Goal: Check status

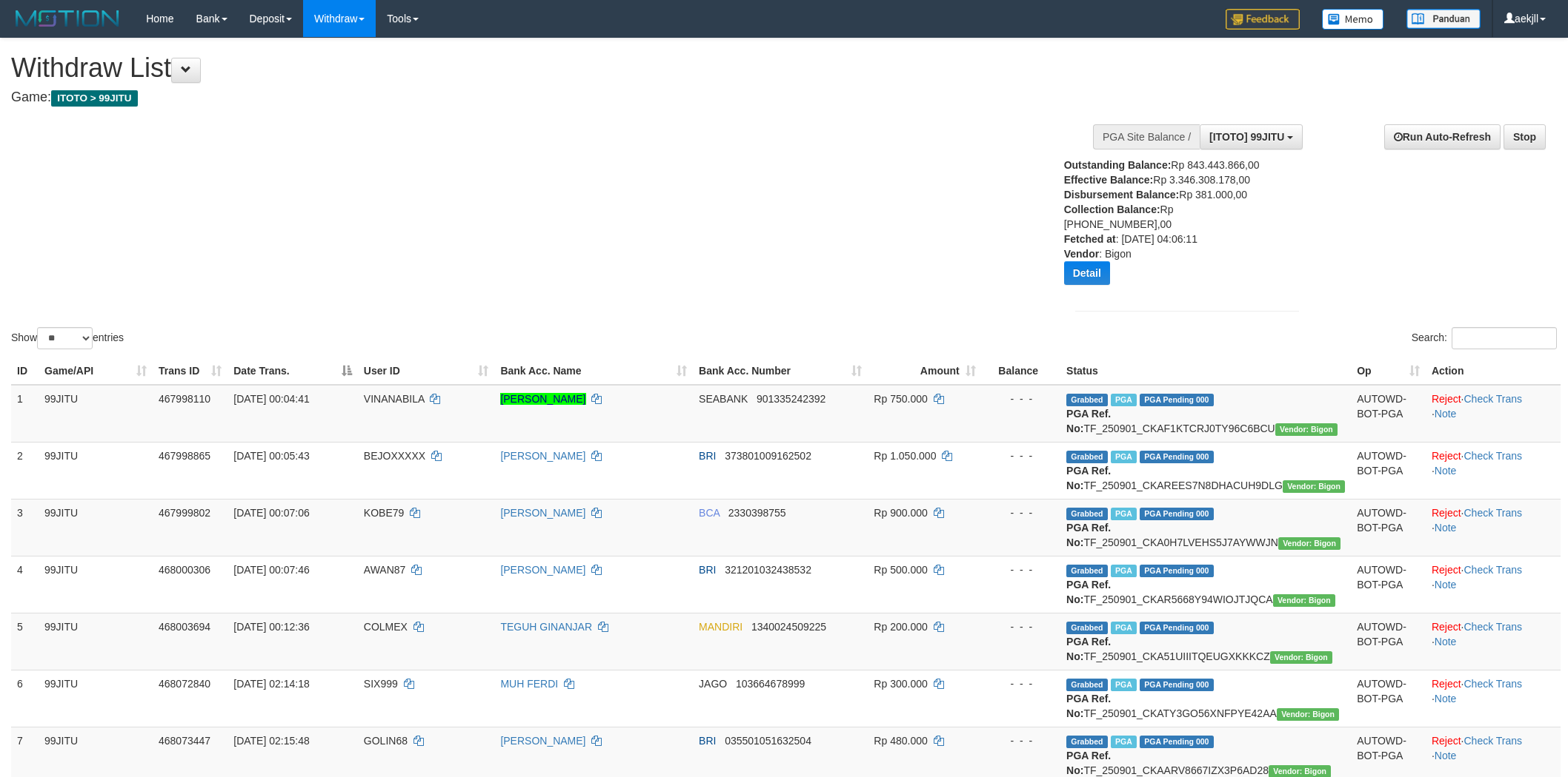
select select "**"
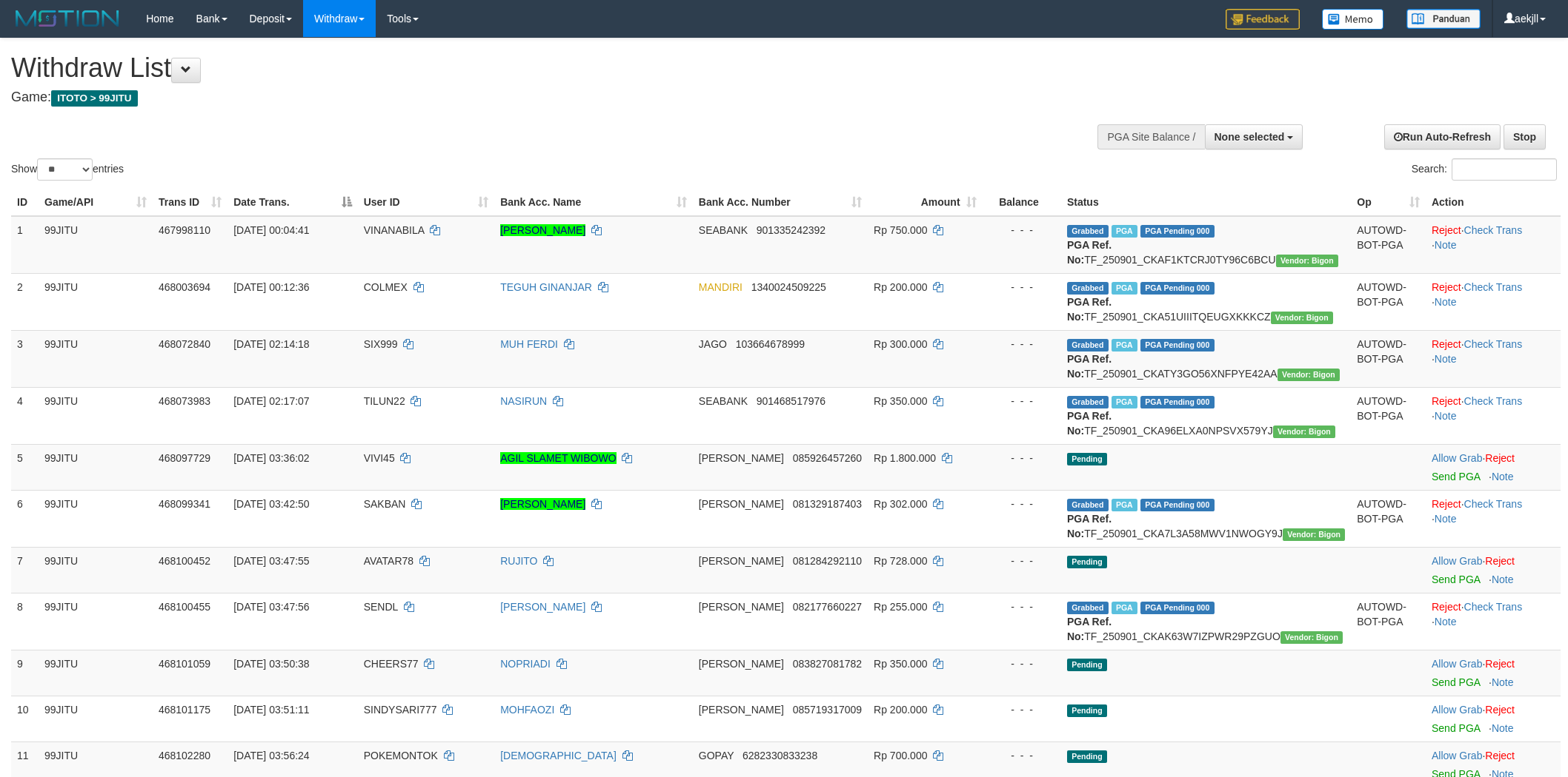
select select
select select "**"
click at [1495, 234] on td "Reject · Check Trans · Note" at bounding box center [1492, 245] width 135 height 58
click at [1497, 232] on link "Check Trans" at bounding box center [1493, 230] width 59 height 12
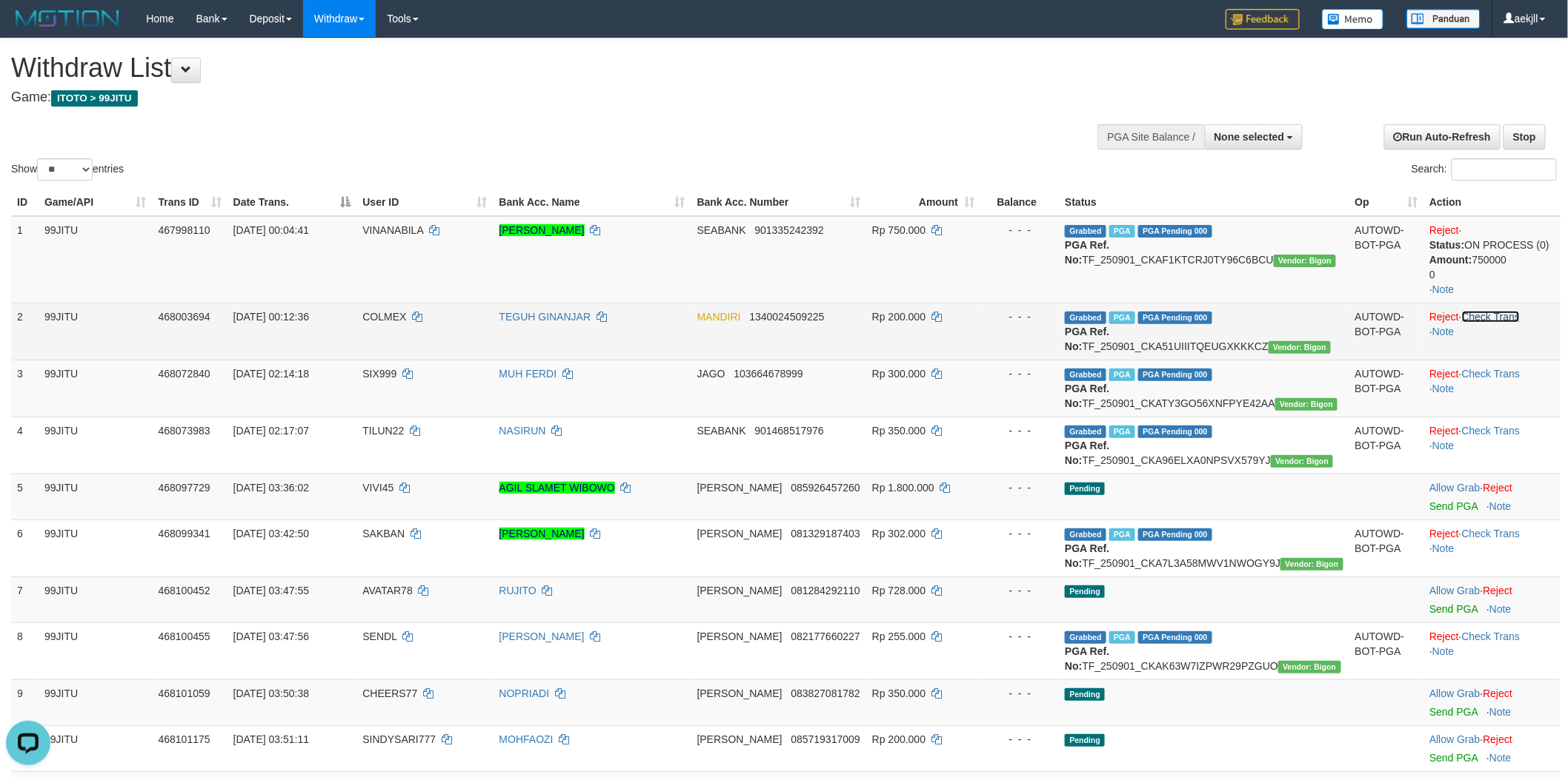
click at [1506, 315] on link "Check Trans" at bounding box center [1490, 317] width 59 height 12
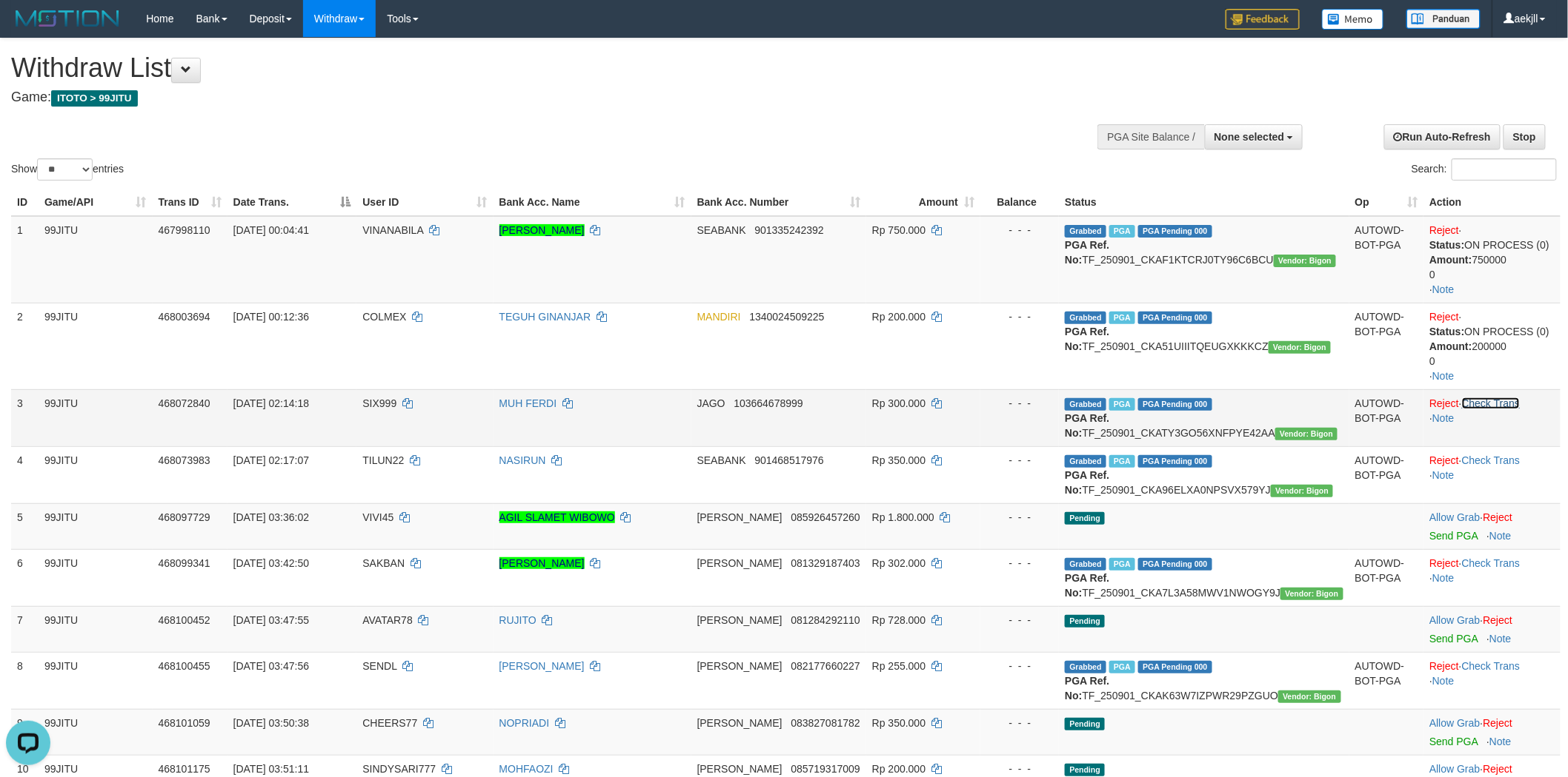
click at [1501, 398] on link "Check Trans" at bounding box center [1490, 403] width 59 height 12
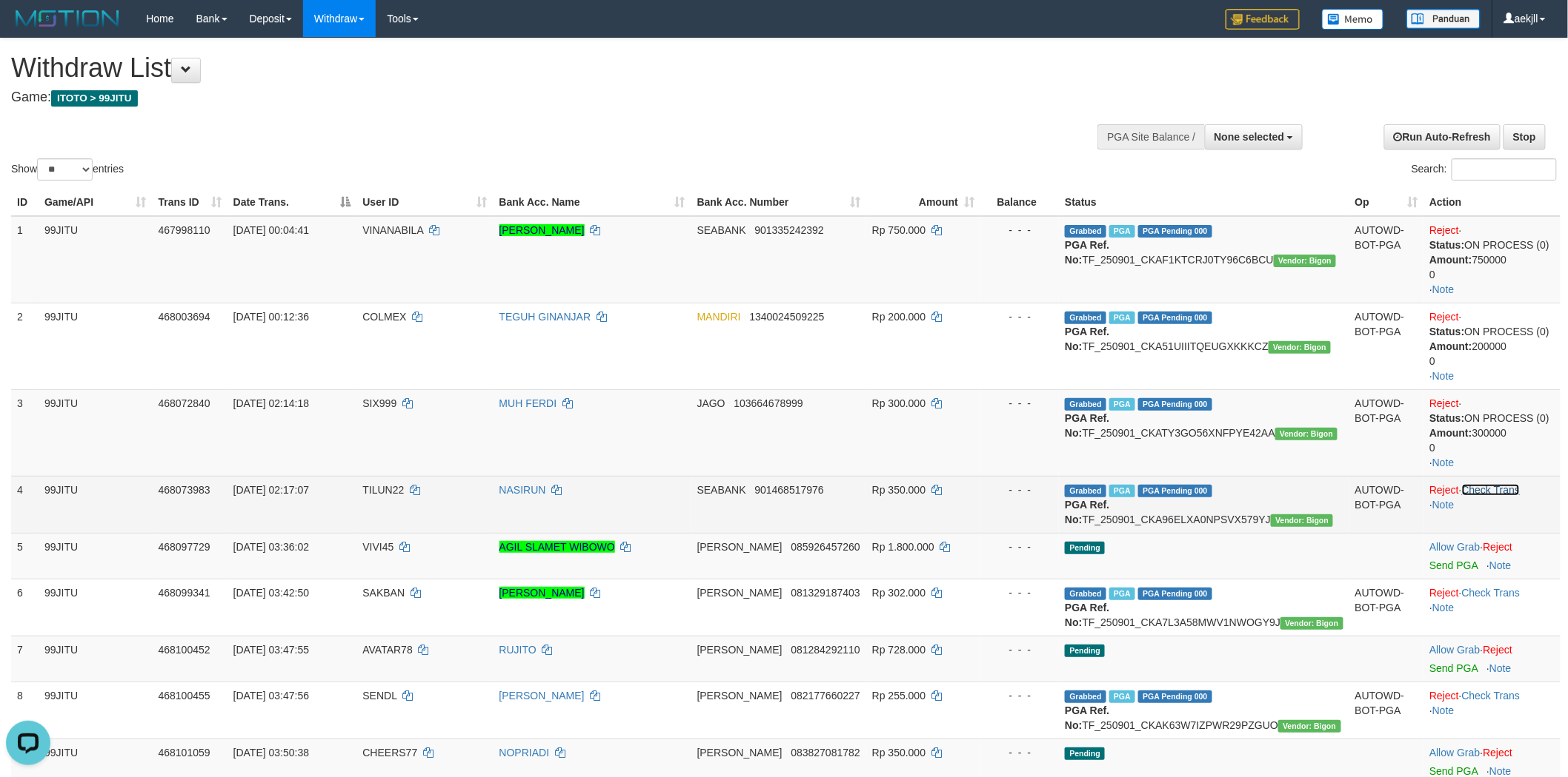
click at [1493, 489] on link "Check Trans" at bounding box center [1490, 489] width 59 height 12
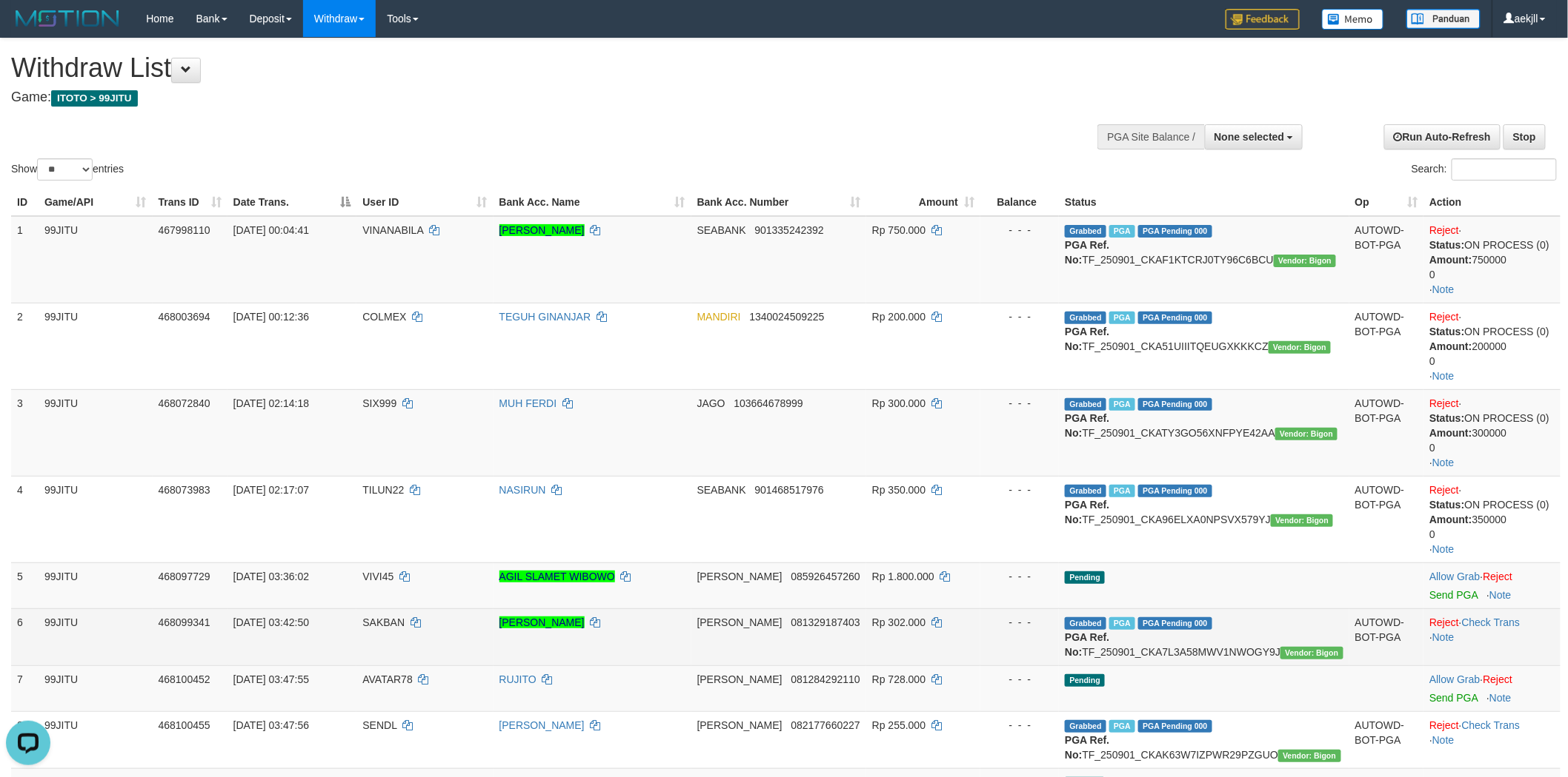
click at [1492, 613] on td "Reject · Check Trans · Note" at bounding box center [1491, 637] width 137 height 57
click at [1492, 618] on link "Check Trans" at bounding box center [1490, 622] width 59 height 12
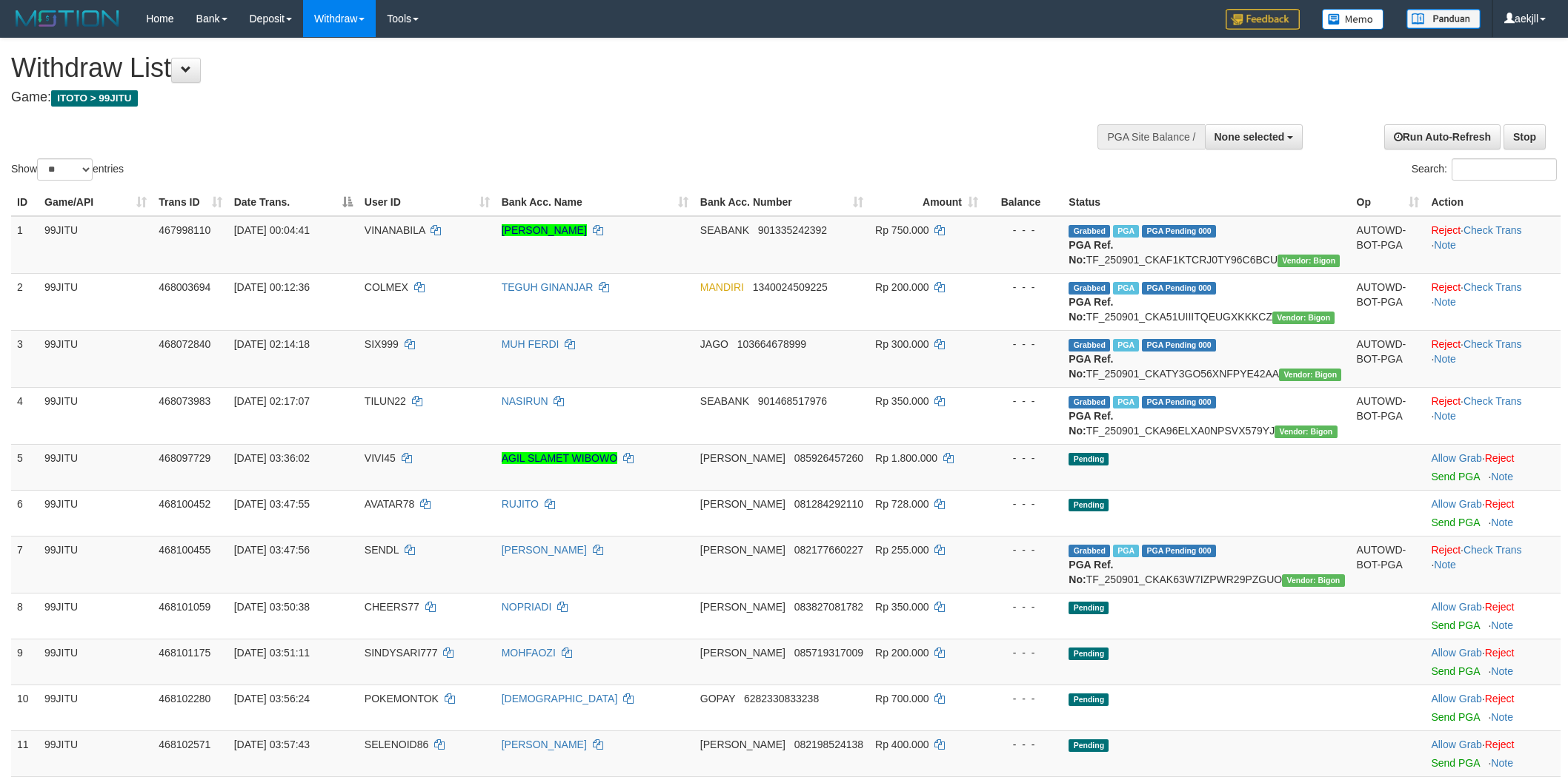
select select
select select "**"
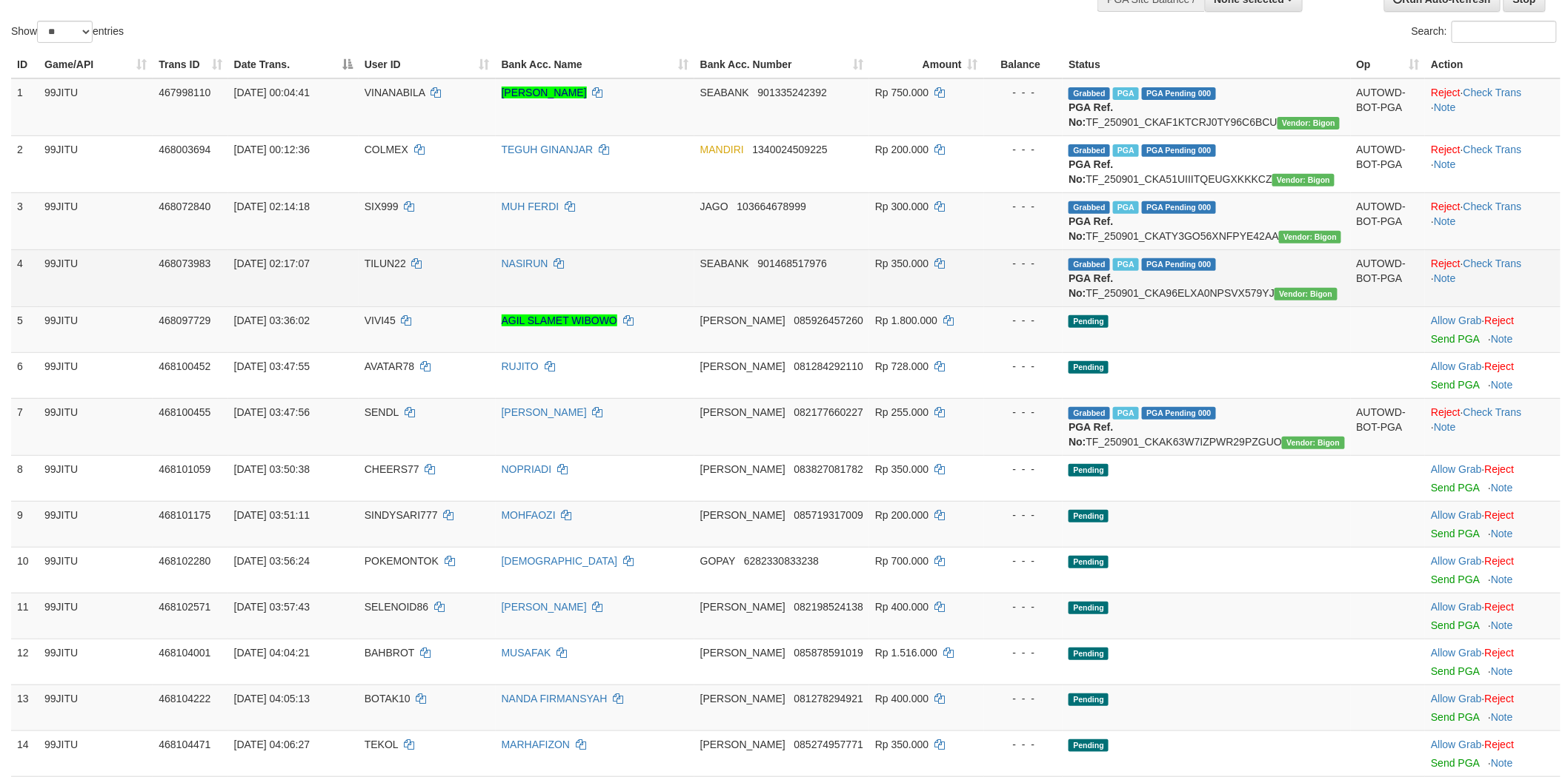
scroll to position [164, 0]
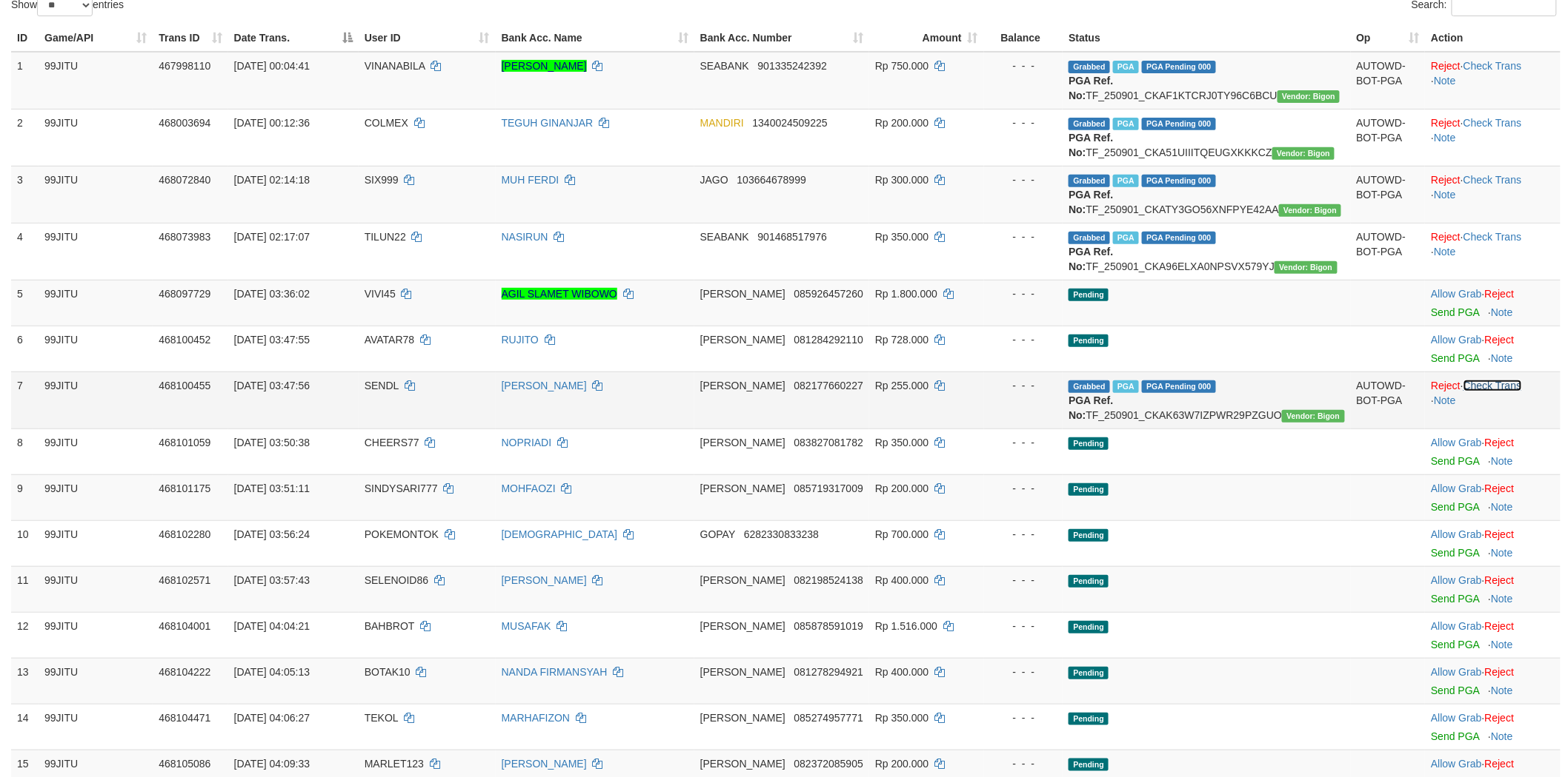
click at [1493, 391] on link "Check Trans" at bounding box center [1492, 386] width 59 height 12
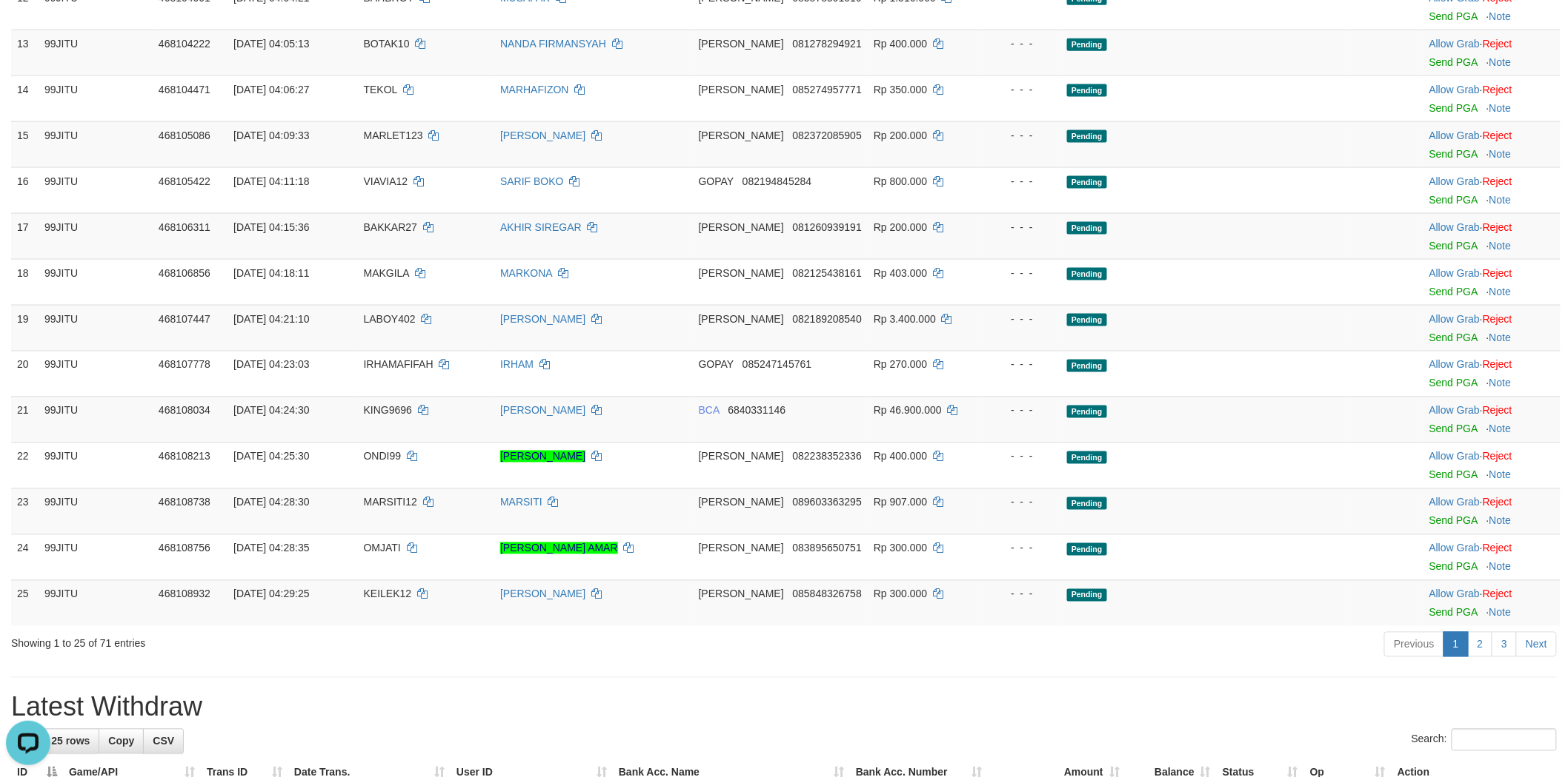
scroll to position [987, 0]
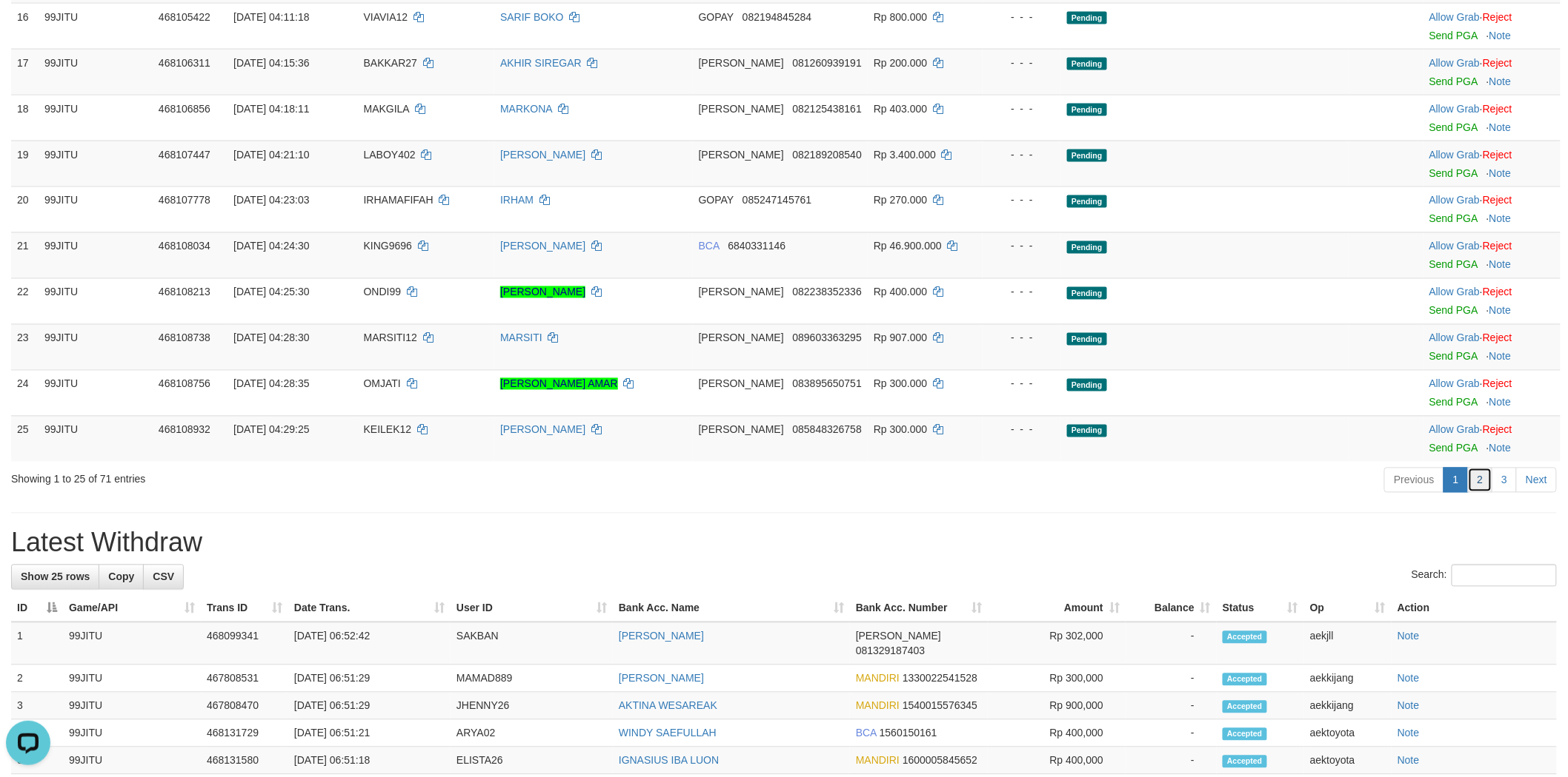
click at [1479, 493] on link "2" at bounding box center [1480, 480] width 25 height 25
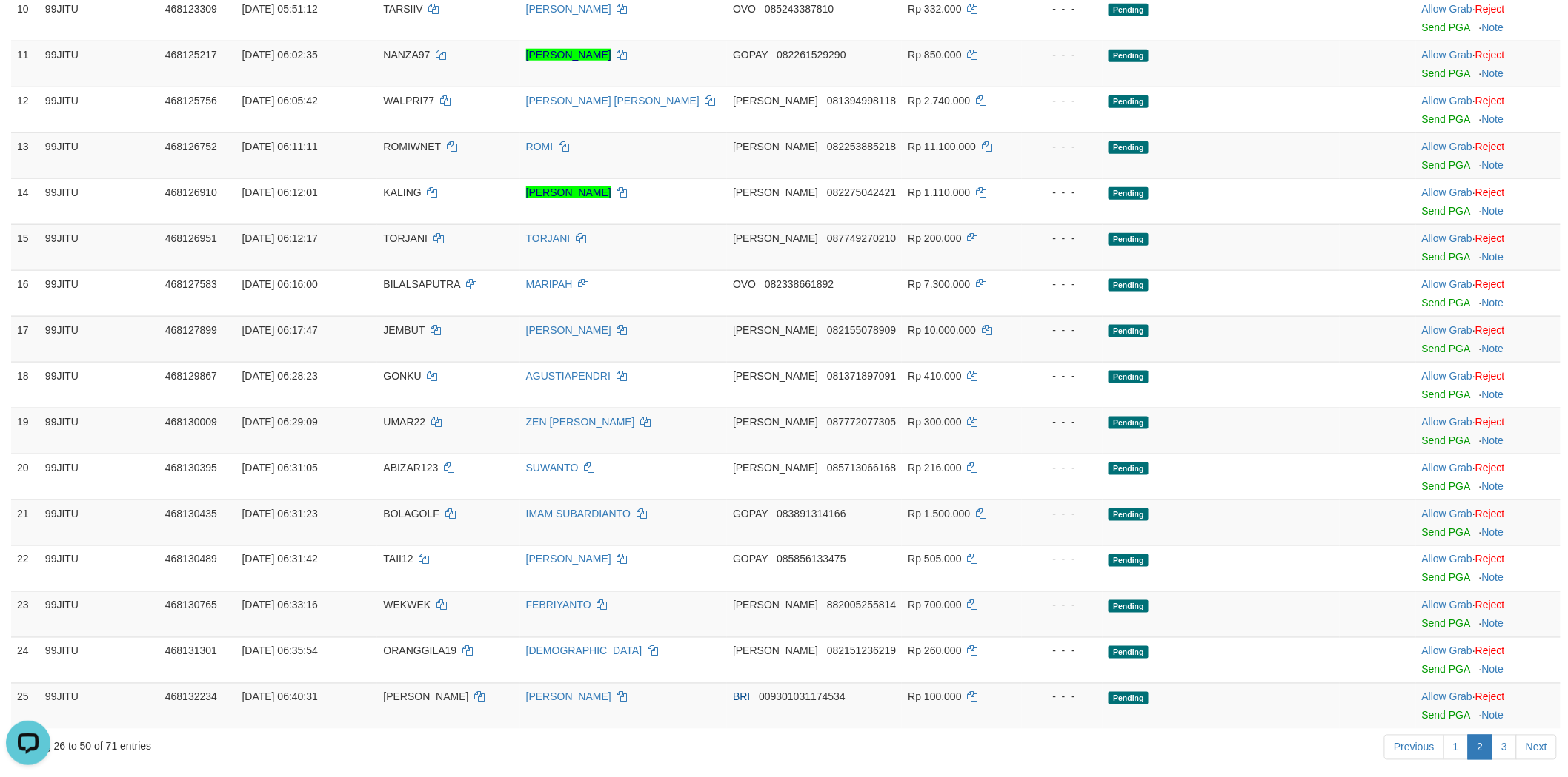
scroll to position [823, 0]
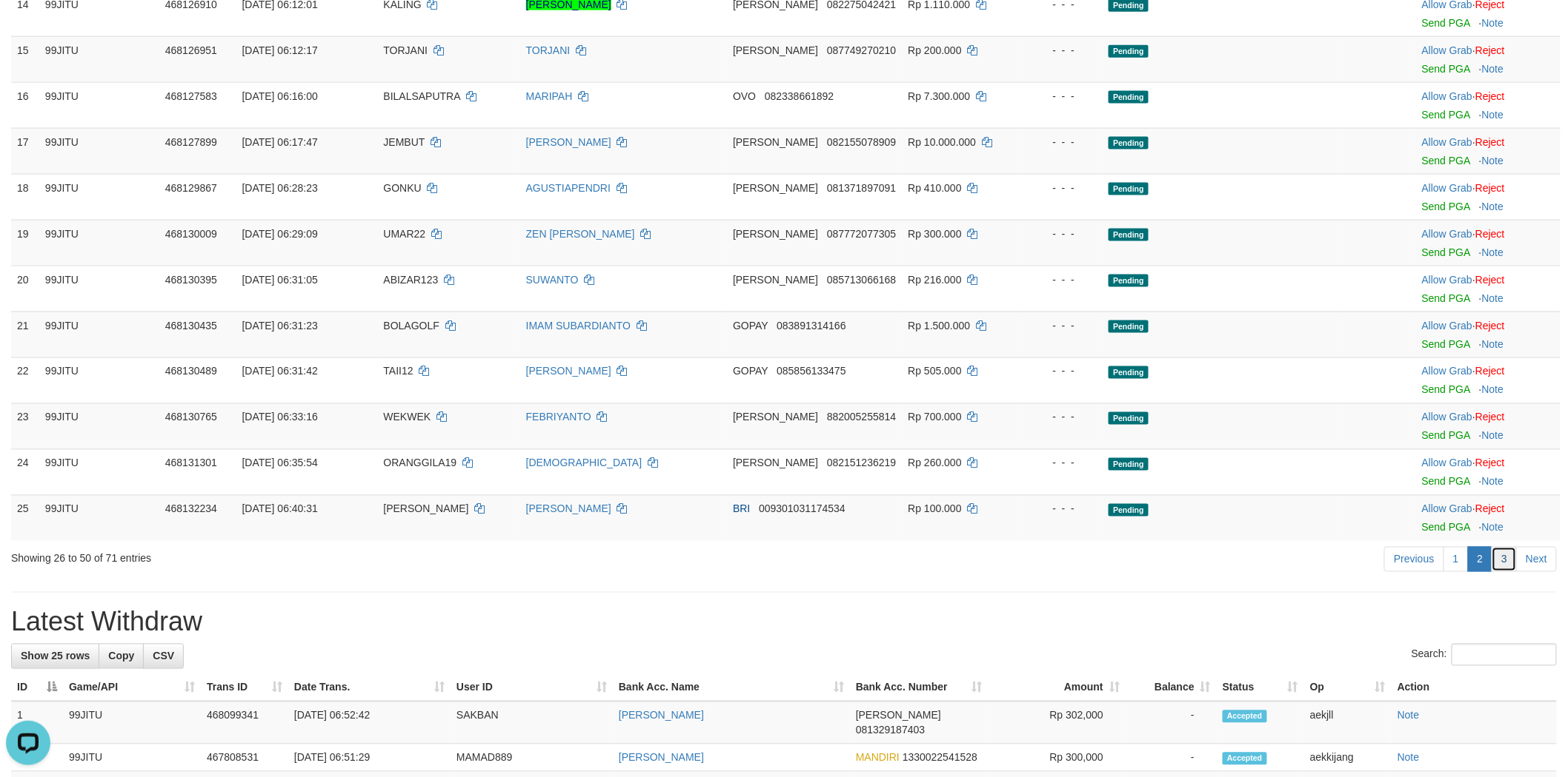
click at [1508, 556] on link "3" at bounding box center [1504, 559] width 25 height 25
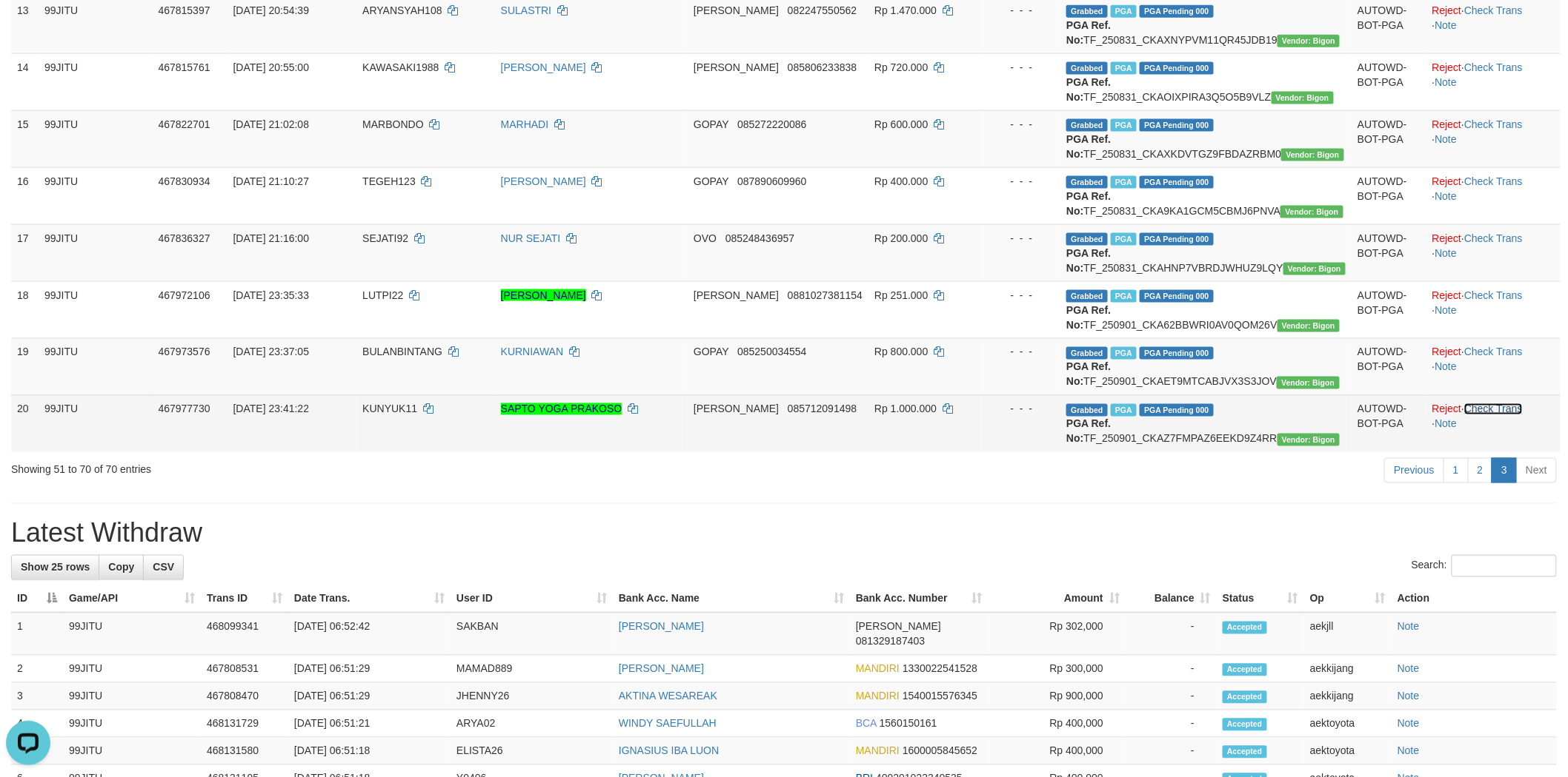
click at [1496, 416] on link "Check Trans" at bounding box center [1493, 409] width 59 height 12
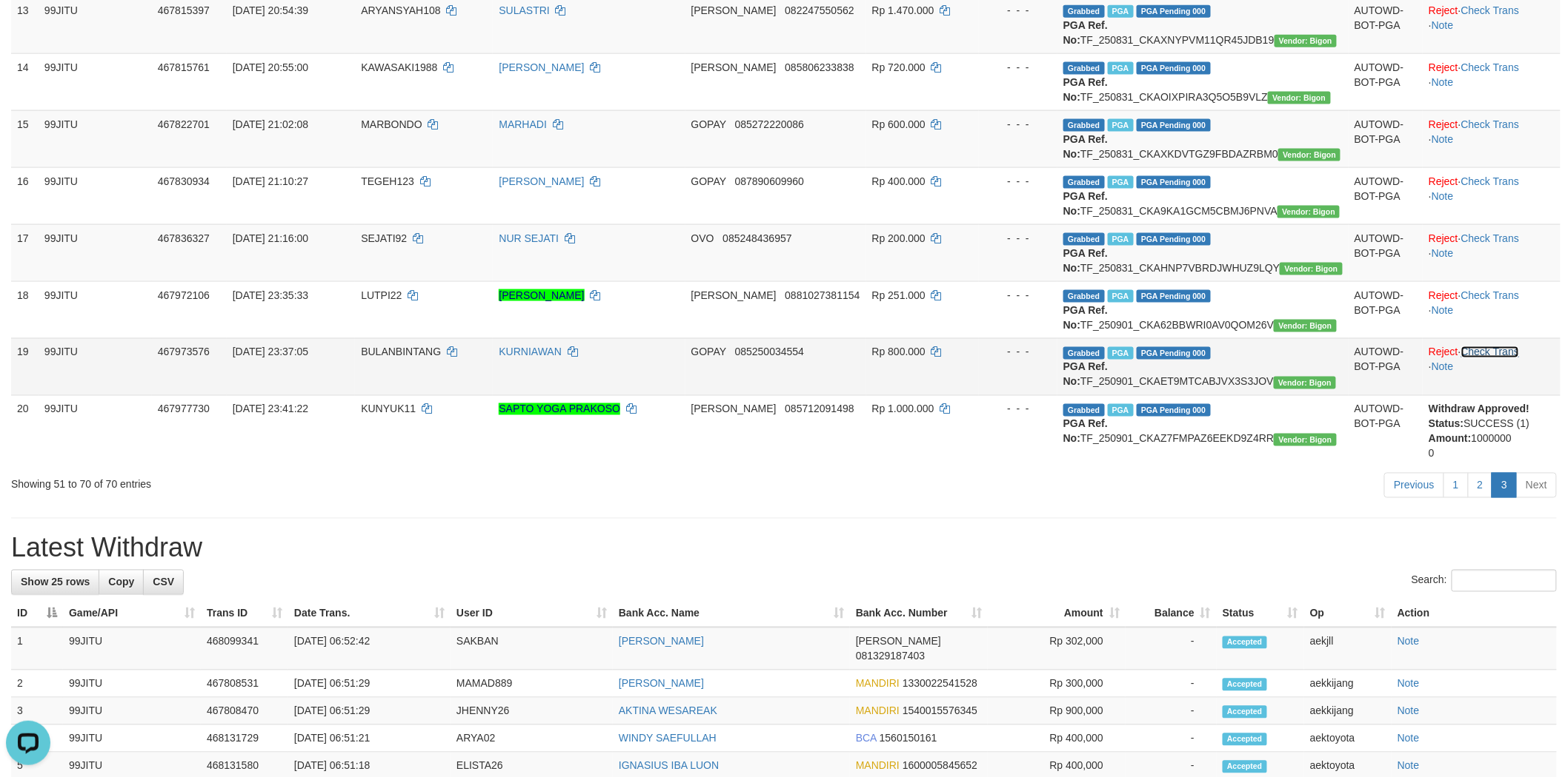
click at [1496, 359] on link "Check Trans" at bounding box center [1490, 352] width 59 height 12
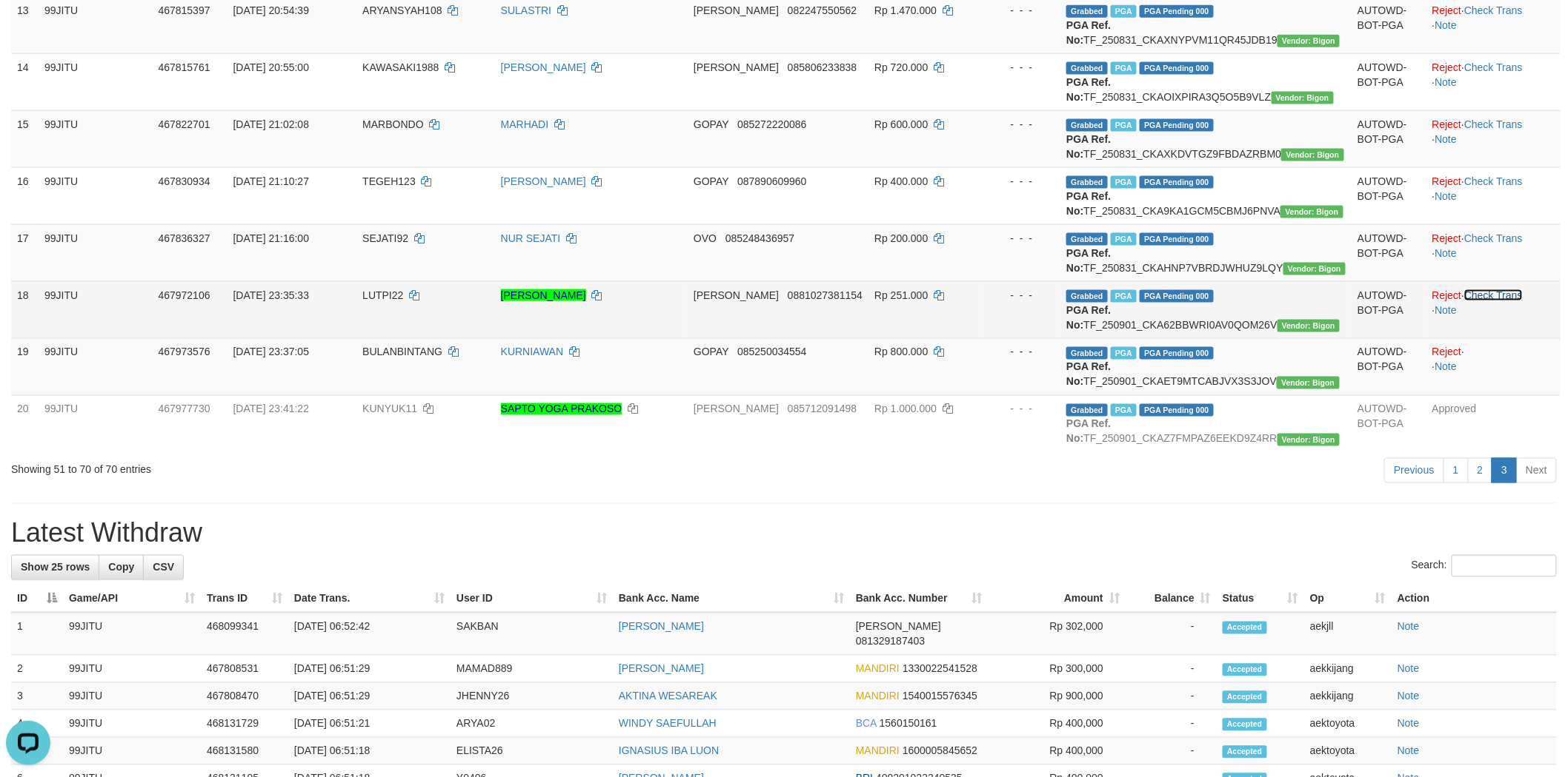
click at [1494, 302] on link "Check Trans" at bounding box center [1493, 295] width 59 height 12
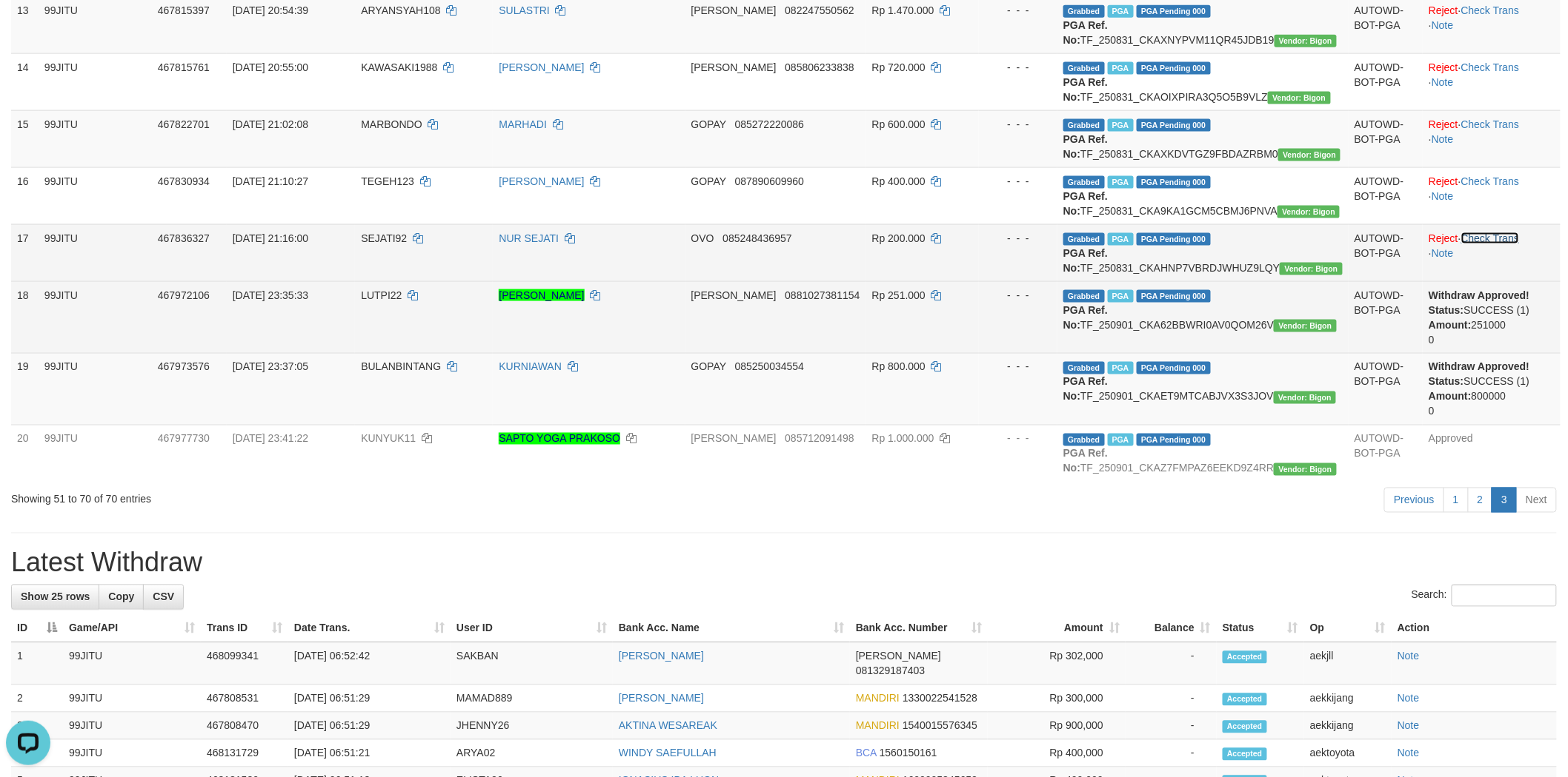
click at [1494, 245] on link "Check Trans" at bounding box center [1490, 238] width 59 height 12
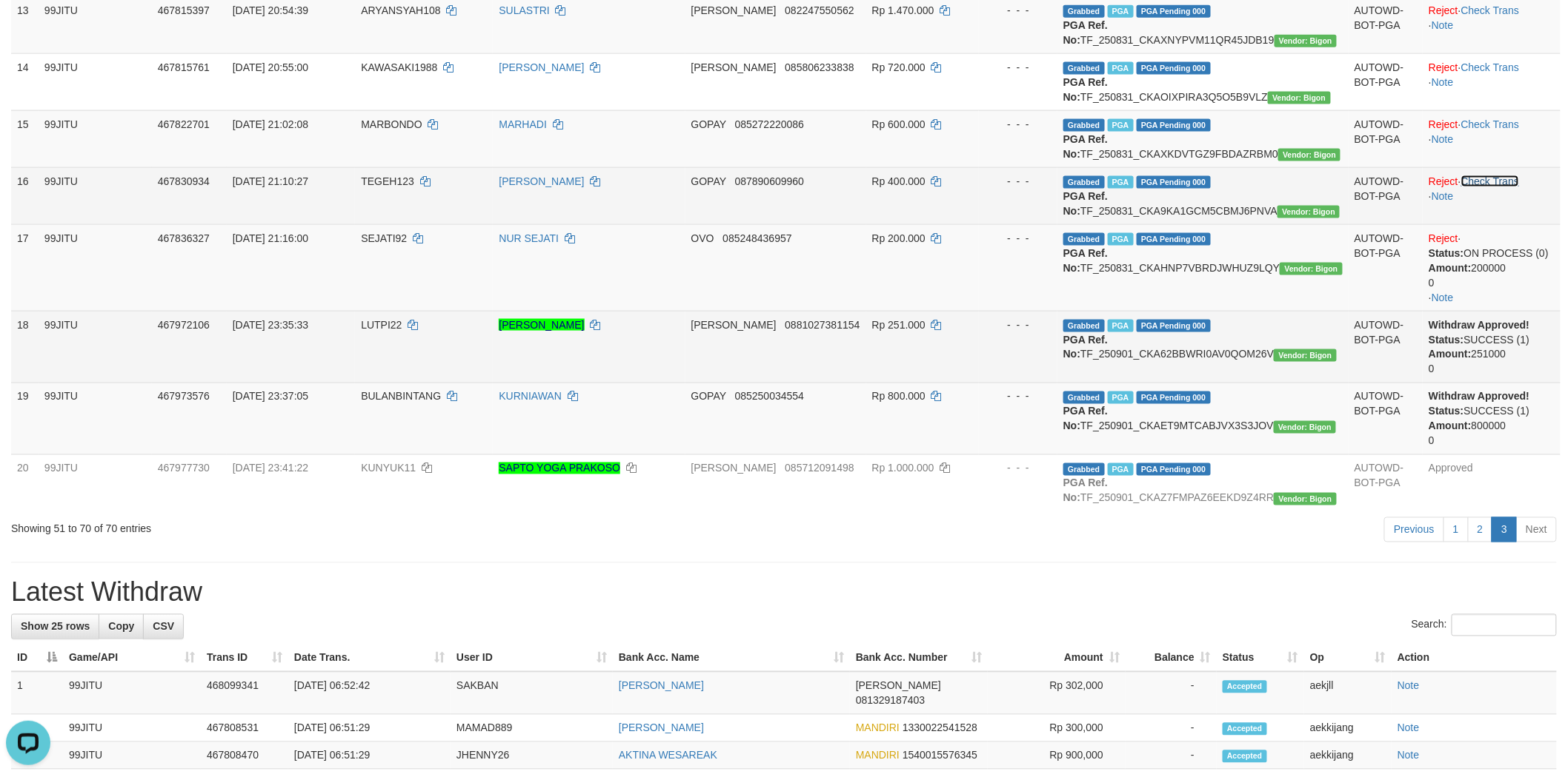
click at [1497, 188] on link "Check Trans" at bounding box center [1490, 181] width 59 height 12
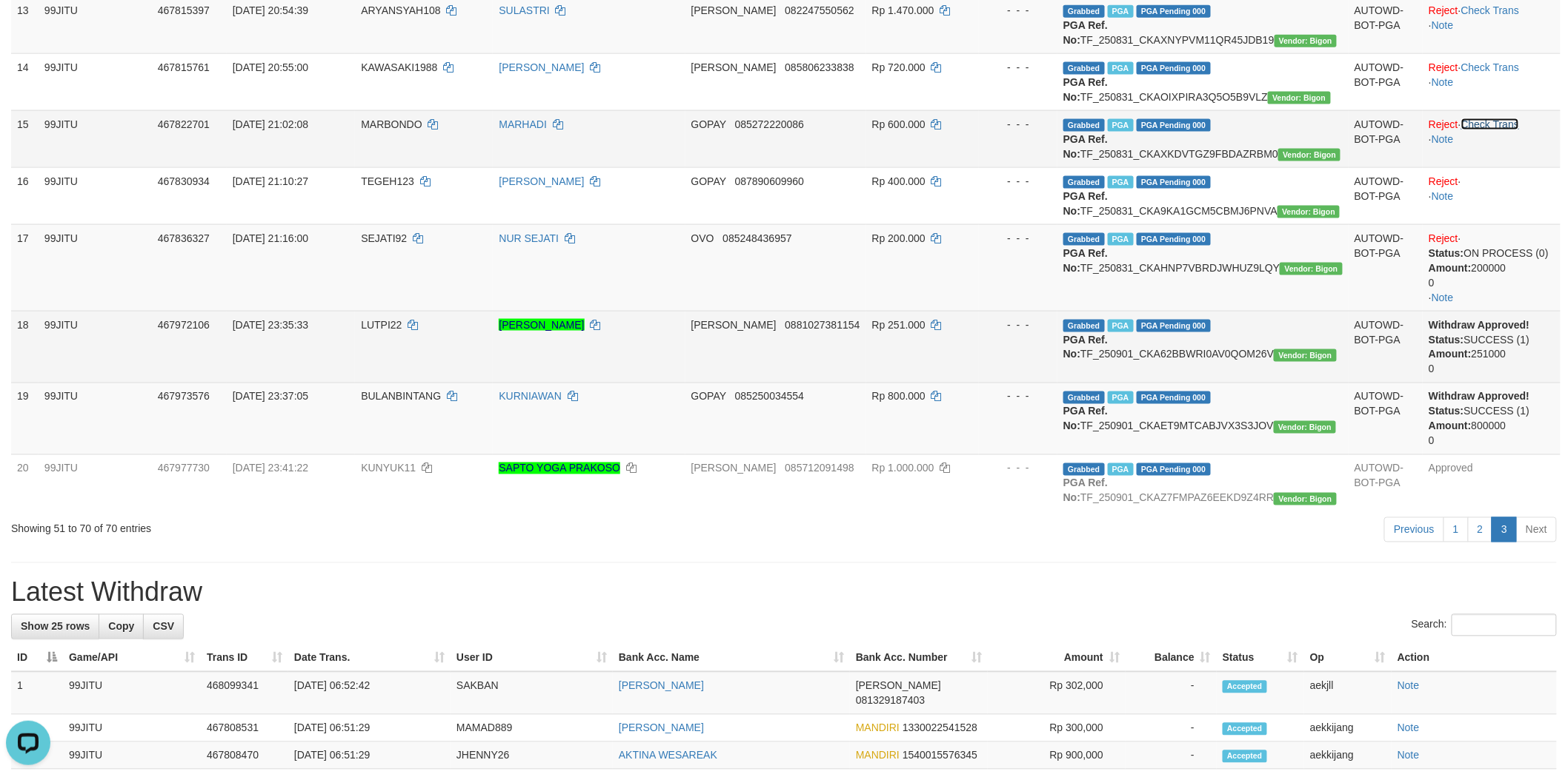
click at [1490, 131] on link "Check Trans" at bounding box center [1490, 124] width 59 height 12
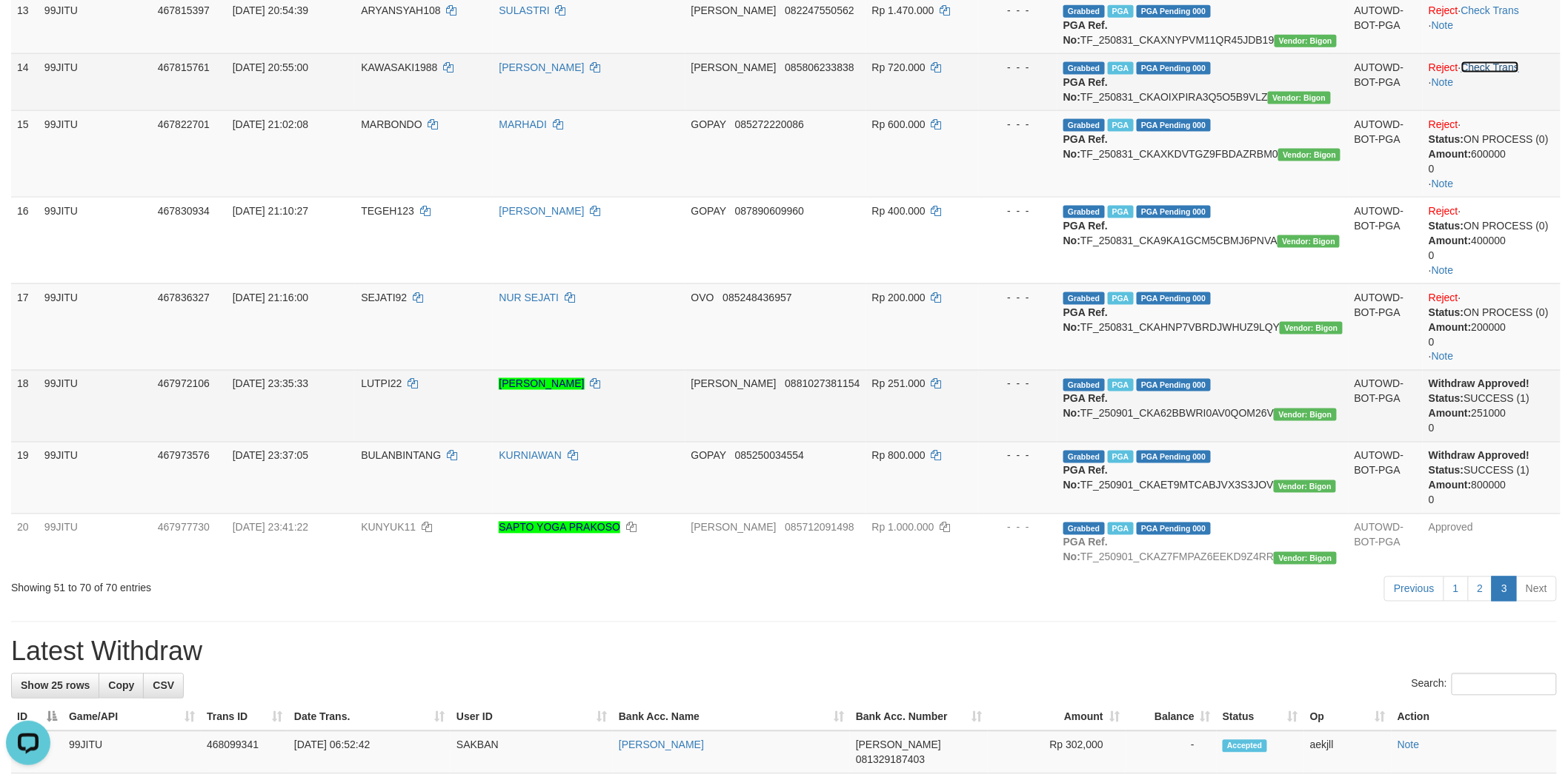
click at [1494, 73] on link "Check Trans" at bounding box center [1490, 67] width 59 height 12
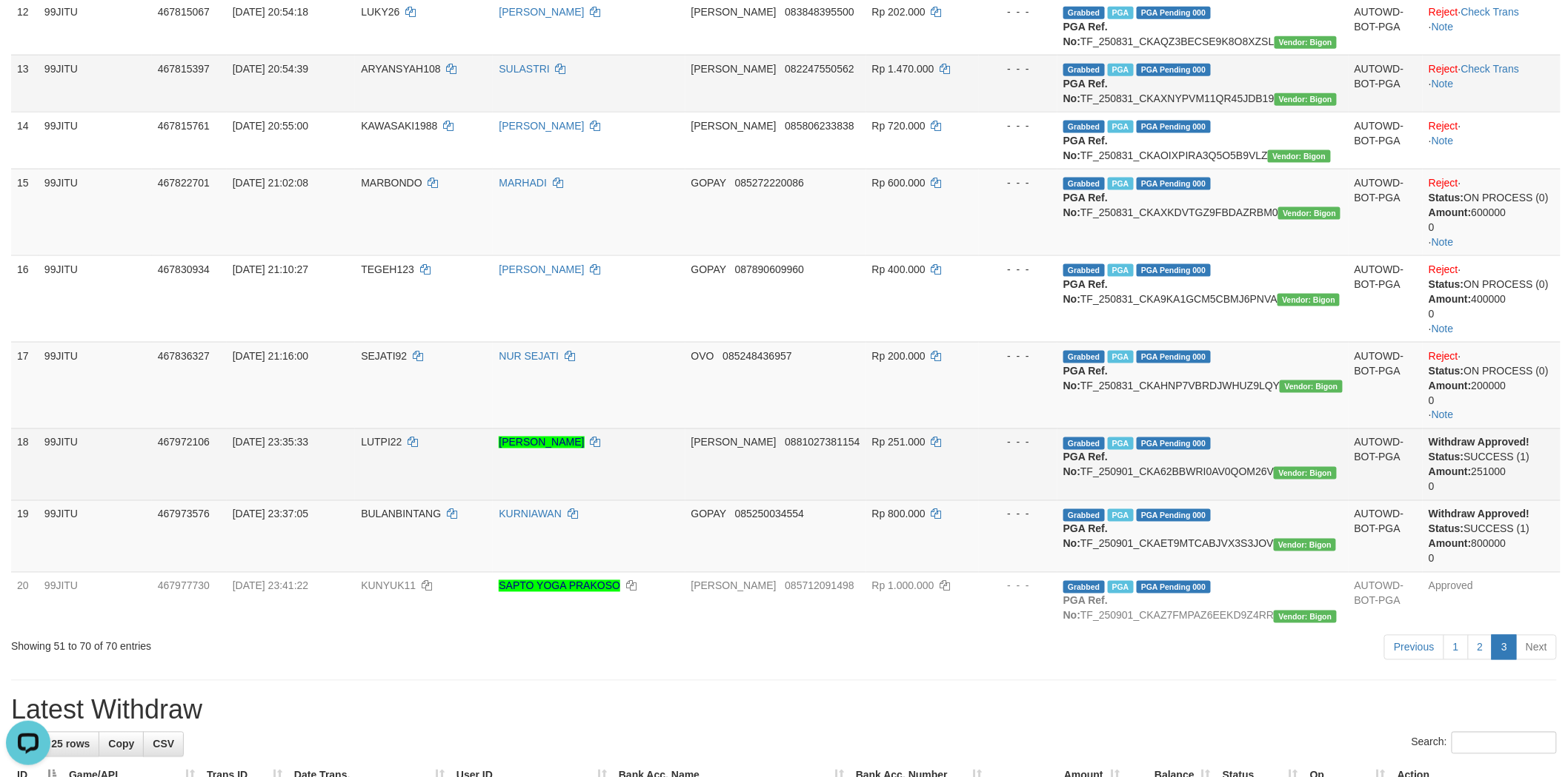
scroll to position [657, 0]
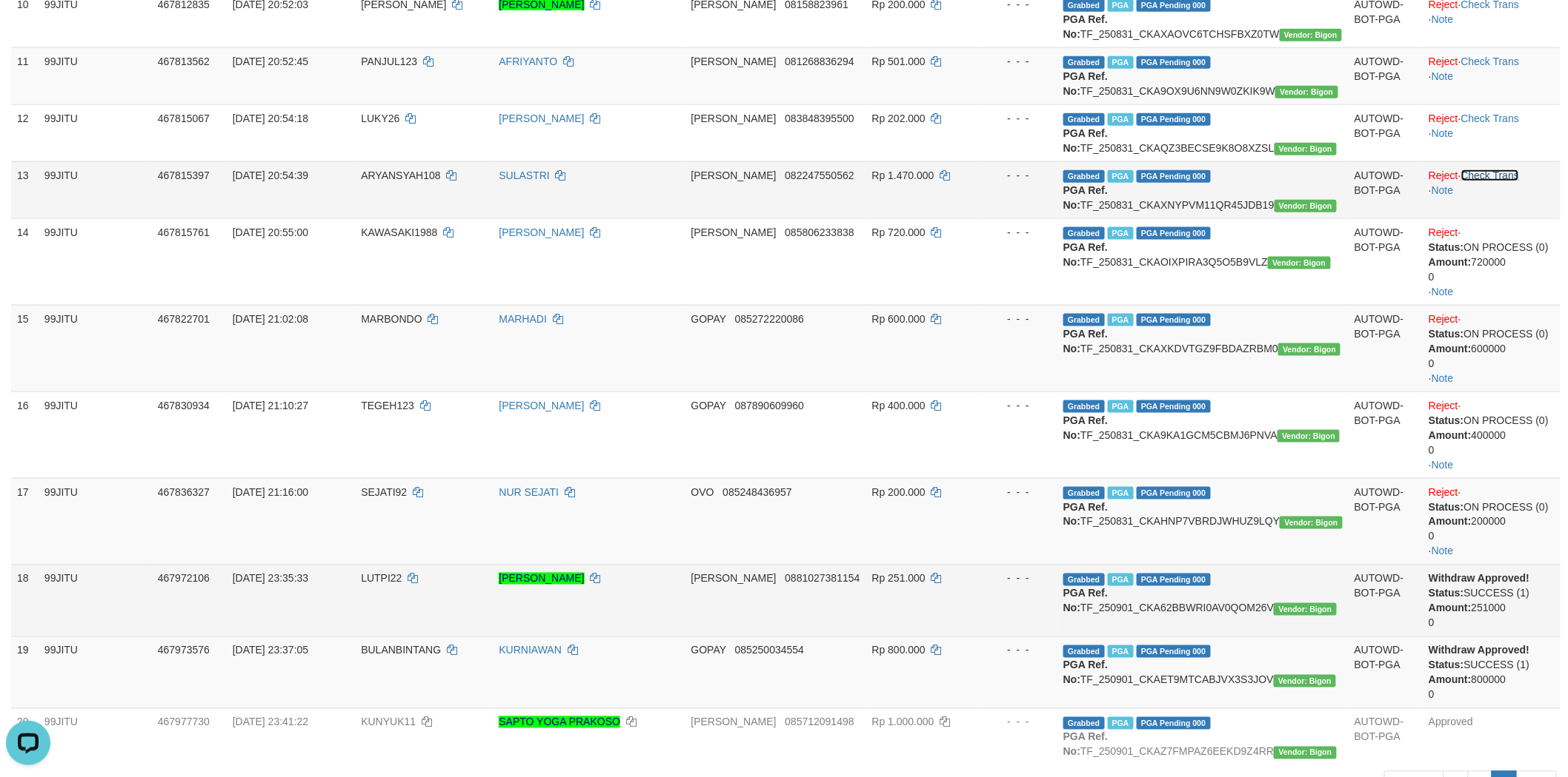
click at [1497, 181] on link "Check Trans" at bounding box center [1490, 176] width 59 height 12
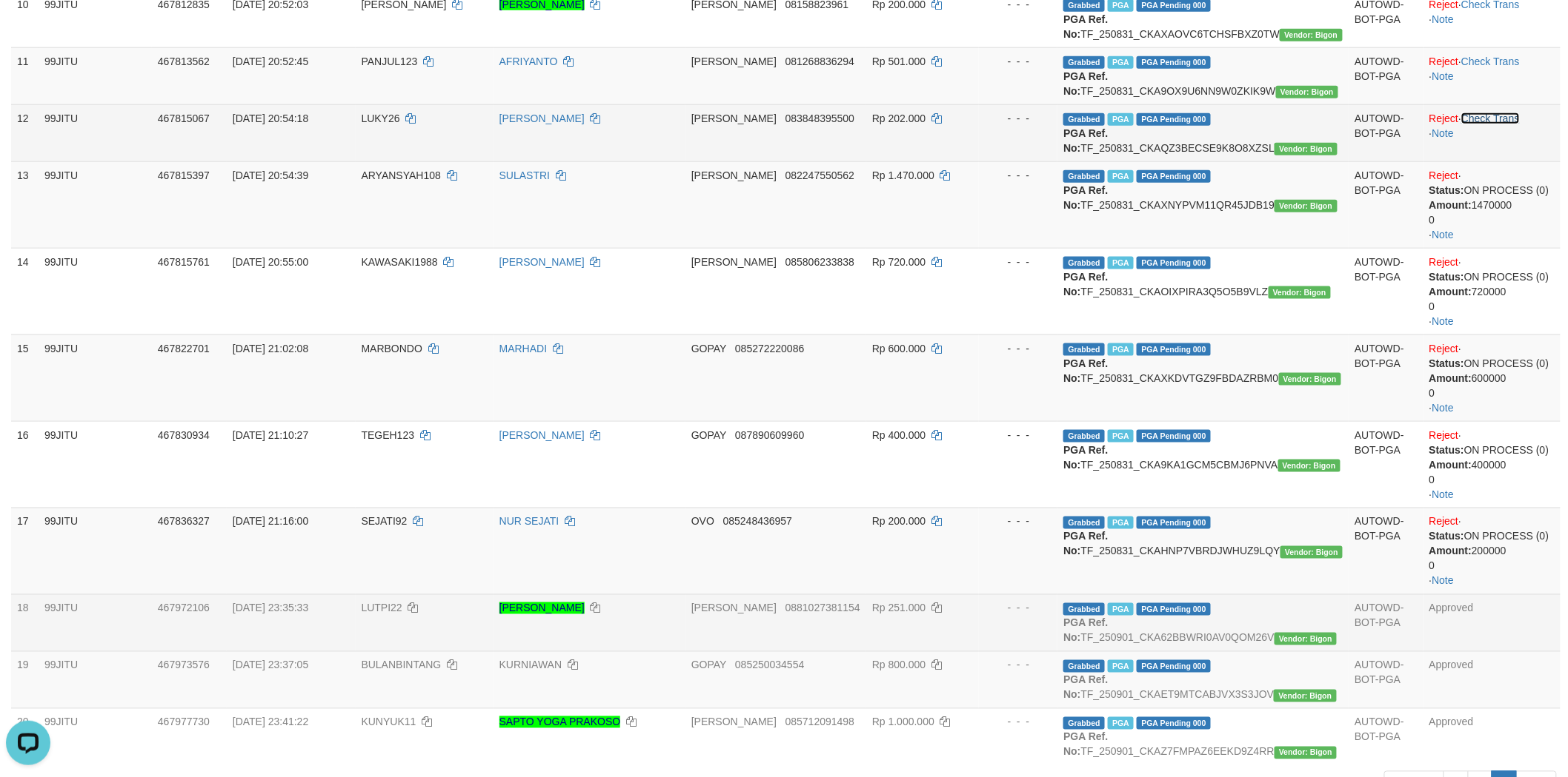
click at [1499, 124] on link "Check Trans" at bounding box center [1490, 119] width 59 height 12
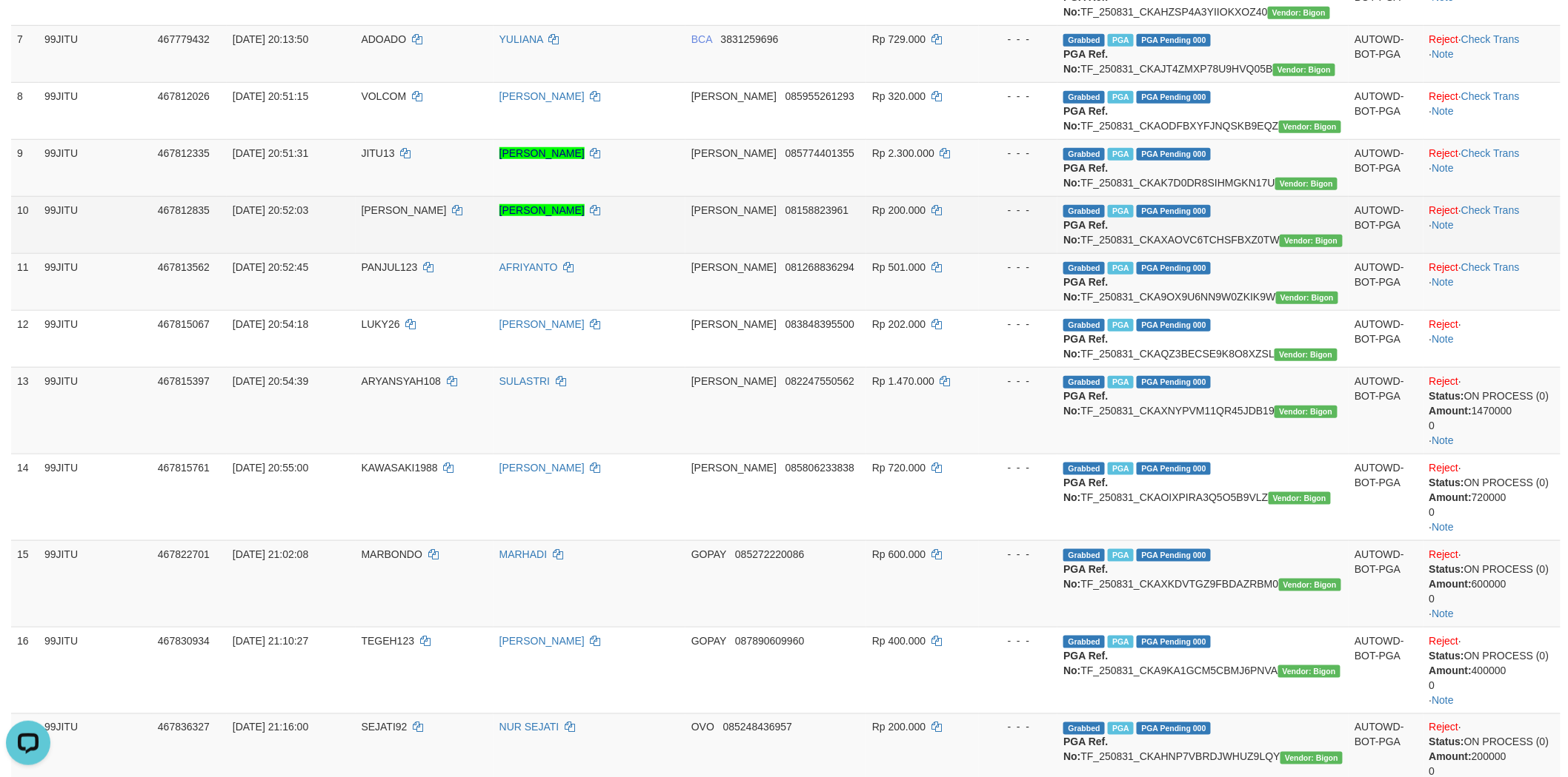
scroll to position [411, 0]
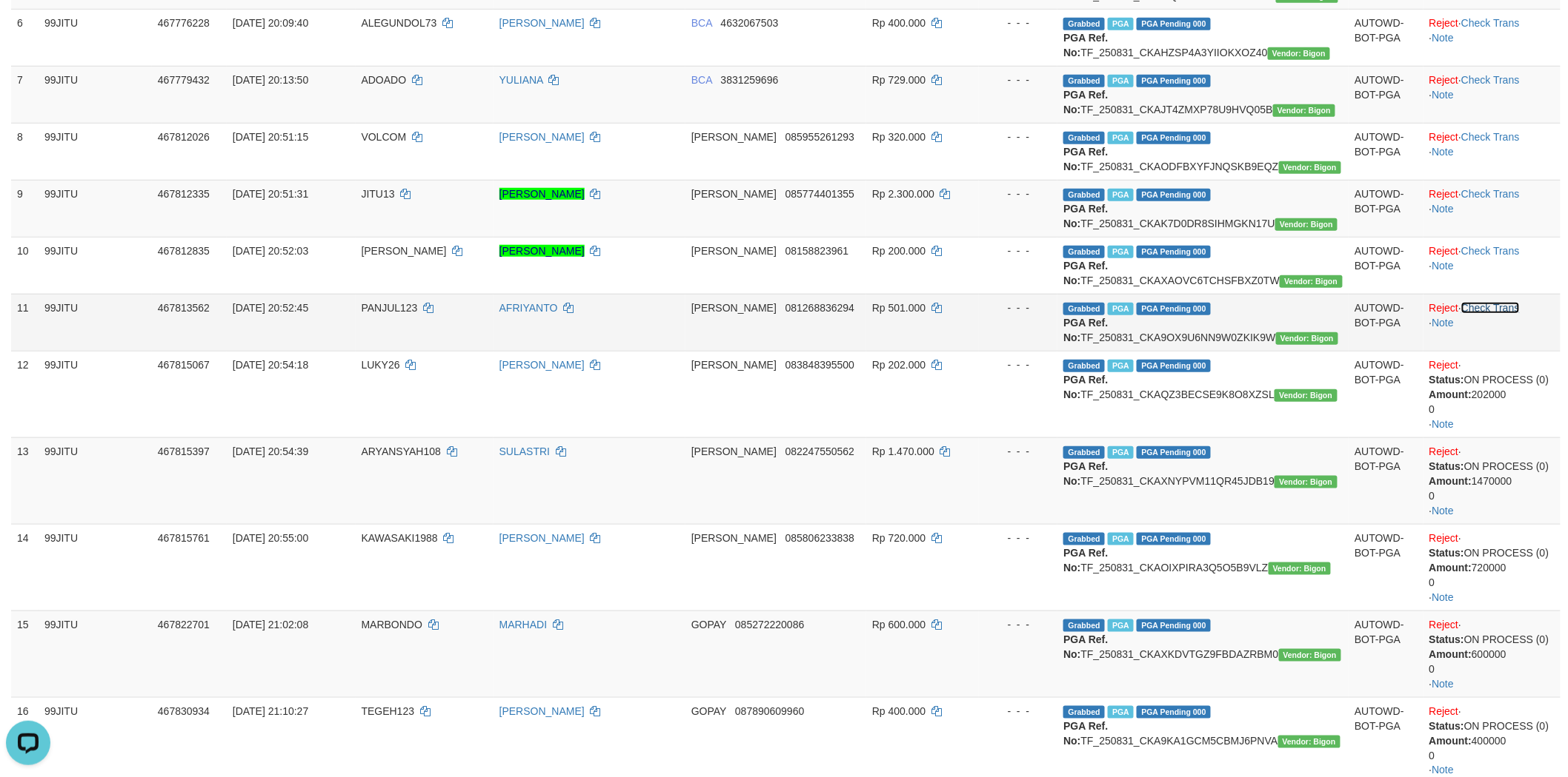
click at [1488, 314] on link "Check Trans" at bounding box center [1490, 307] width 59 height 12
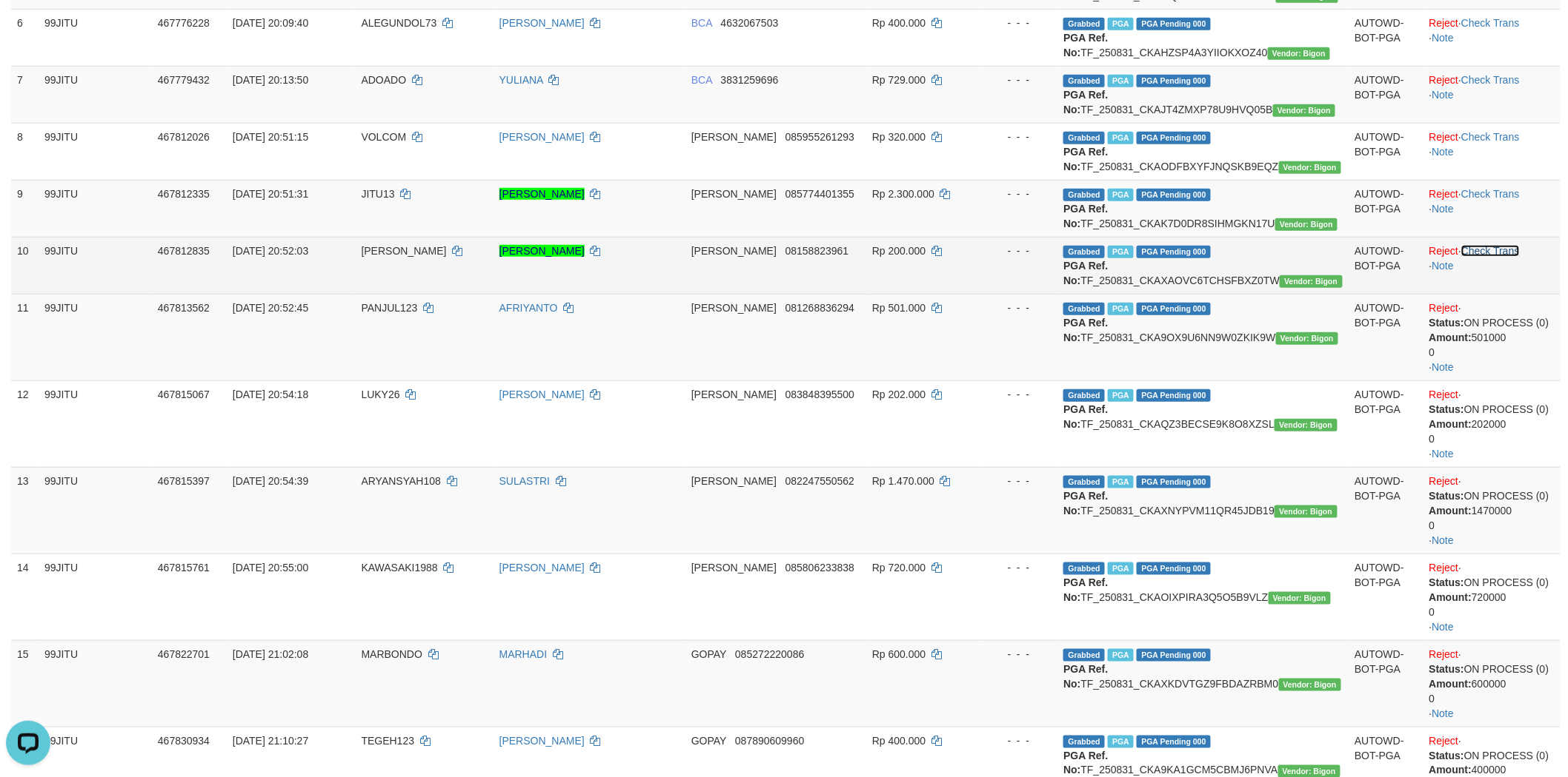
click at [1499, 257] on link "Check Trans" at bounding box center [1490, 250] width 59 height 12
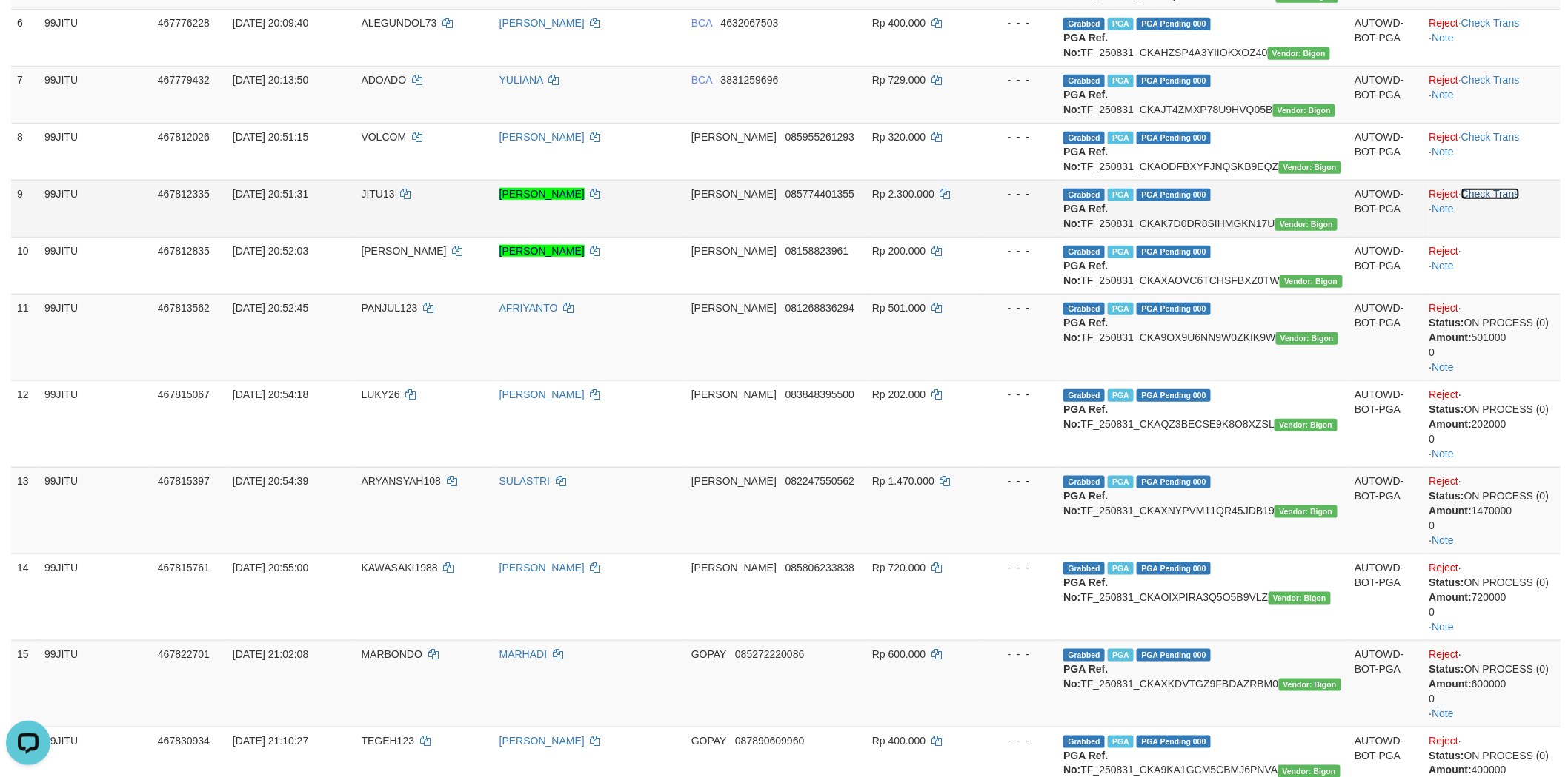
click at [1498, 200] on link "Check Trans" at bounding box center [1490, 193] width 59 height 12
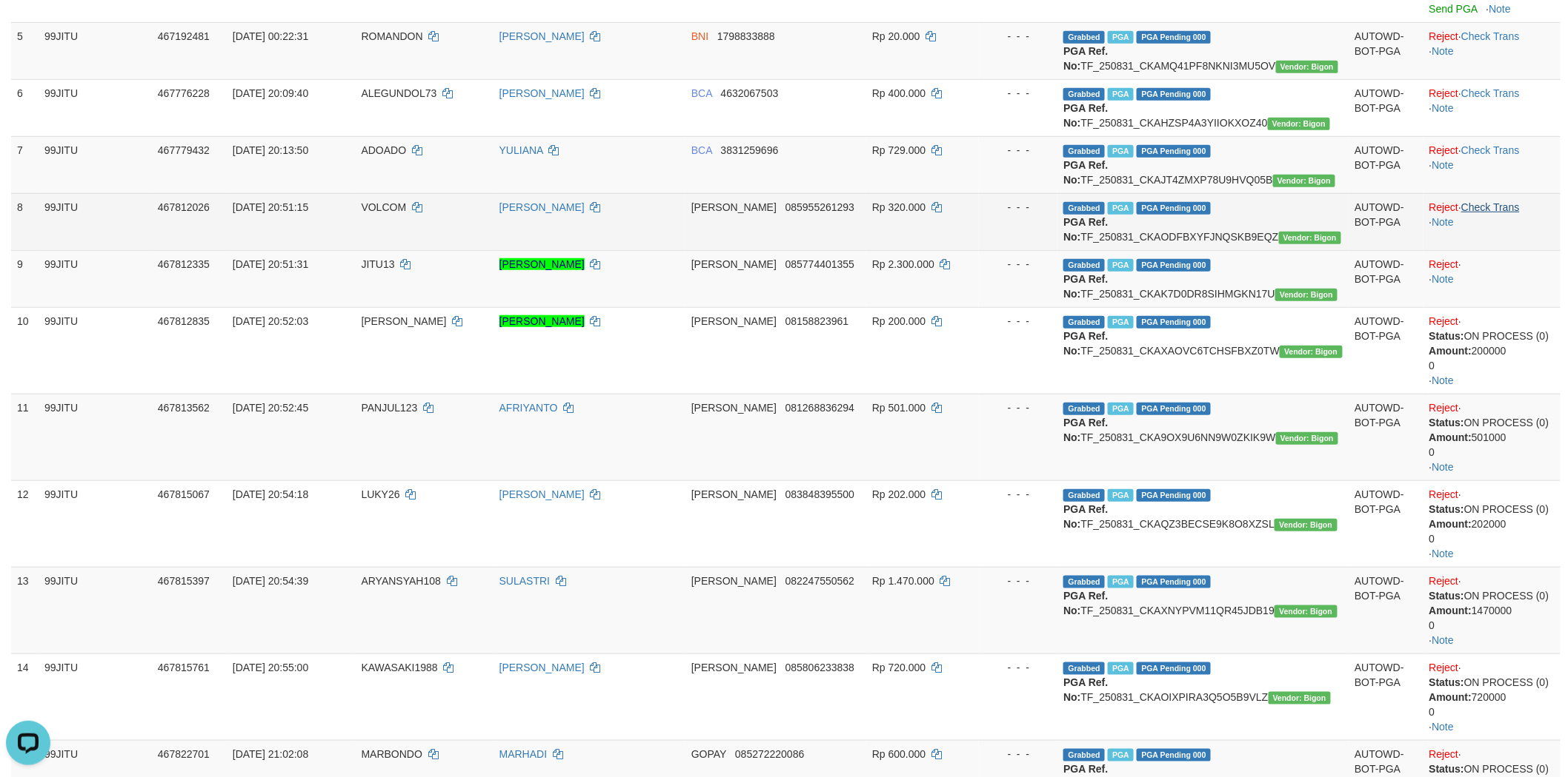
scroll to position [247, 0]
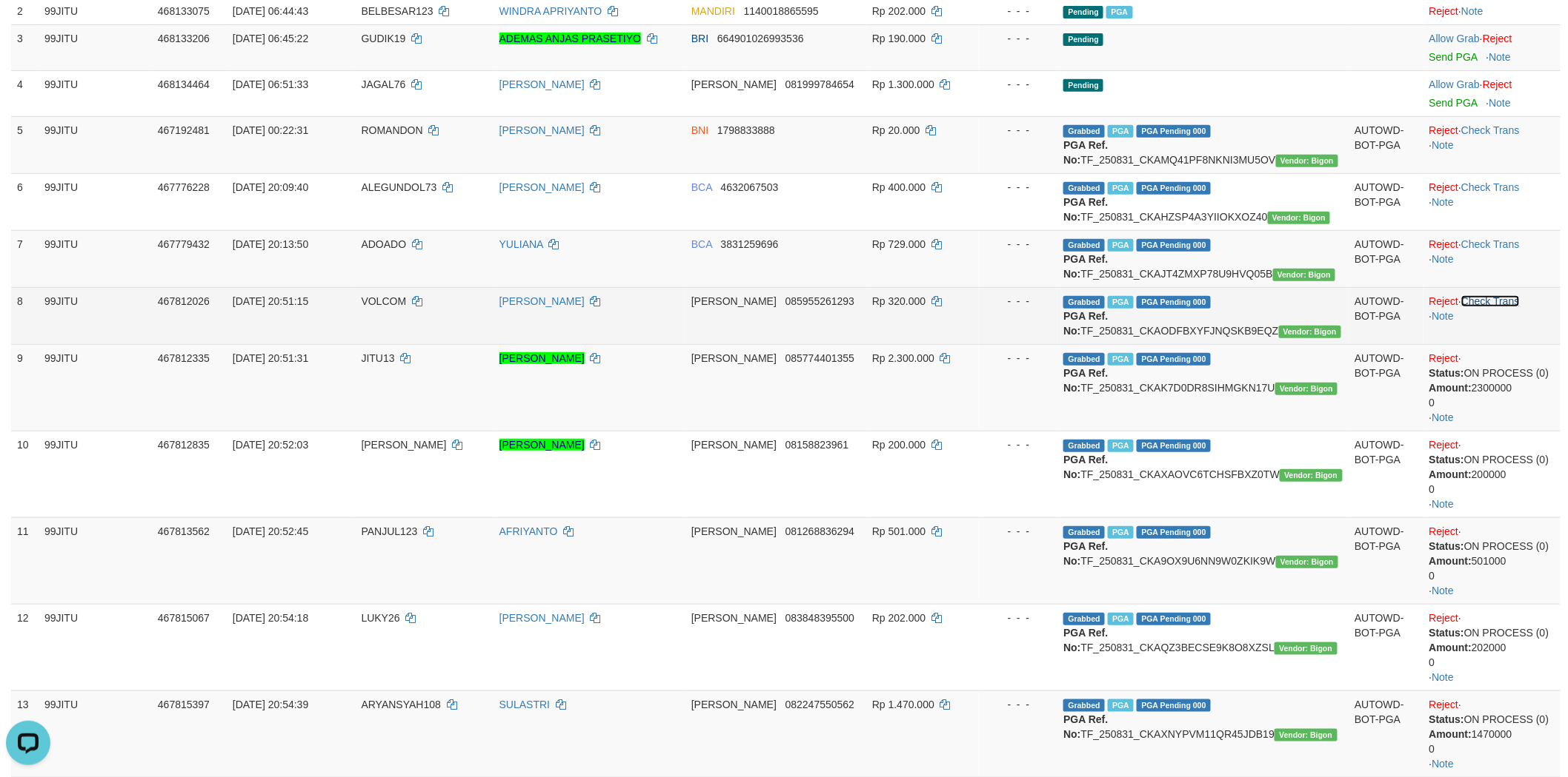
click at [1503, 307] on link "Check Trans" at bounding box center [1490, 301] width 59 height 12
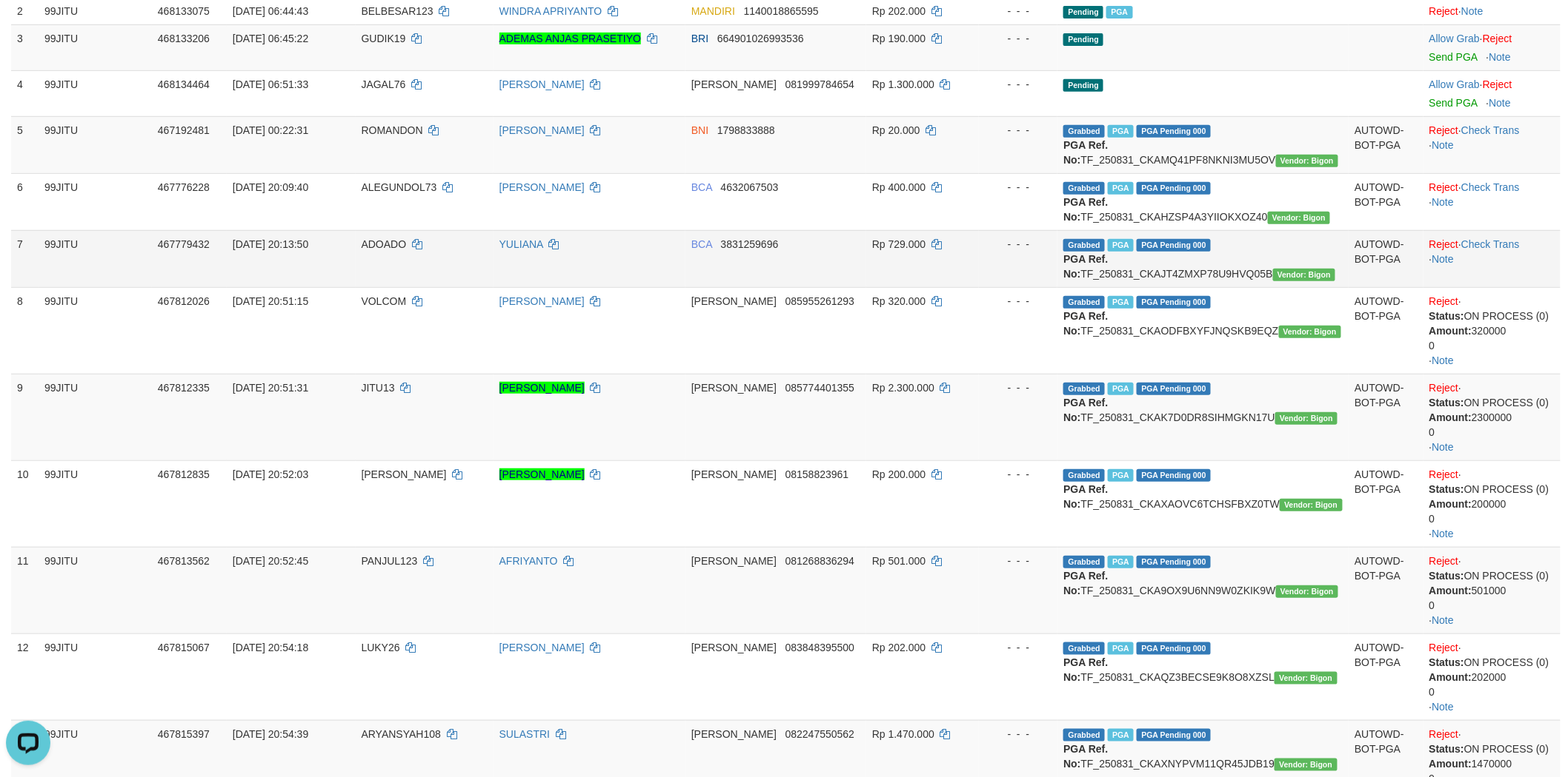
click at [1504, 279] on td "Reject · Check Trans · Note" at bounding box center [1491, 259] width 137 height 57
click at [1500, 250] on link "Check Trans" at bounding box center [1490, 244] width 59 height 12
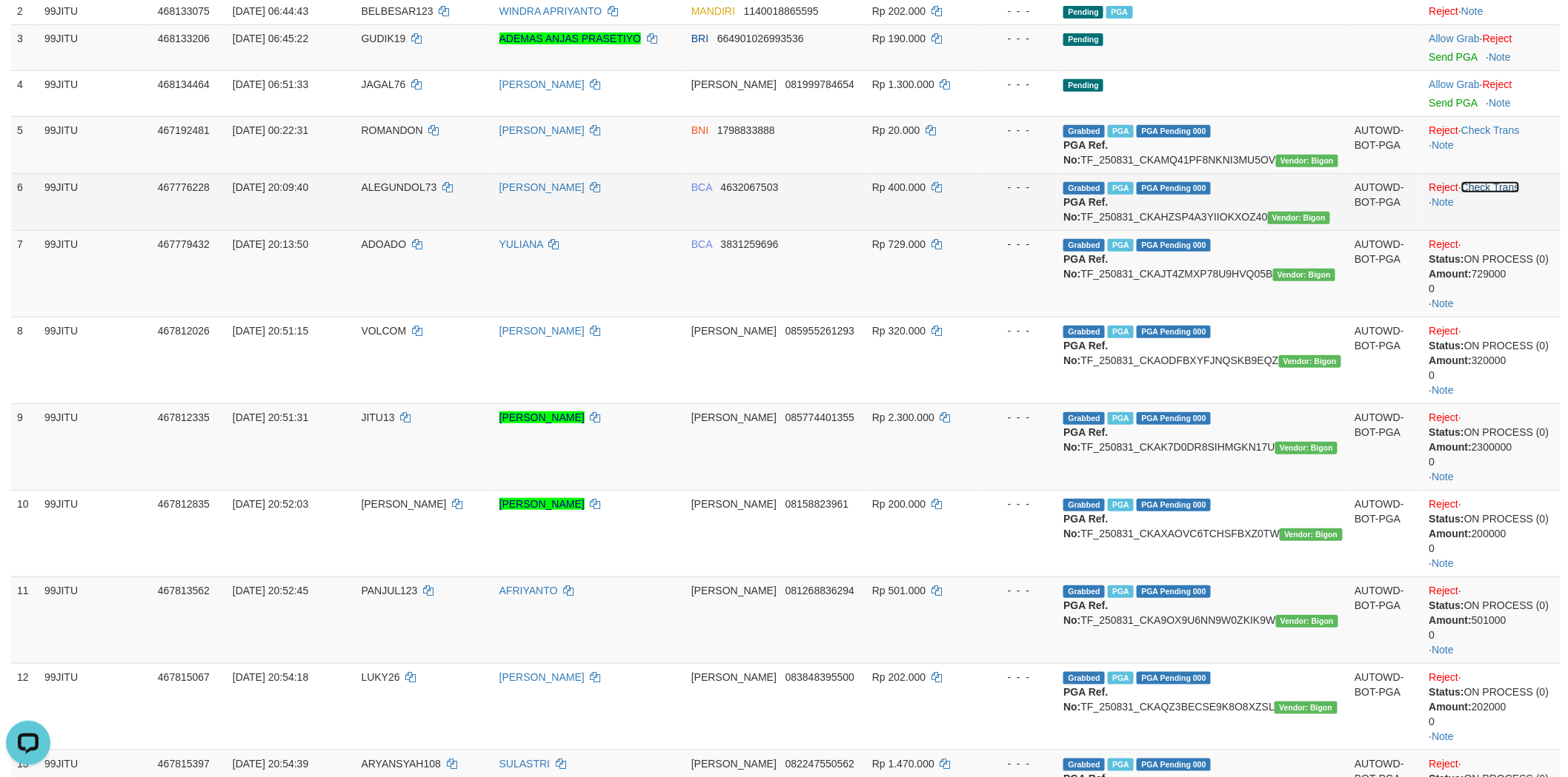
click at [1490, 193] on link "Check Trans" at bounding box center [1490, 187] width 59 height 12
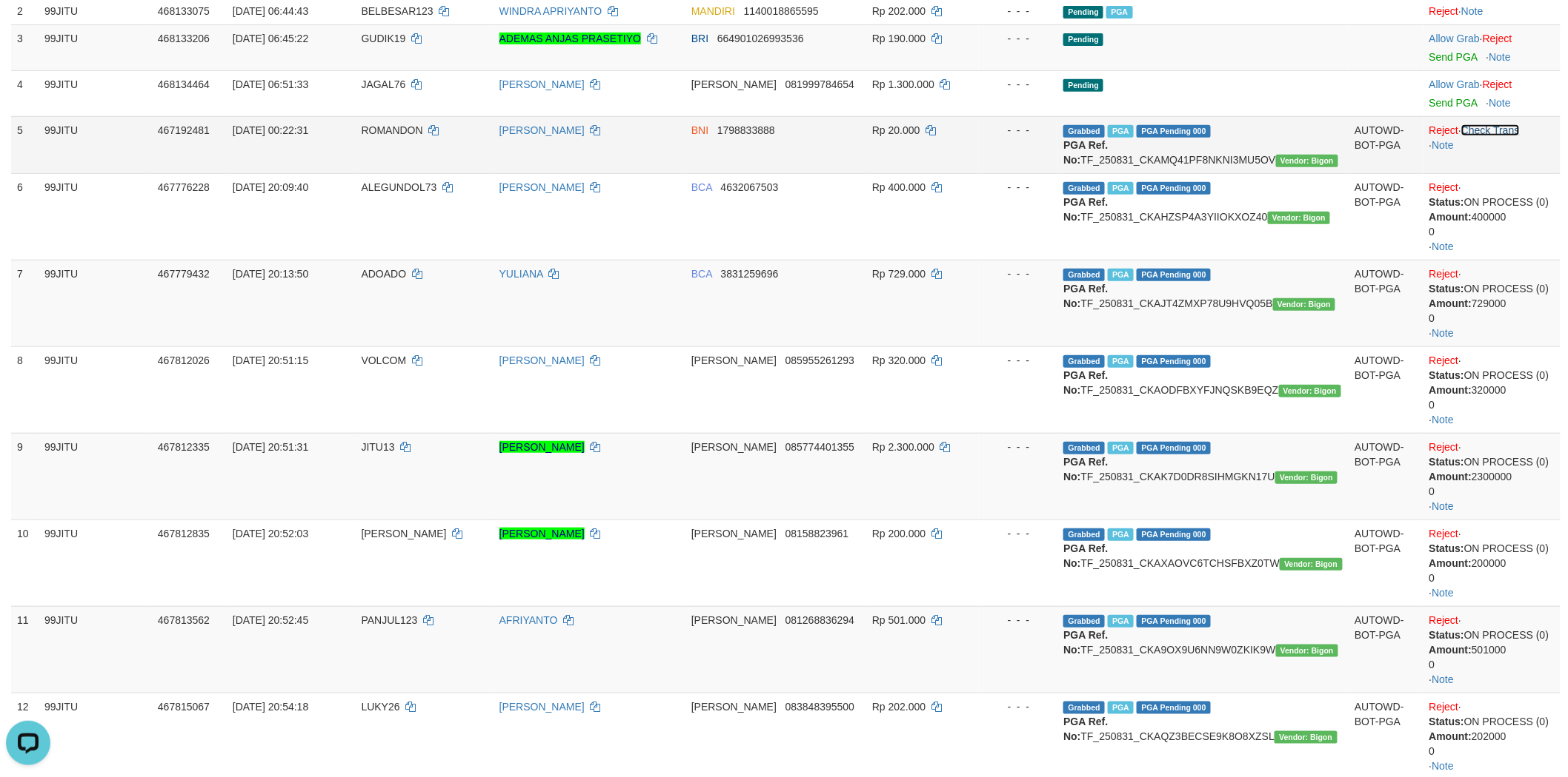
click at [1488, 124] on link "Check Trans" at bounding box center [1490, 130] width 59 height 12
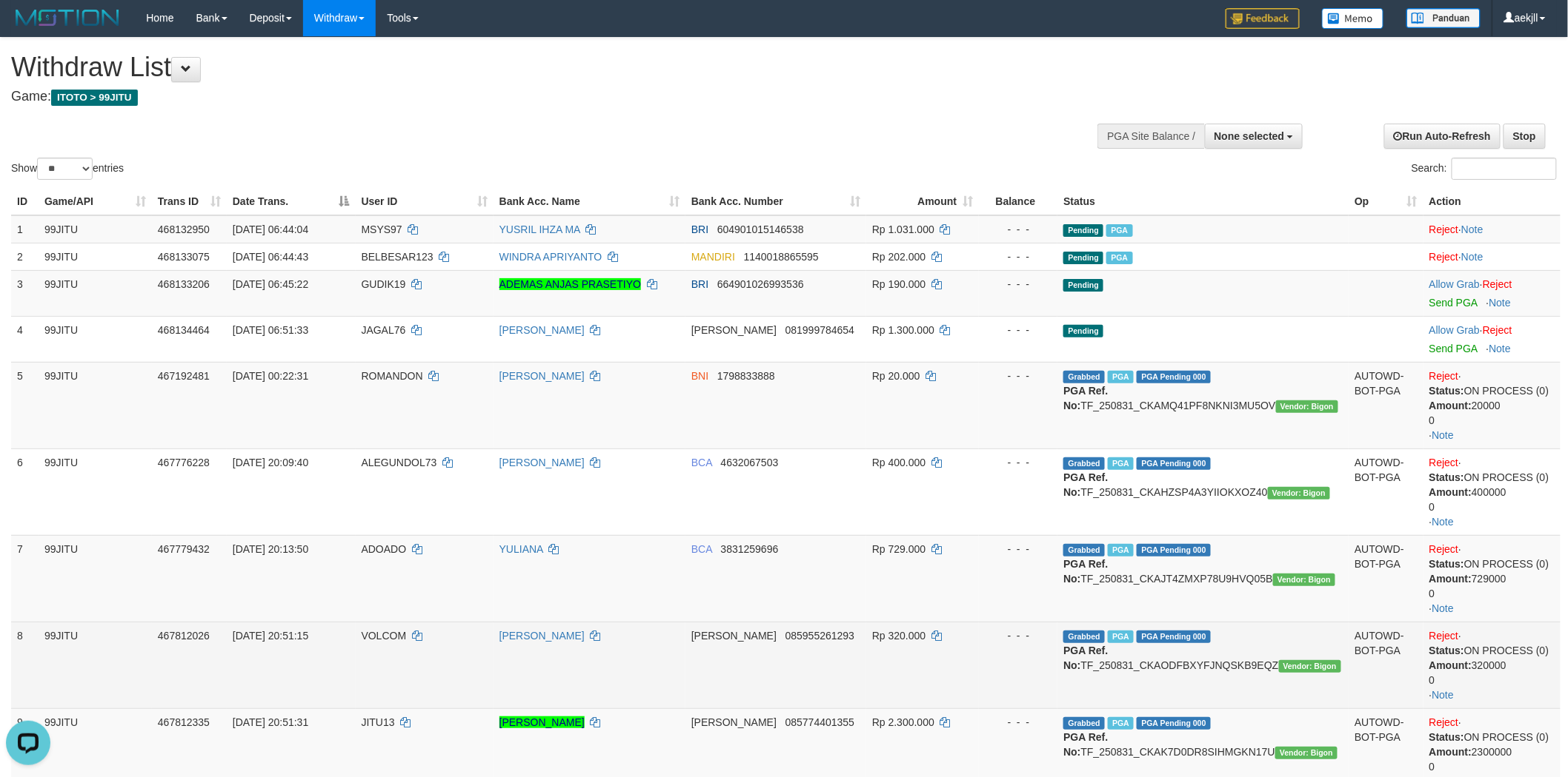
scroll to position [0, 0]
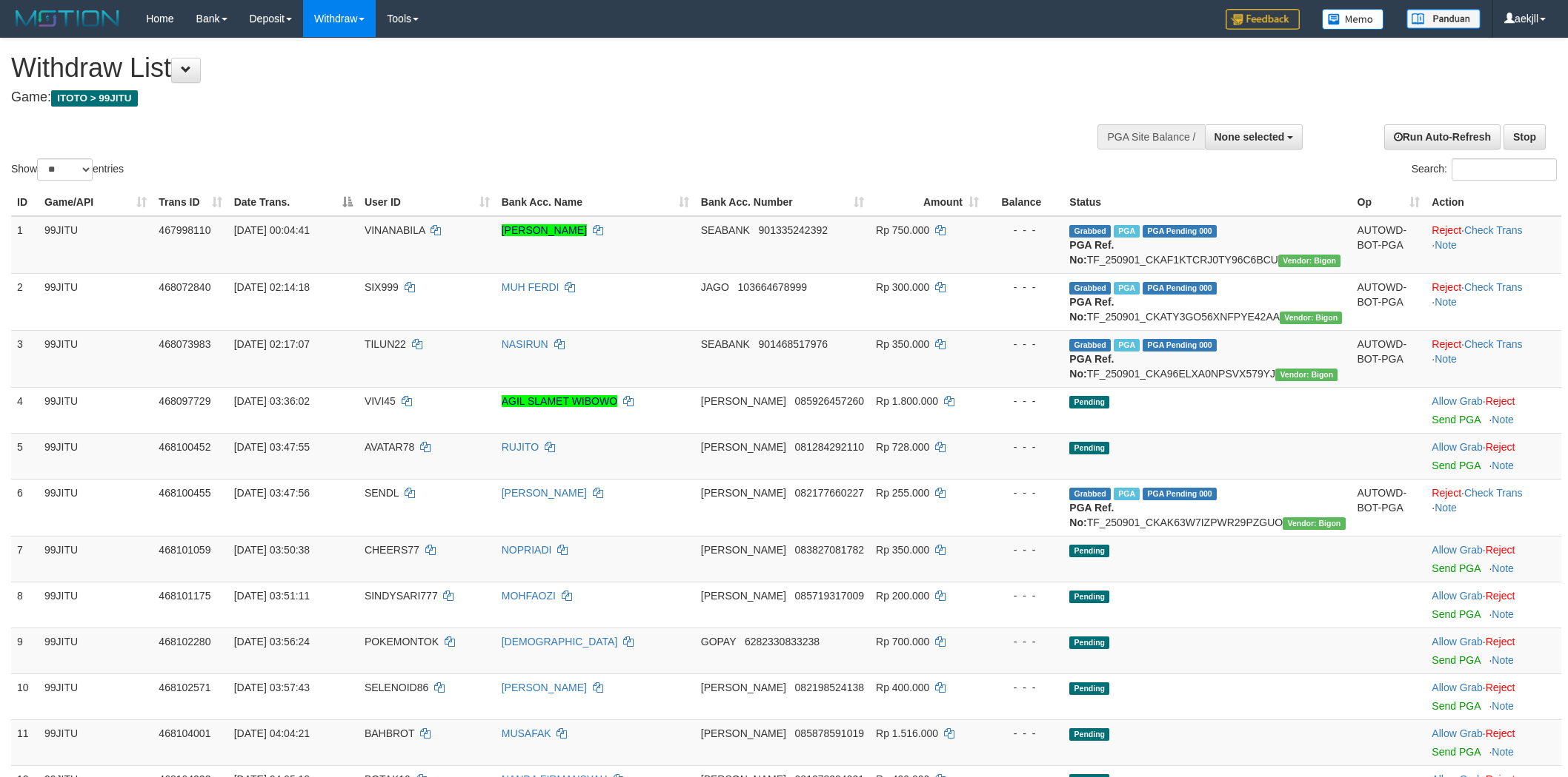
select select
select select "**"
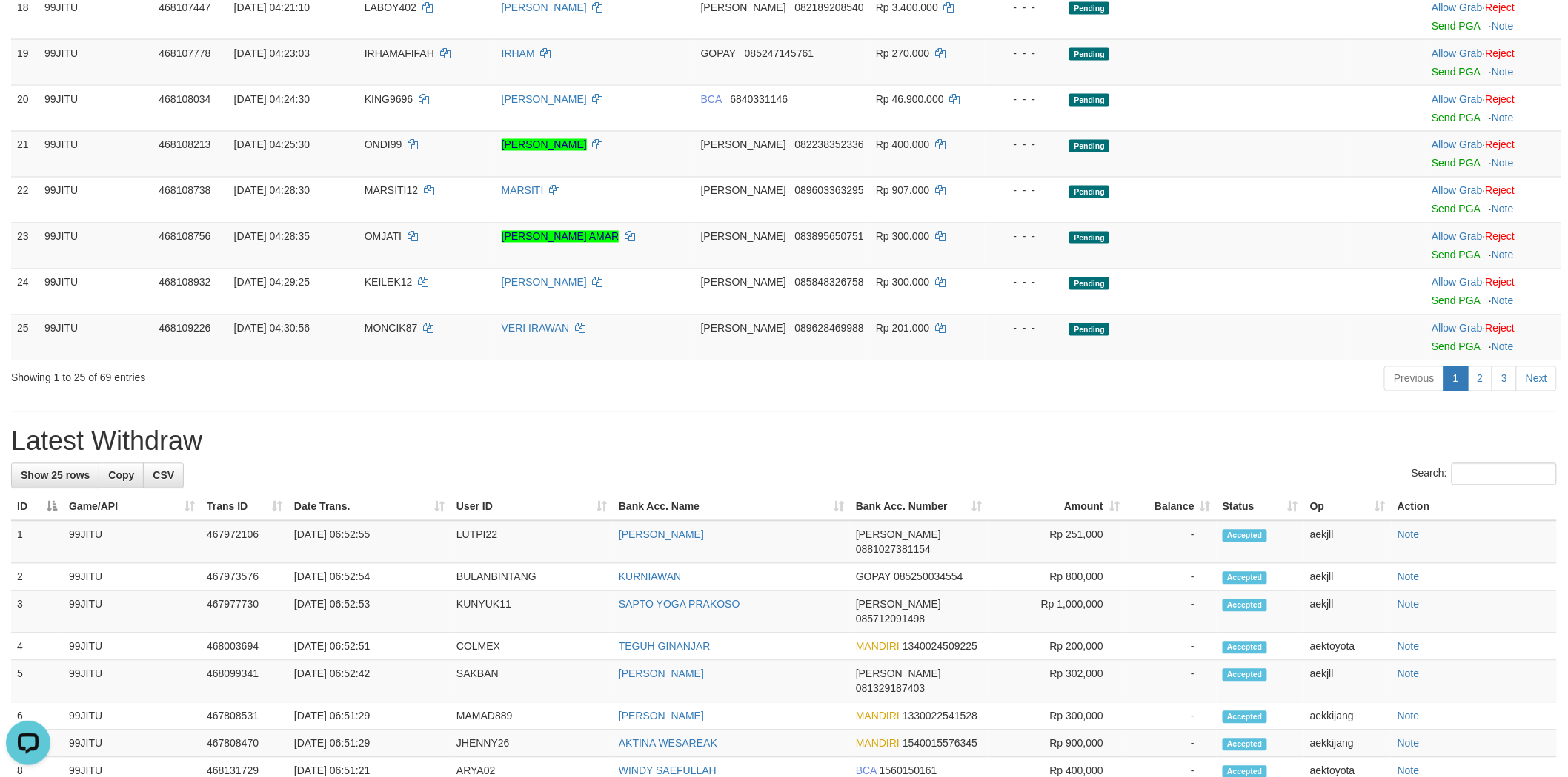
scroll to position [987, 0]
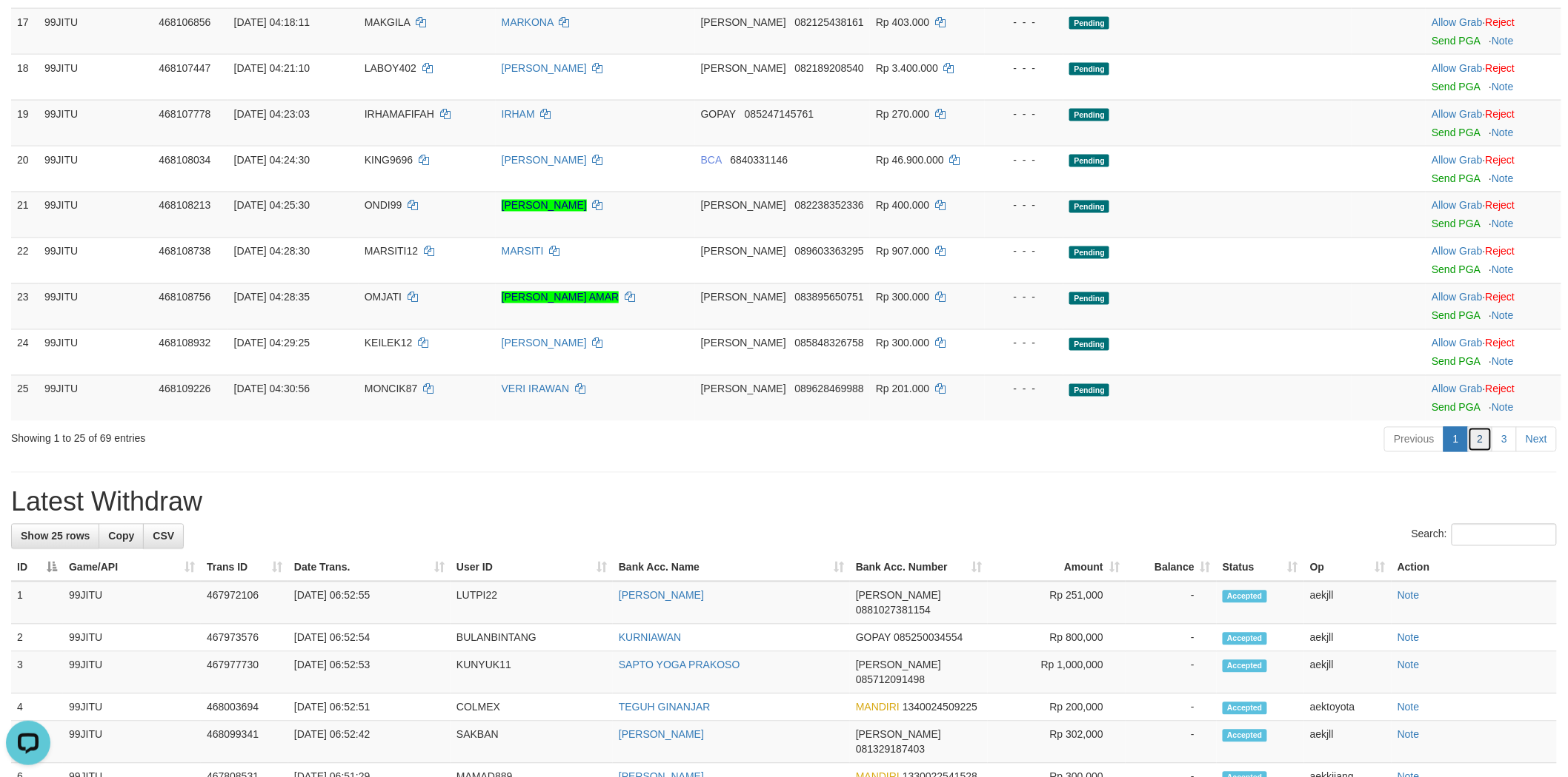
click at [1484, 452] on link "2" at bounding box center [1480, 439] width 25 height 25
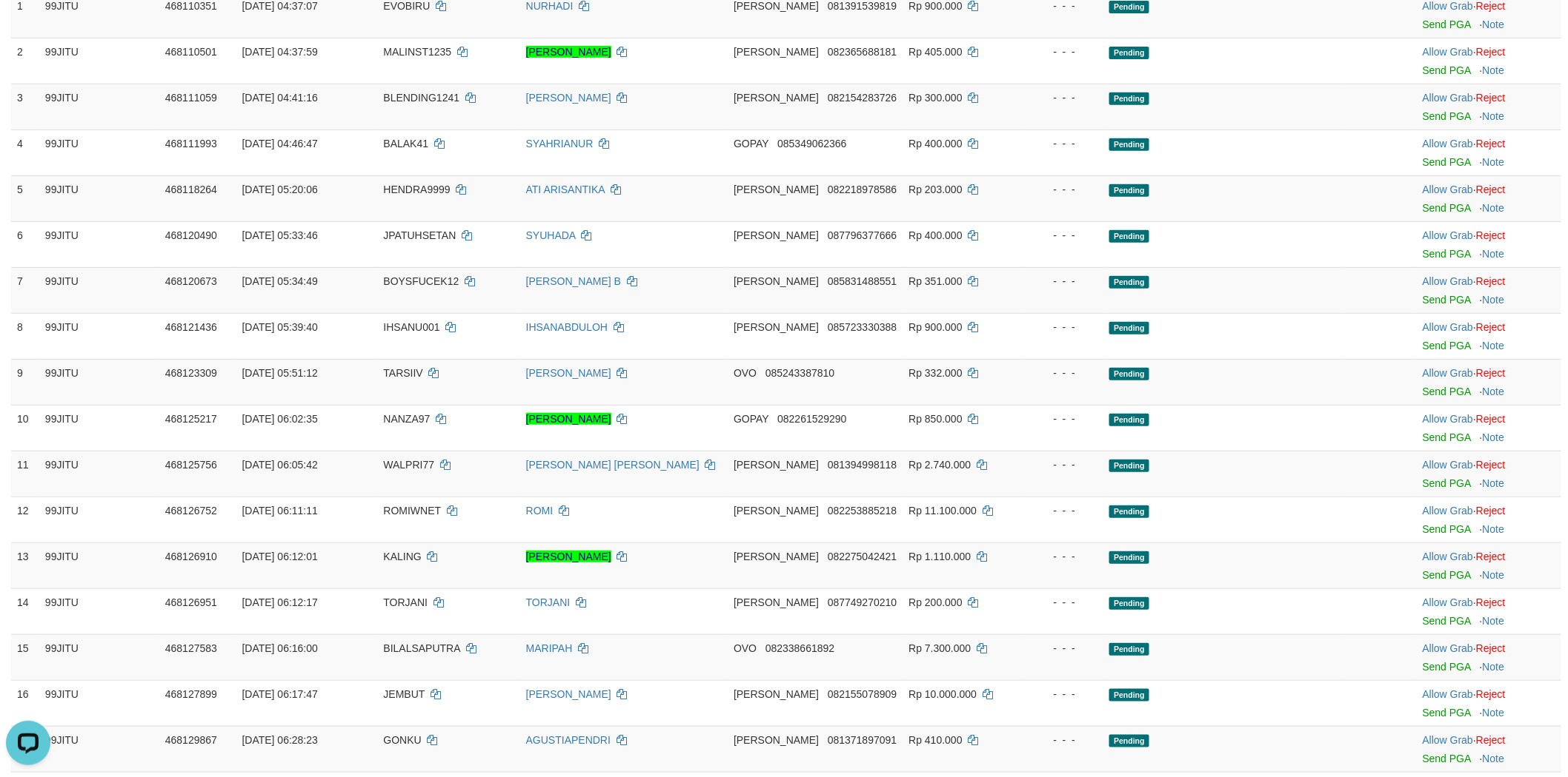
scroll to position [0, 0]
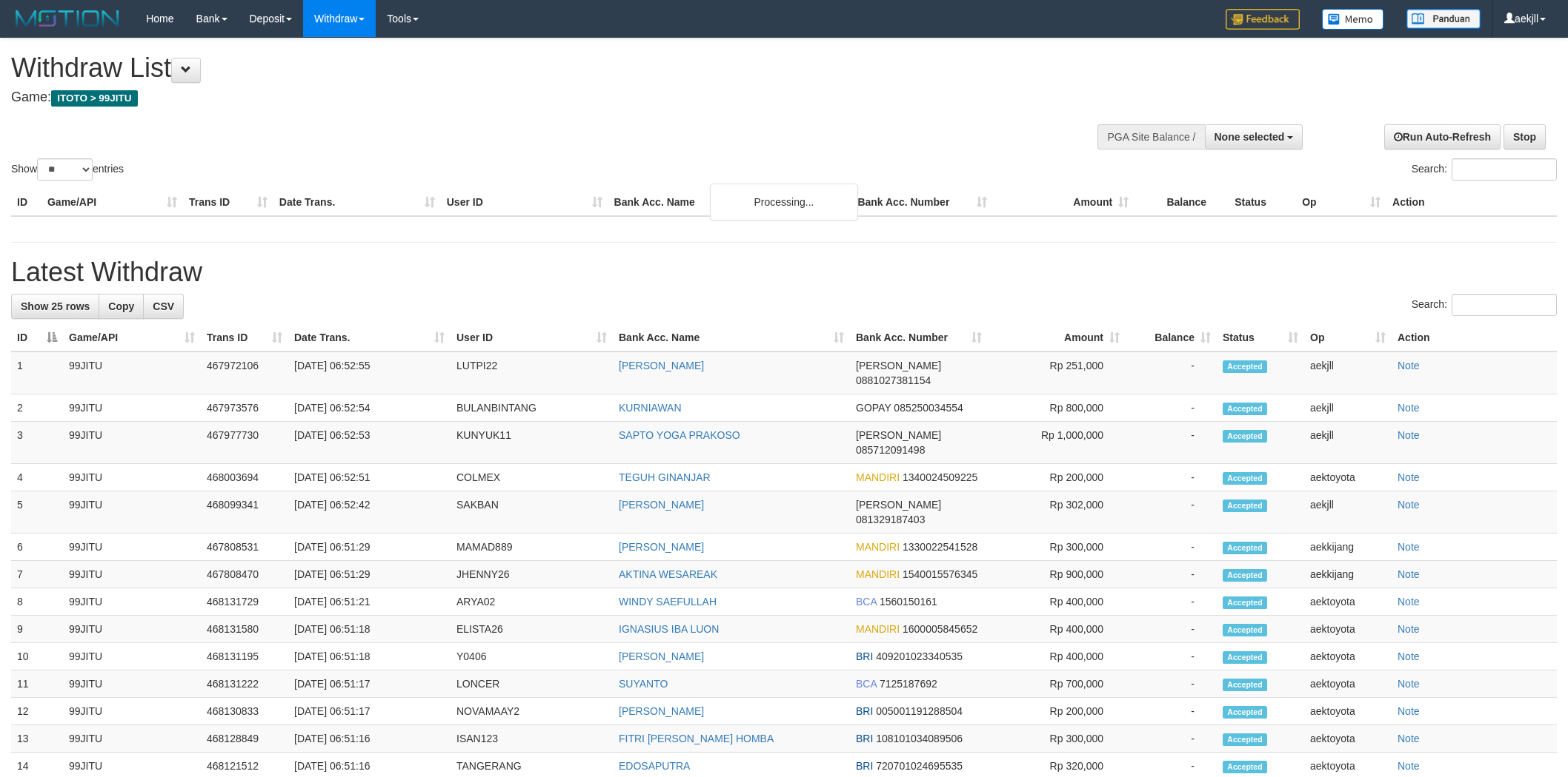
select select
select select "**"
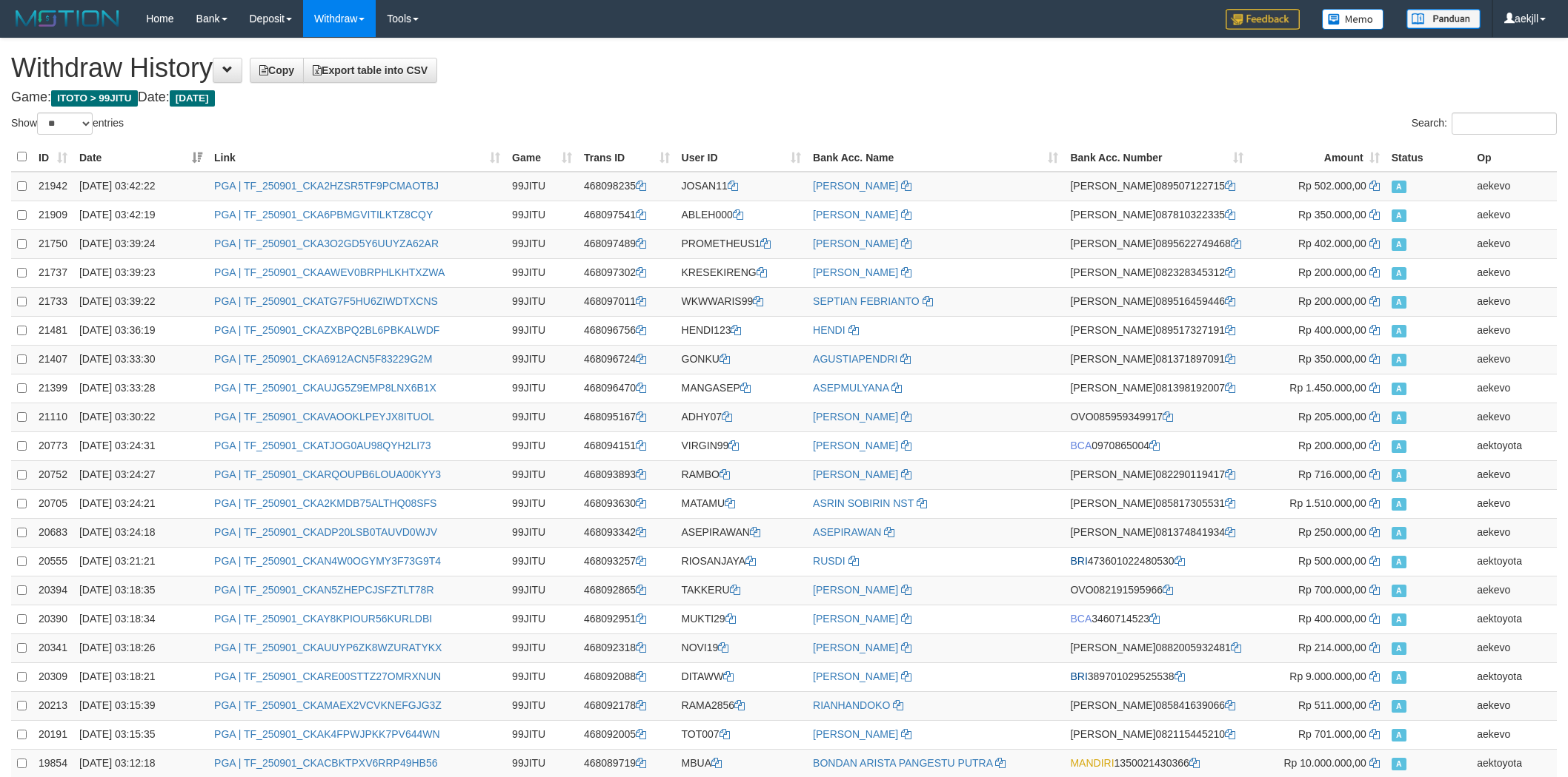
select select "**"
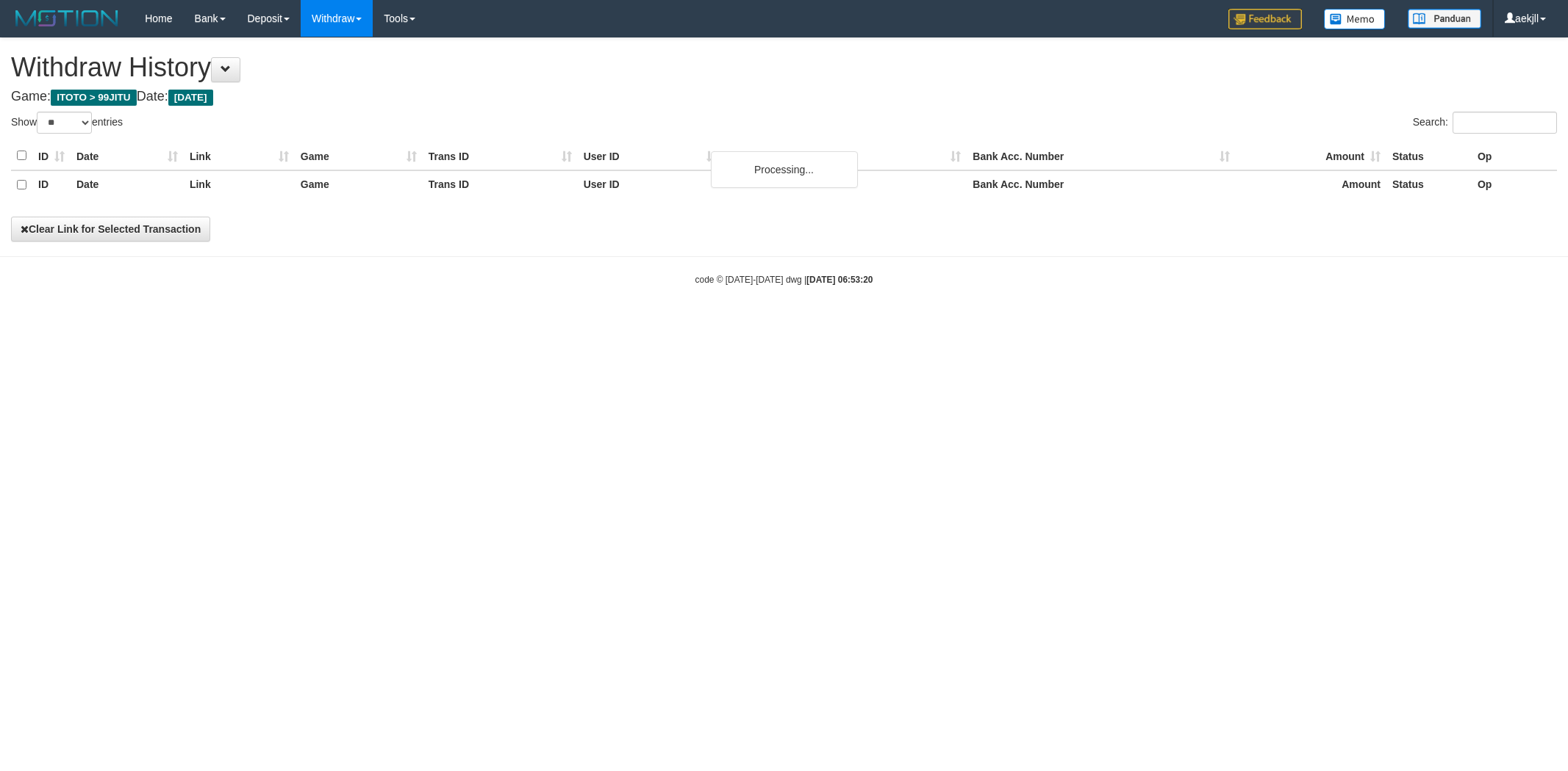
select select "**"
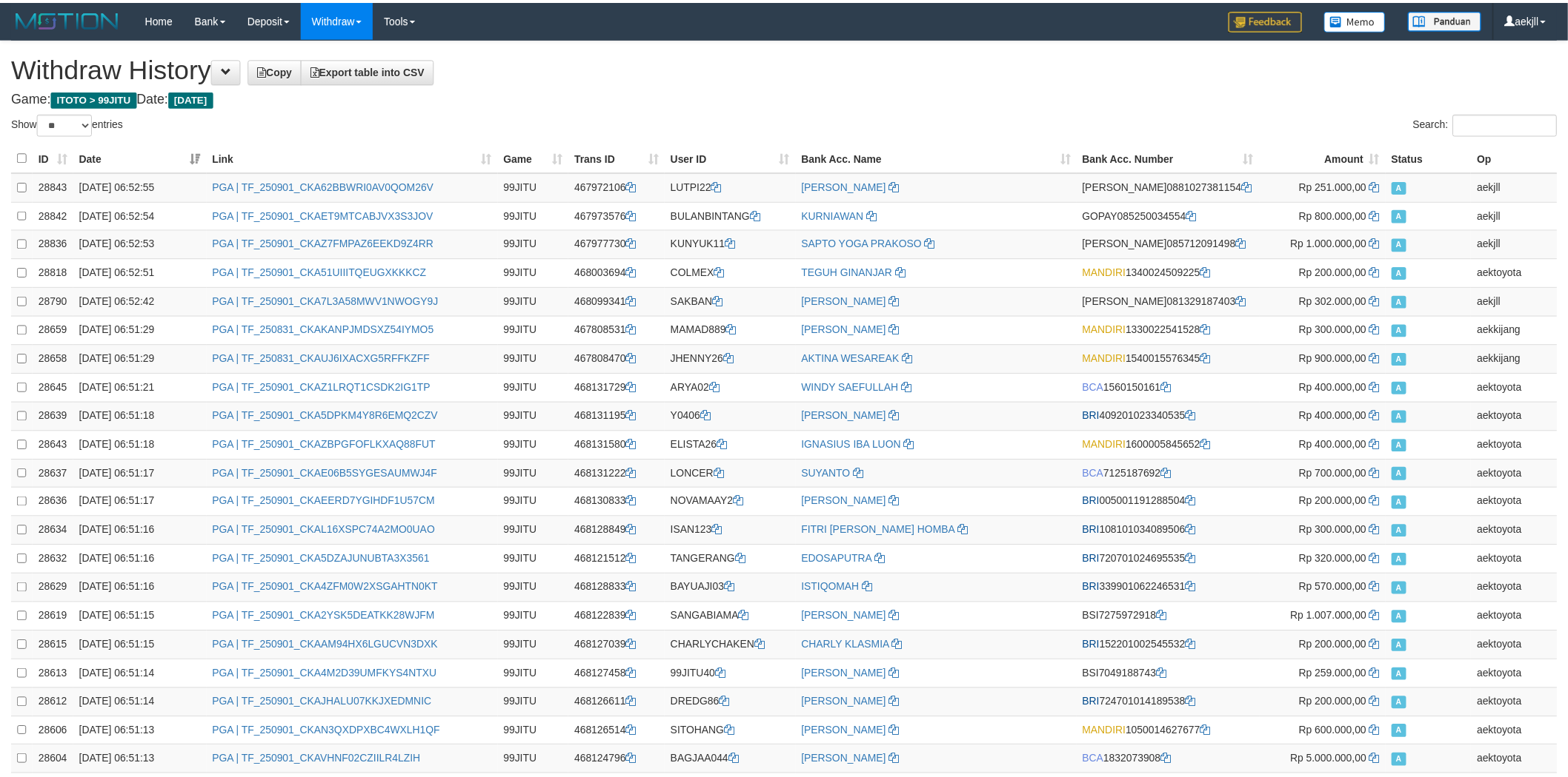
scroll to position [1106, 0]
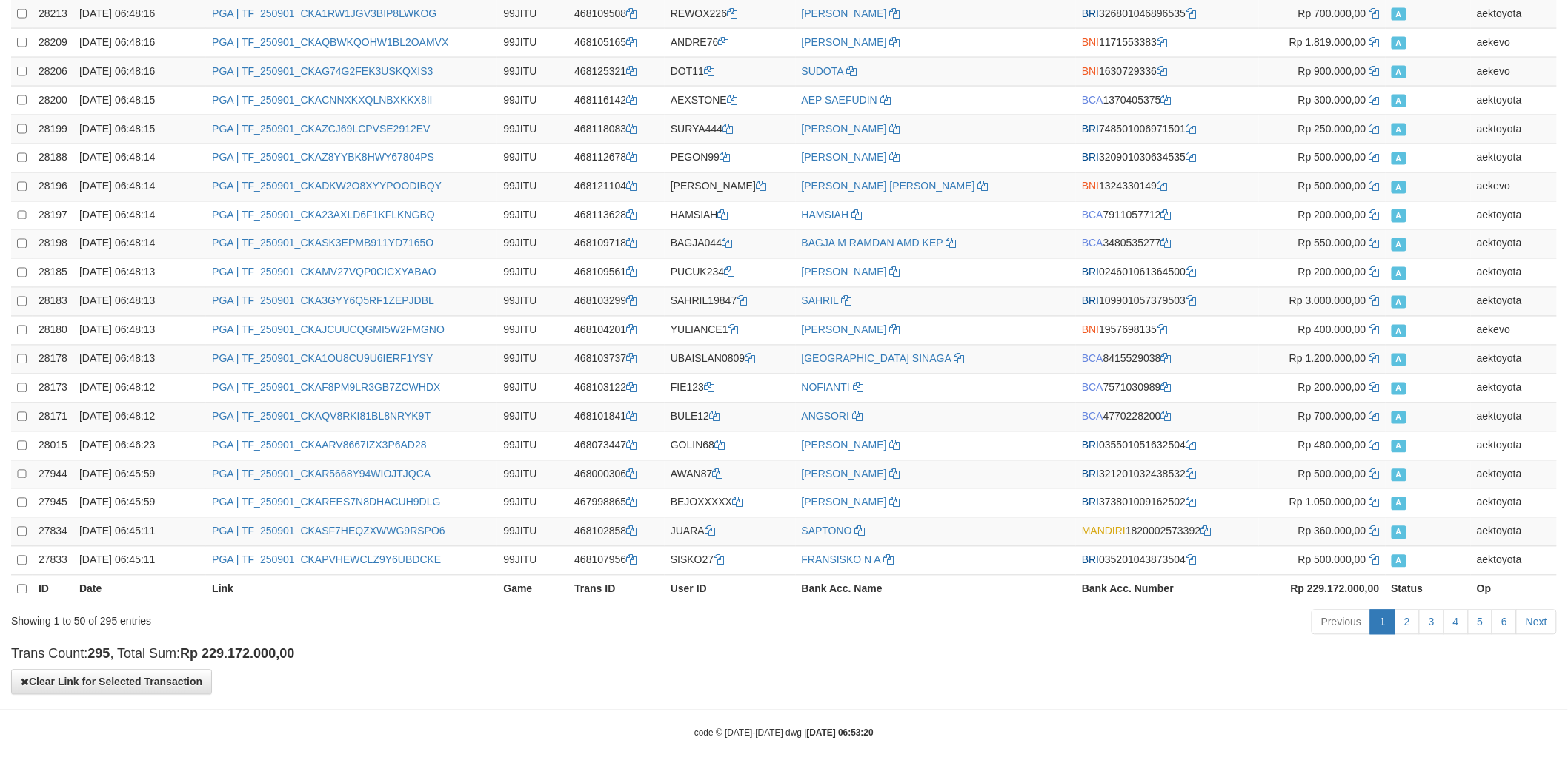
click at [1318, 586] on strong "Rp 229.172.000,00" at bounding box center [1334, 589] width 89 height 12
click at [1321, 586] on strong "Rp 229.172.000,00" at bounding box center [1334, 589] width 89 height 12
copy strong "229.172.000,00"
click at [1313, 586] on strong "Rp 229.172.000,00" at bounding box center [1334, 589] width 89 height 12
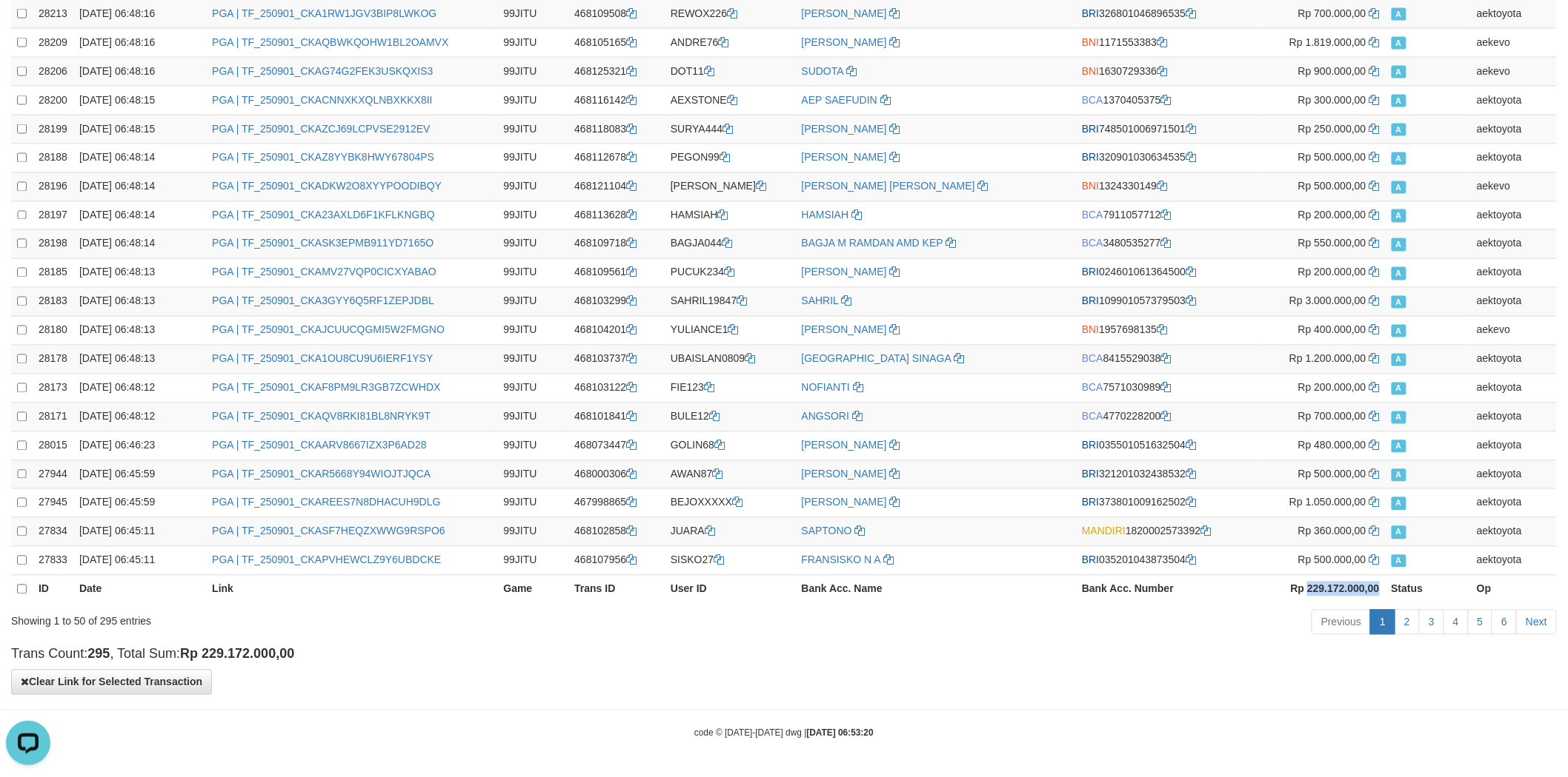
click at [1317, 586] on strong "Rp 229.172.000,00" at bounding box center [1334, 589] width 89 height 12
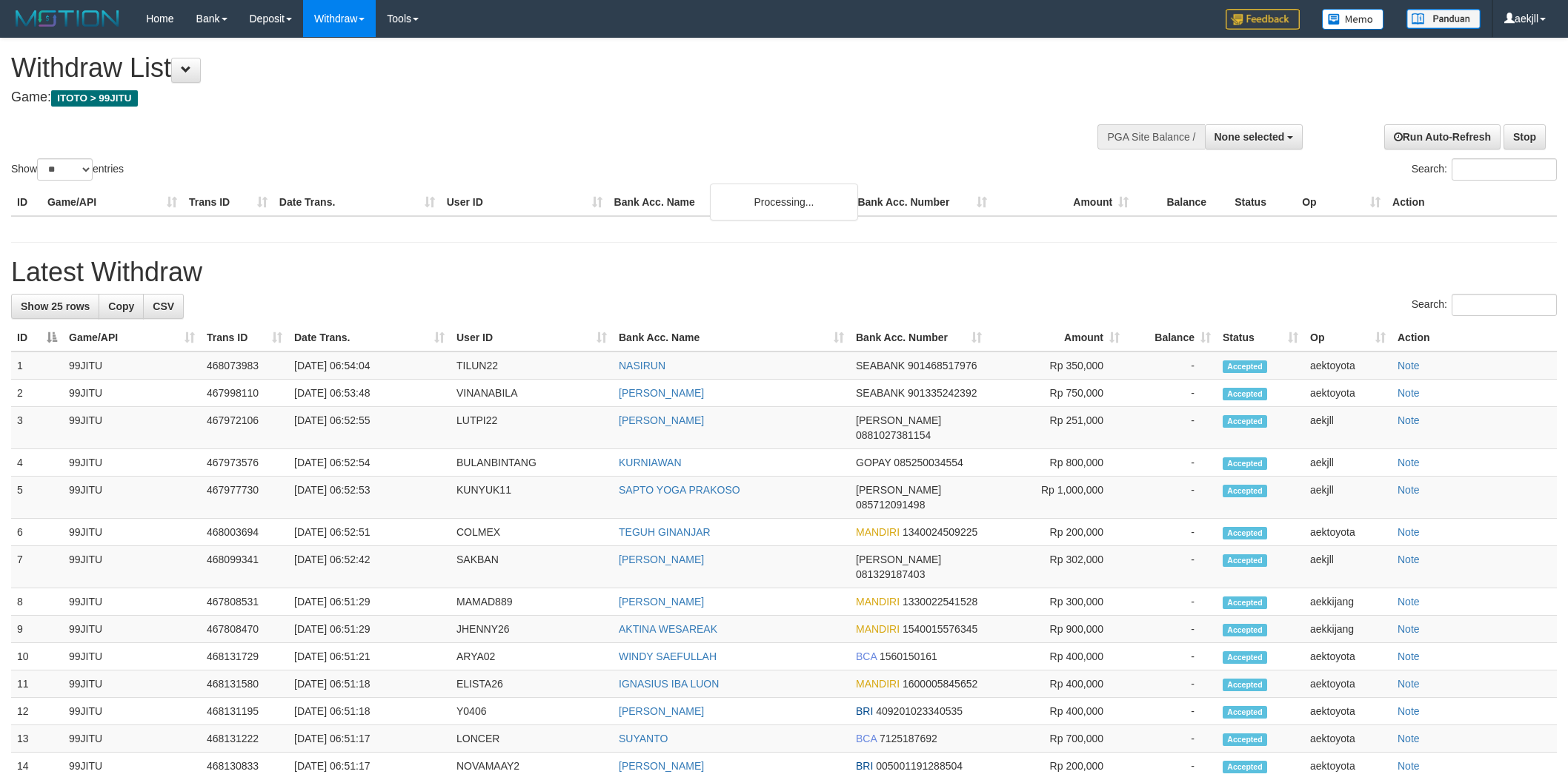
select select
select select "**"
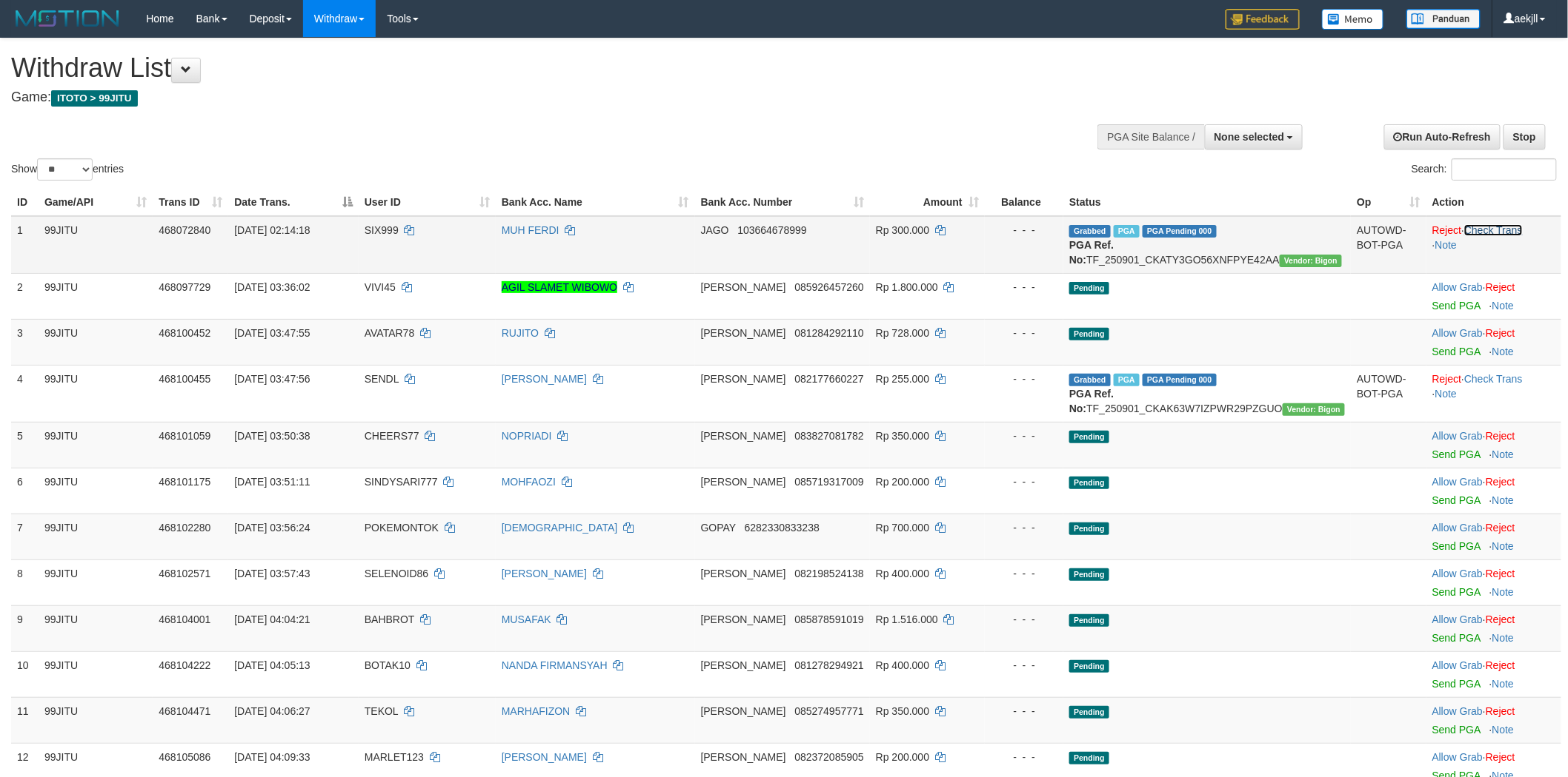
click at [1497, 226] on link "Check Trans" at bounding box center [1493, 230] width 59 height 12
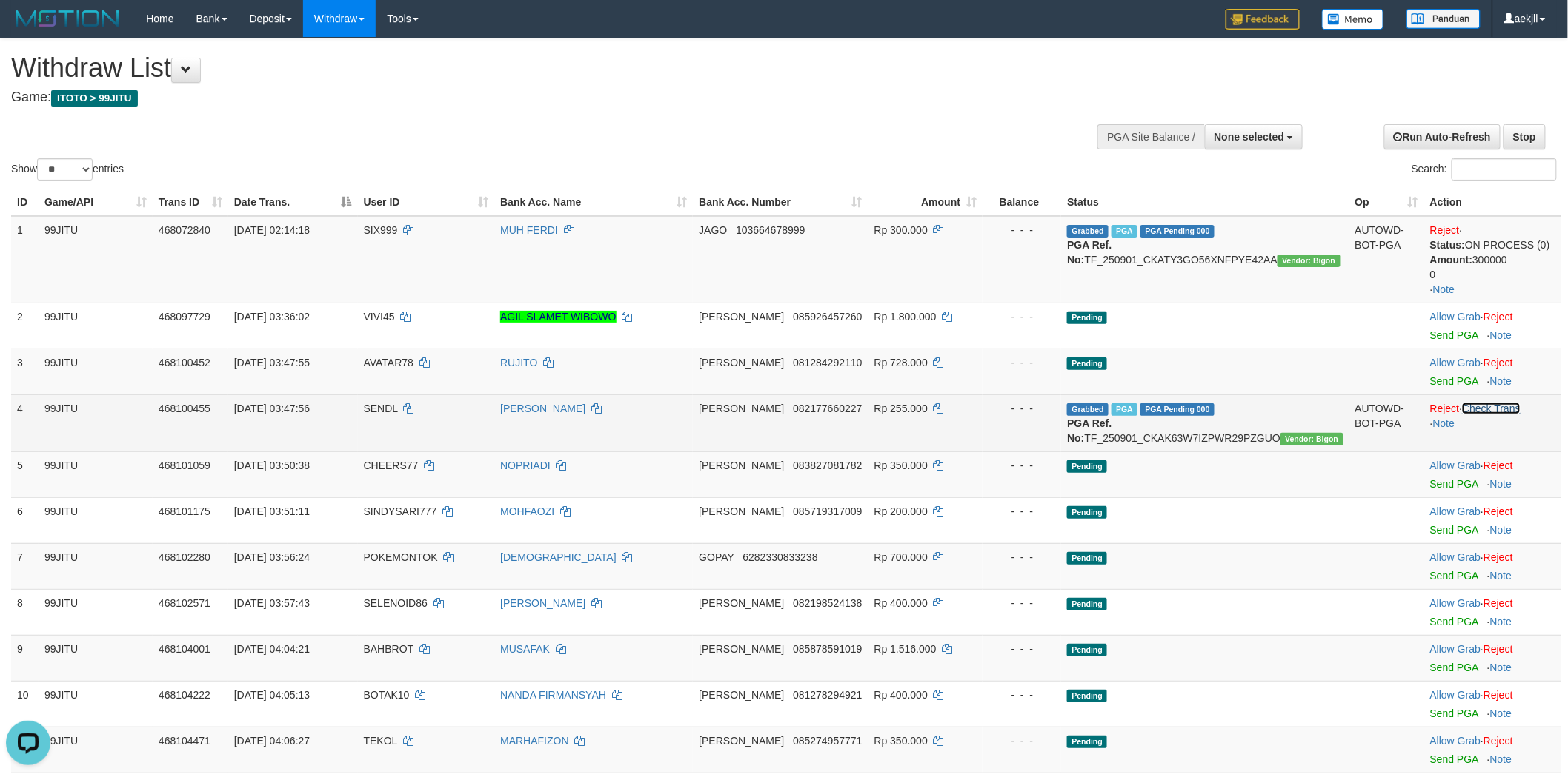
click at [1492, 409] on link "Check Trans" at bounding box center [1490, 408] width 59 height 12
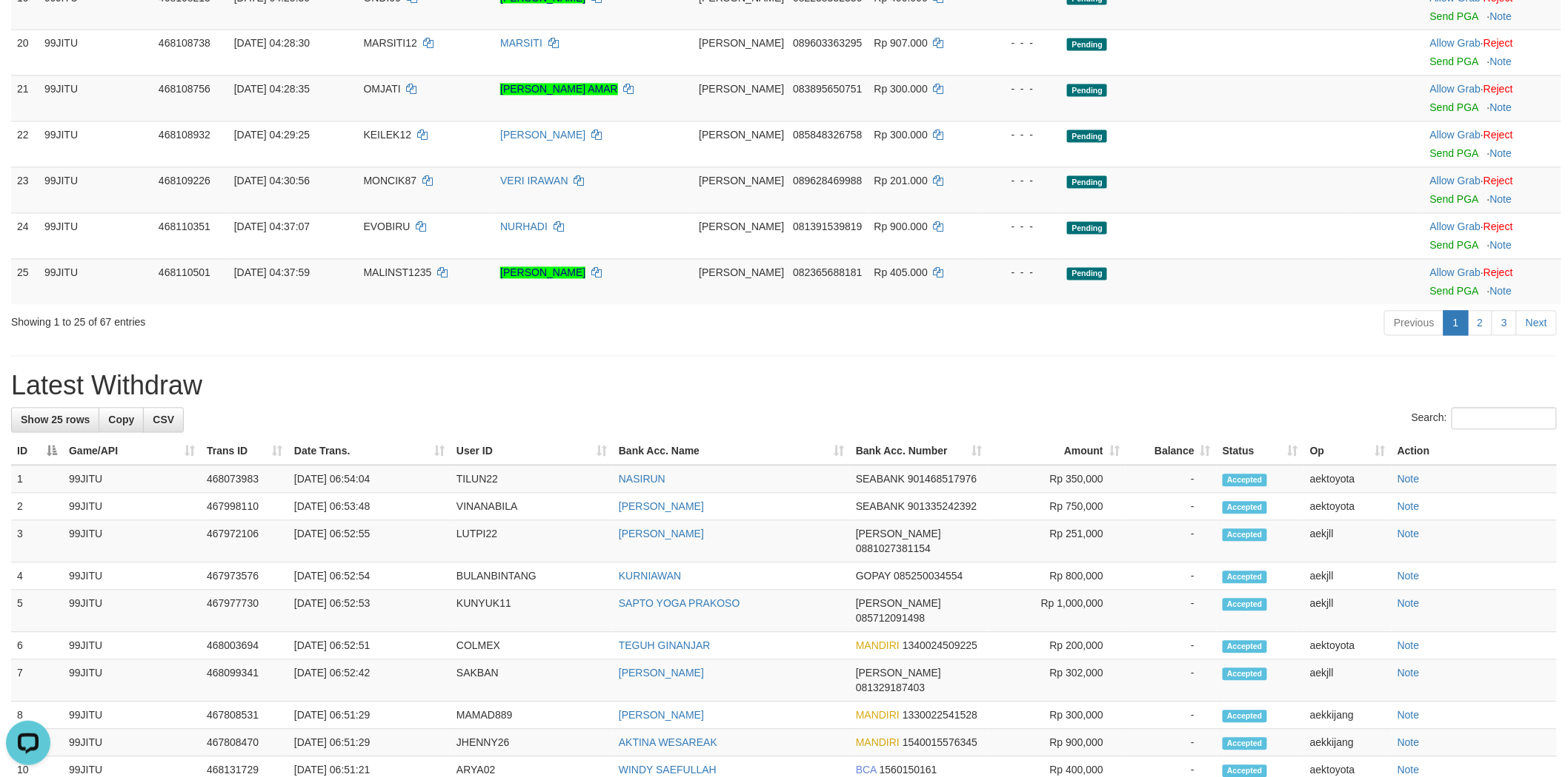
scroll to position [1151, 0]
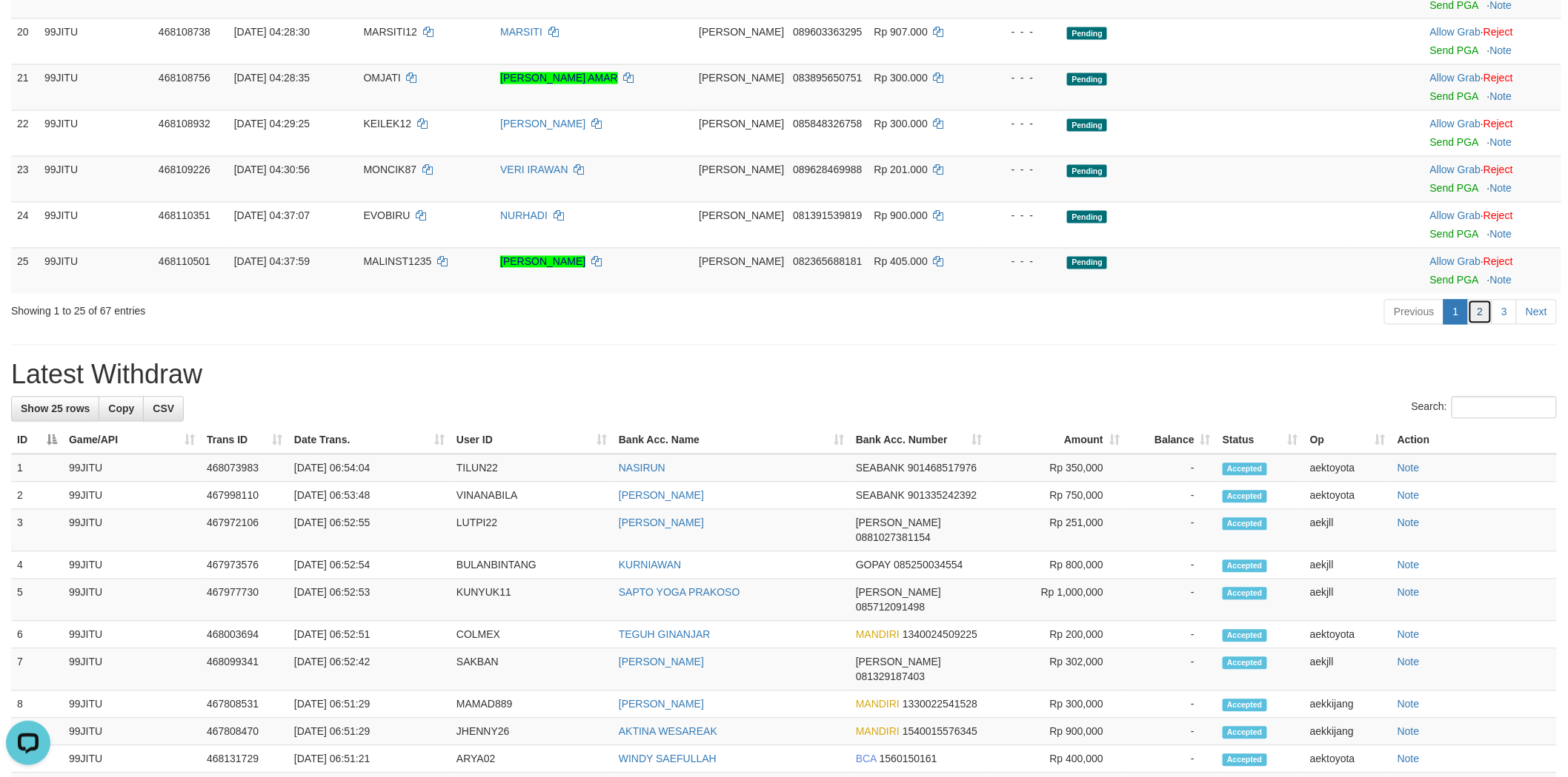
click at [1471, 307] on link "2" at bounding box center [1480, 312] width 25 height 25
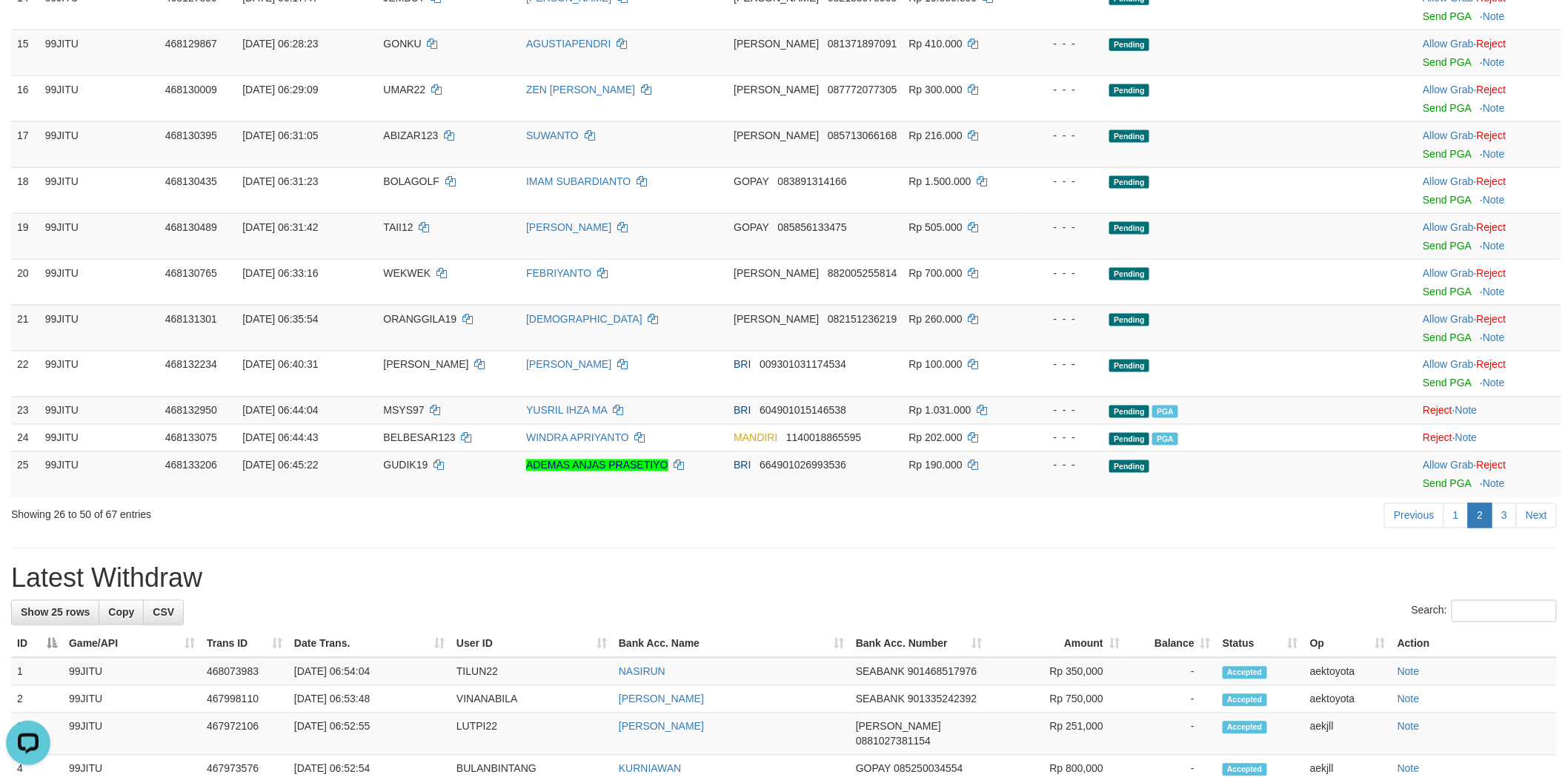
scroll to position [823, 0]
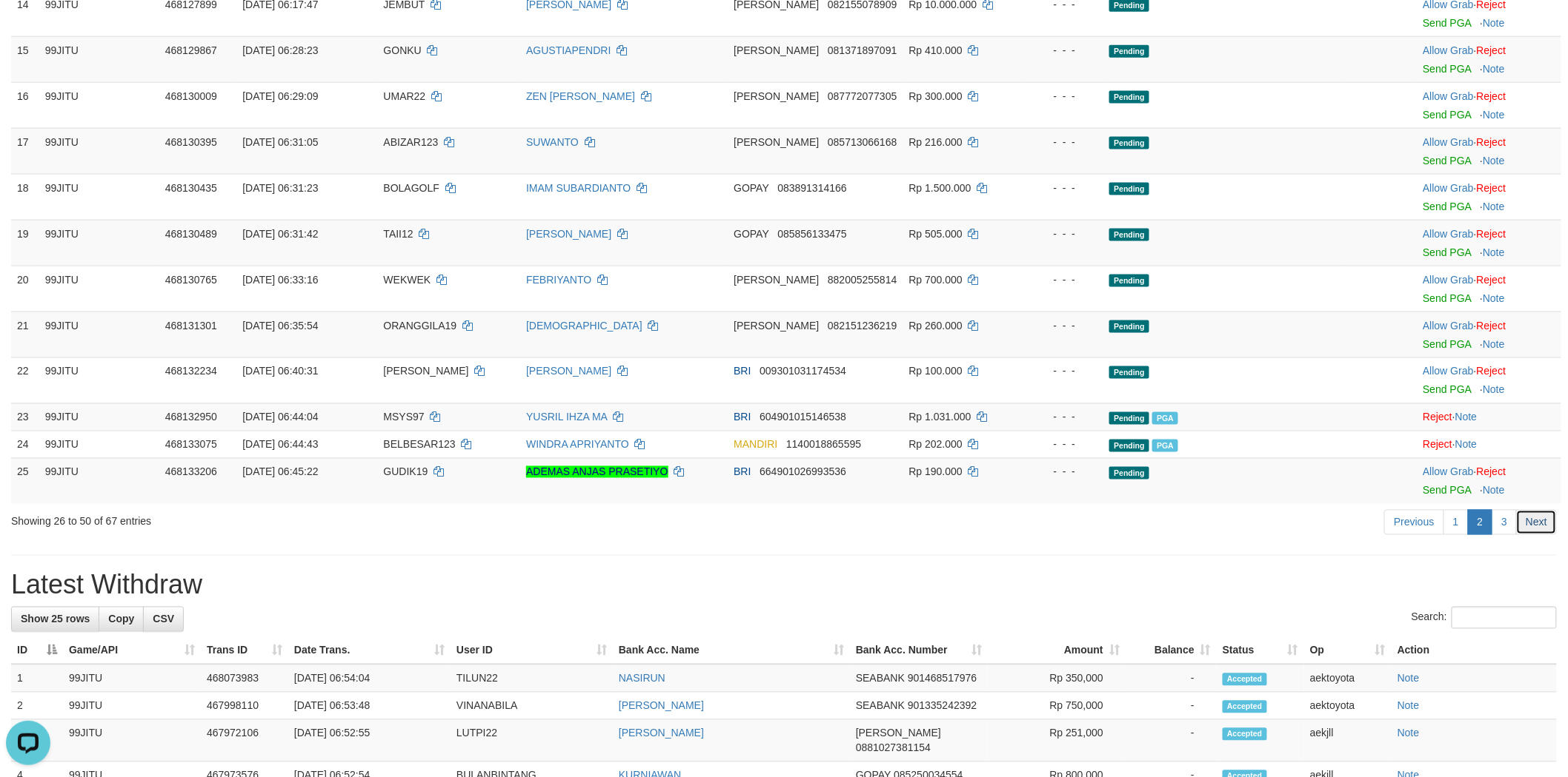
click at [1519, 524] on link "Next" at bounding box center [1536, 522] width 41 height 25
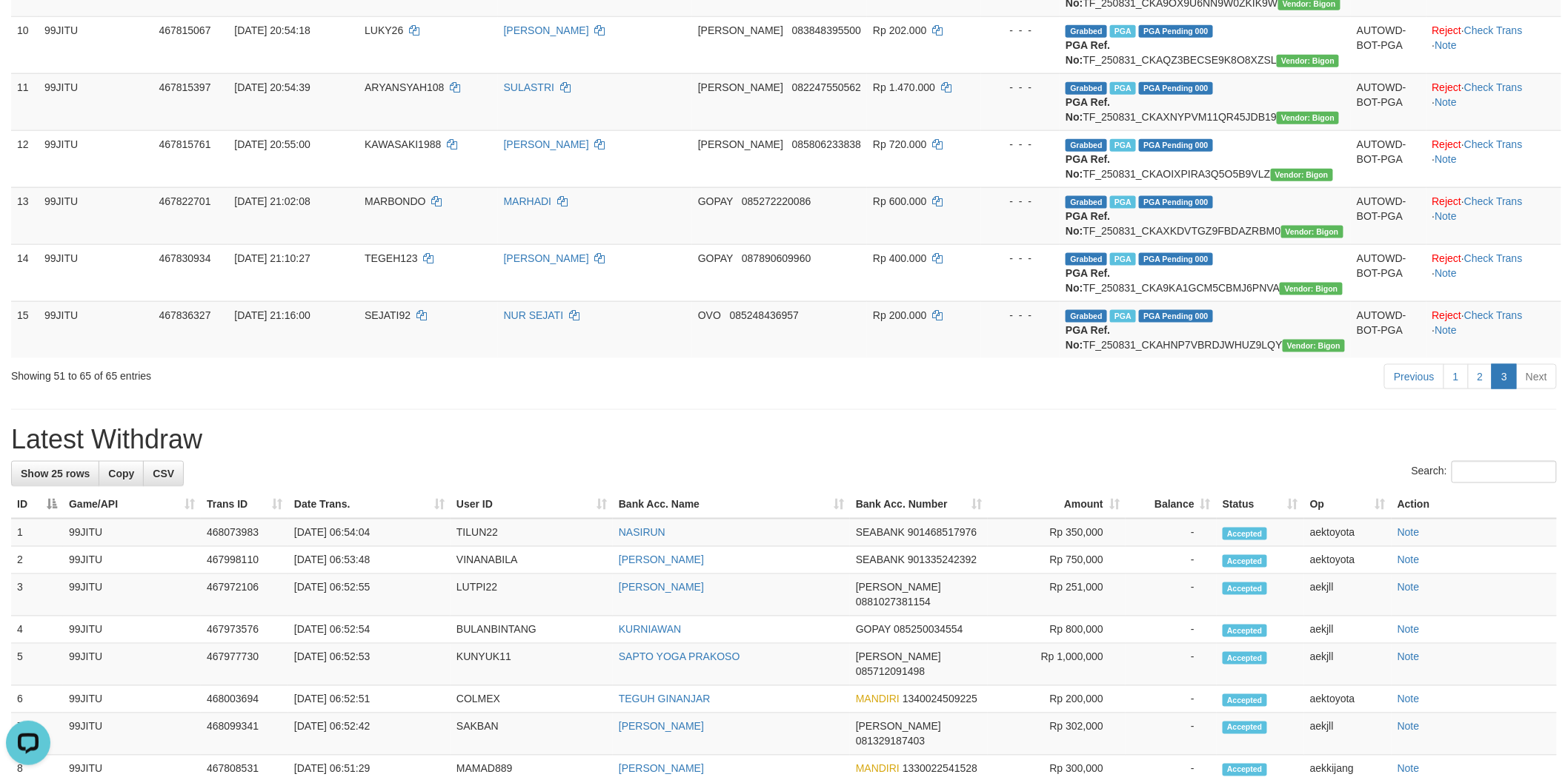
scroll to position [657, 0]
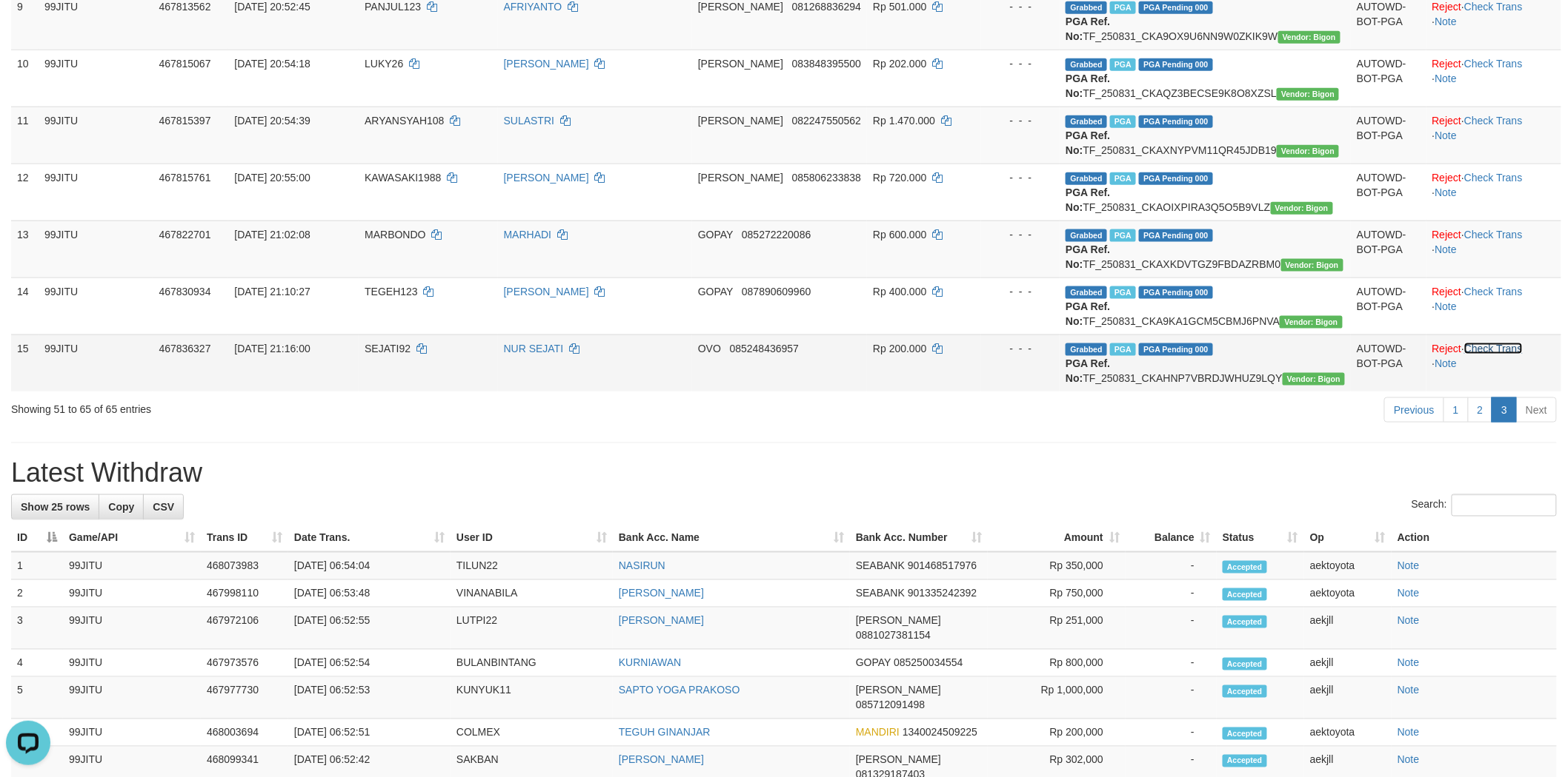
click at [1500, 355] on link "Check Trans" at bounding box center [1493, 348] width 59 height 12
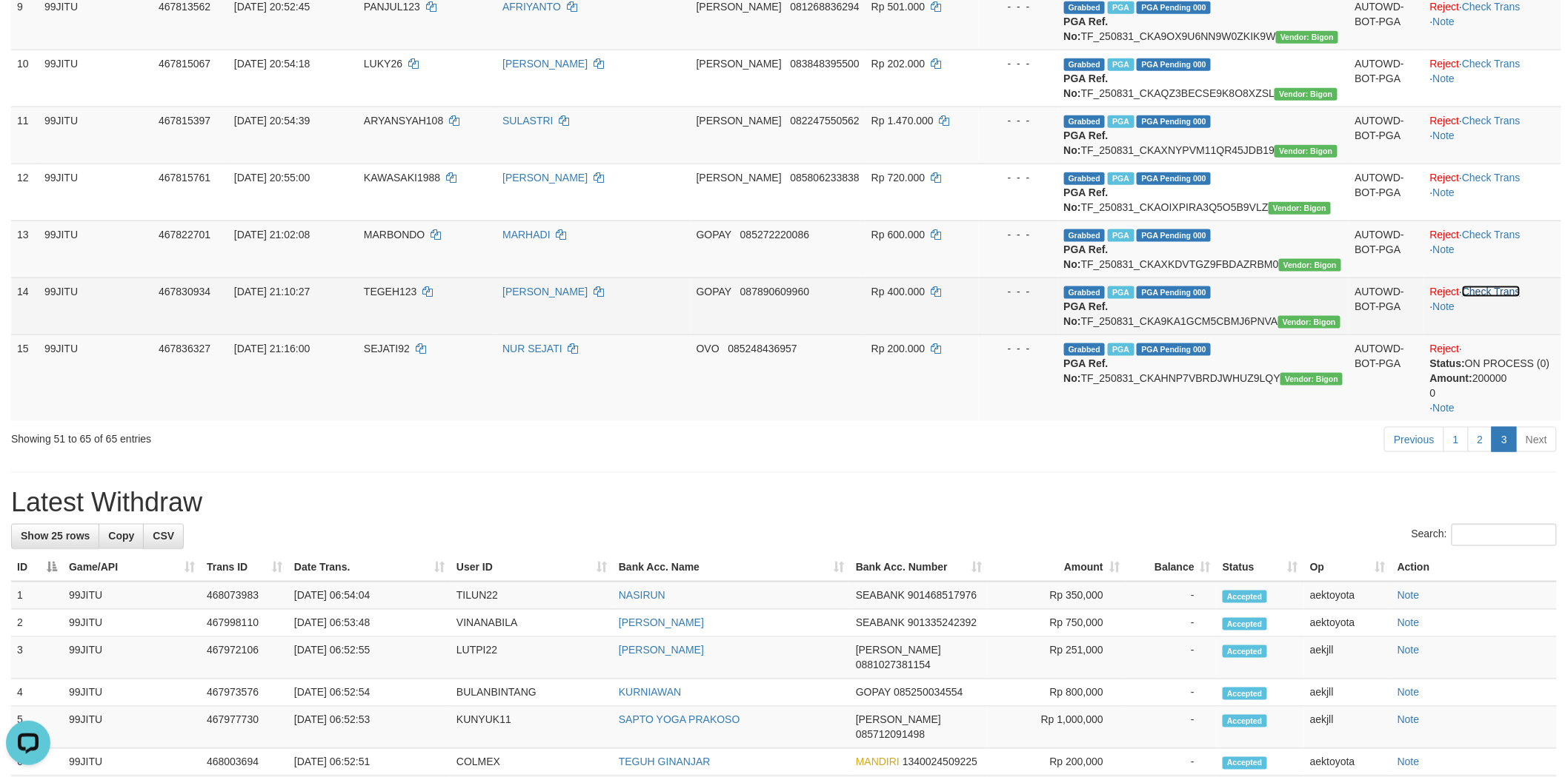
click at [1496, 298] on link "Check Trans" at bounding box center [1490, 291] width 59 height 12
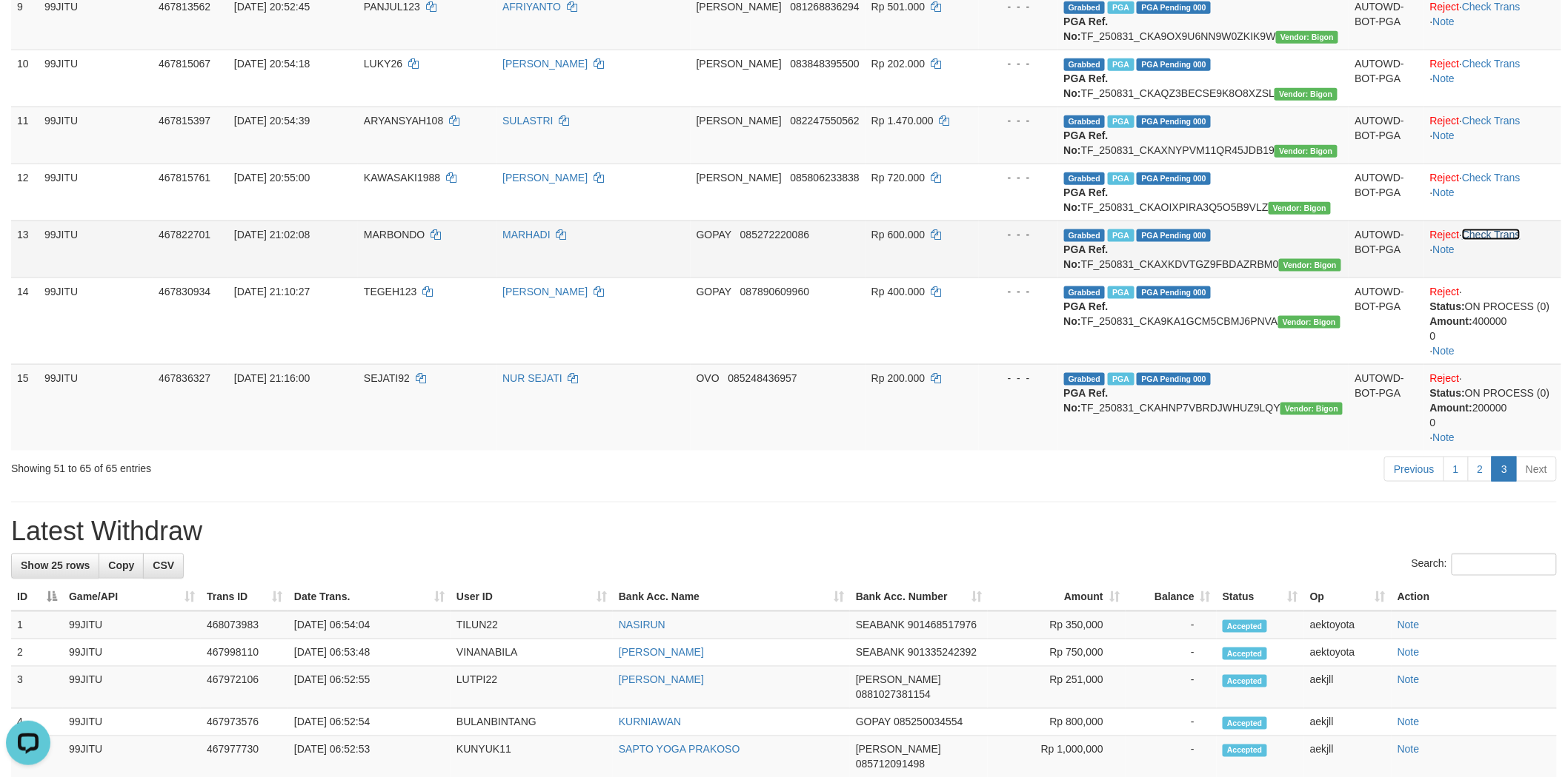
click at [1493, 241] on link "Check Trans" at bounding box center [1490, 234] width 59 height 12
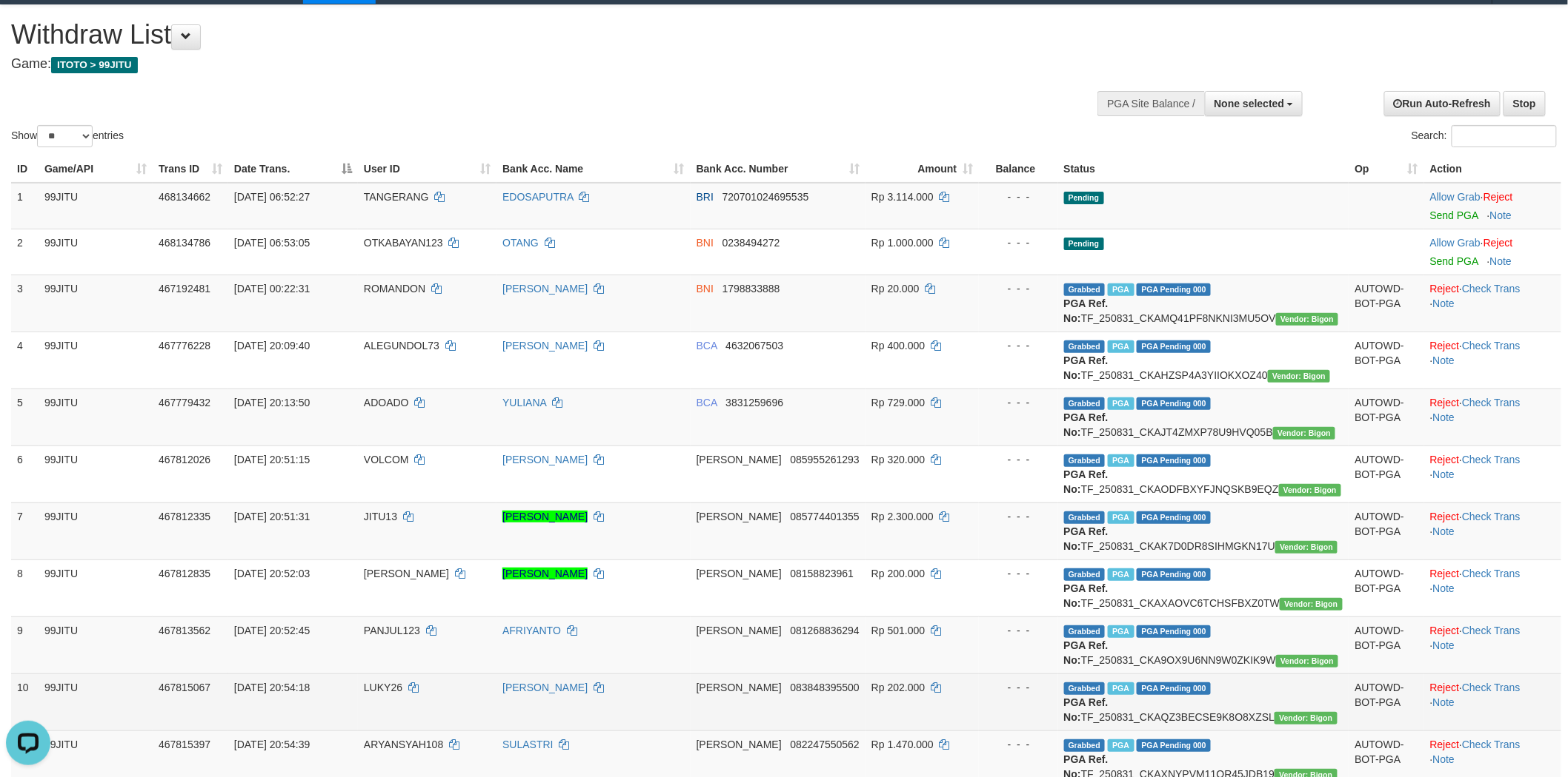
scroll to position [0, 0]
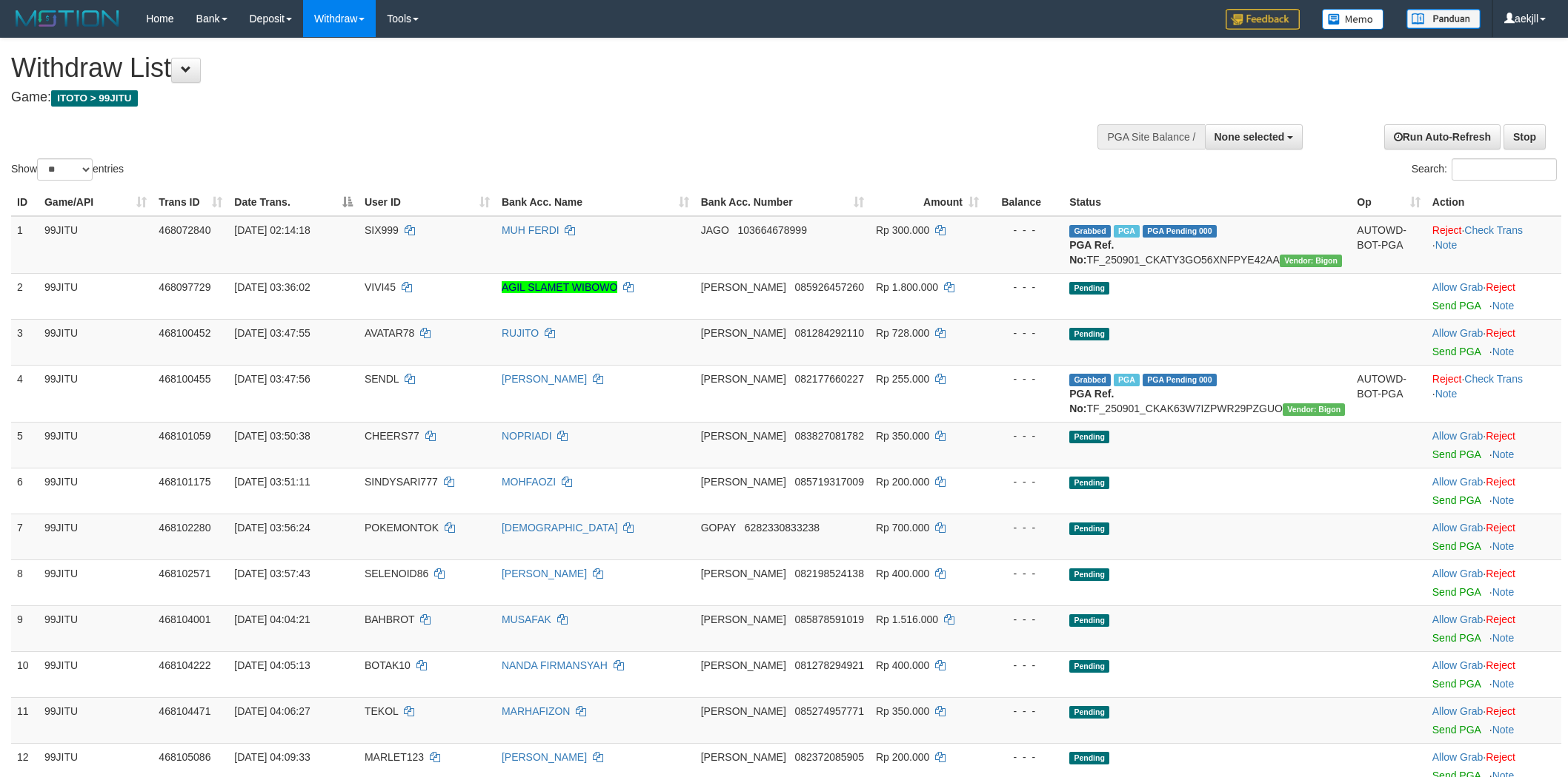
select select
select select "**"
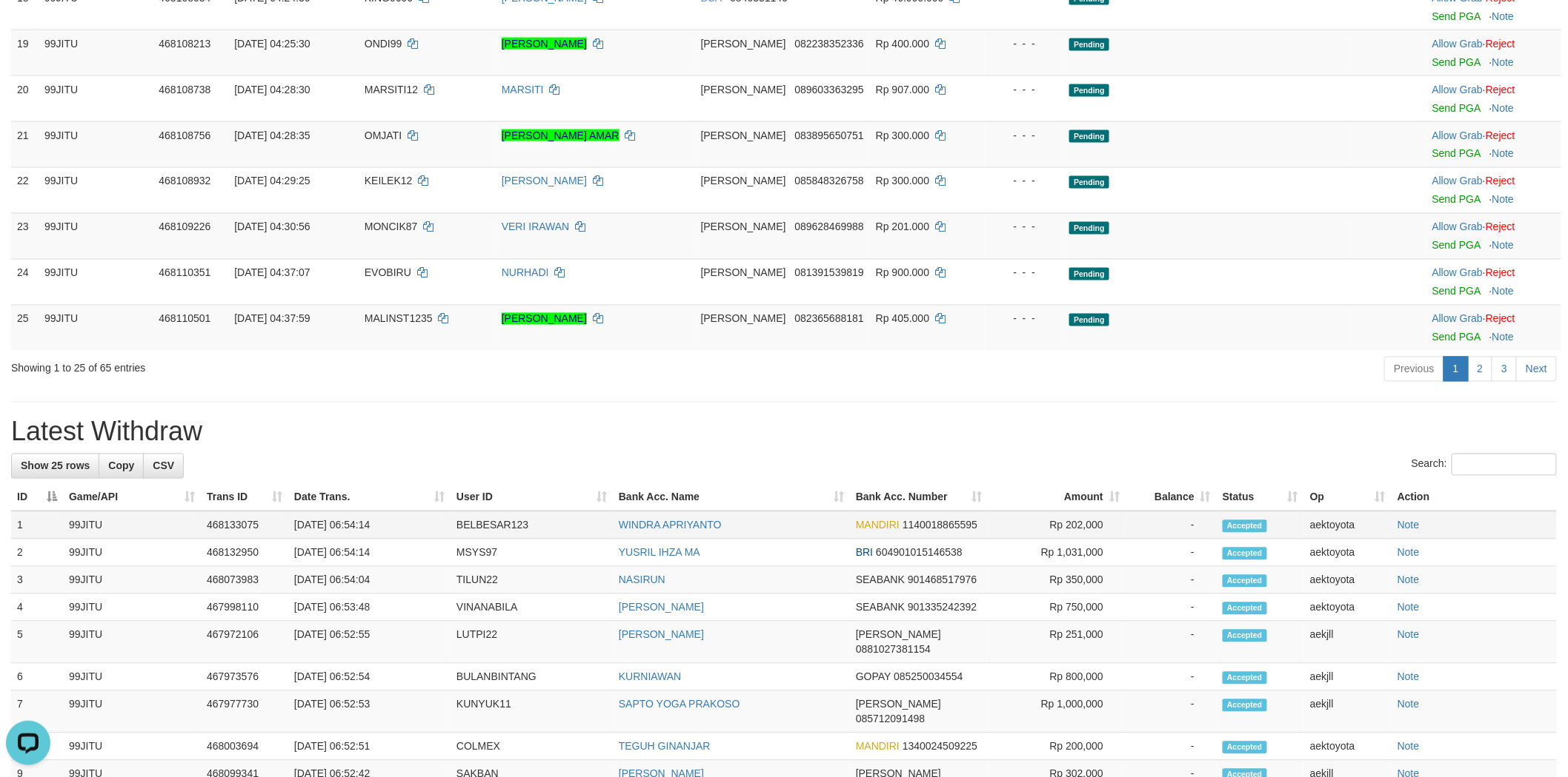
scroll to position [1069, 0]
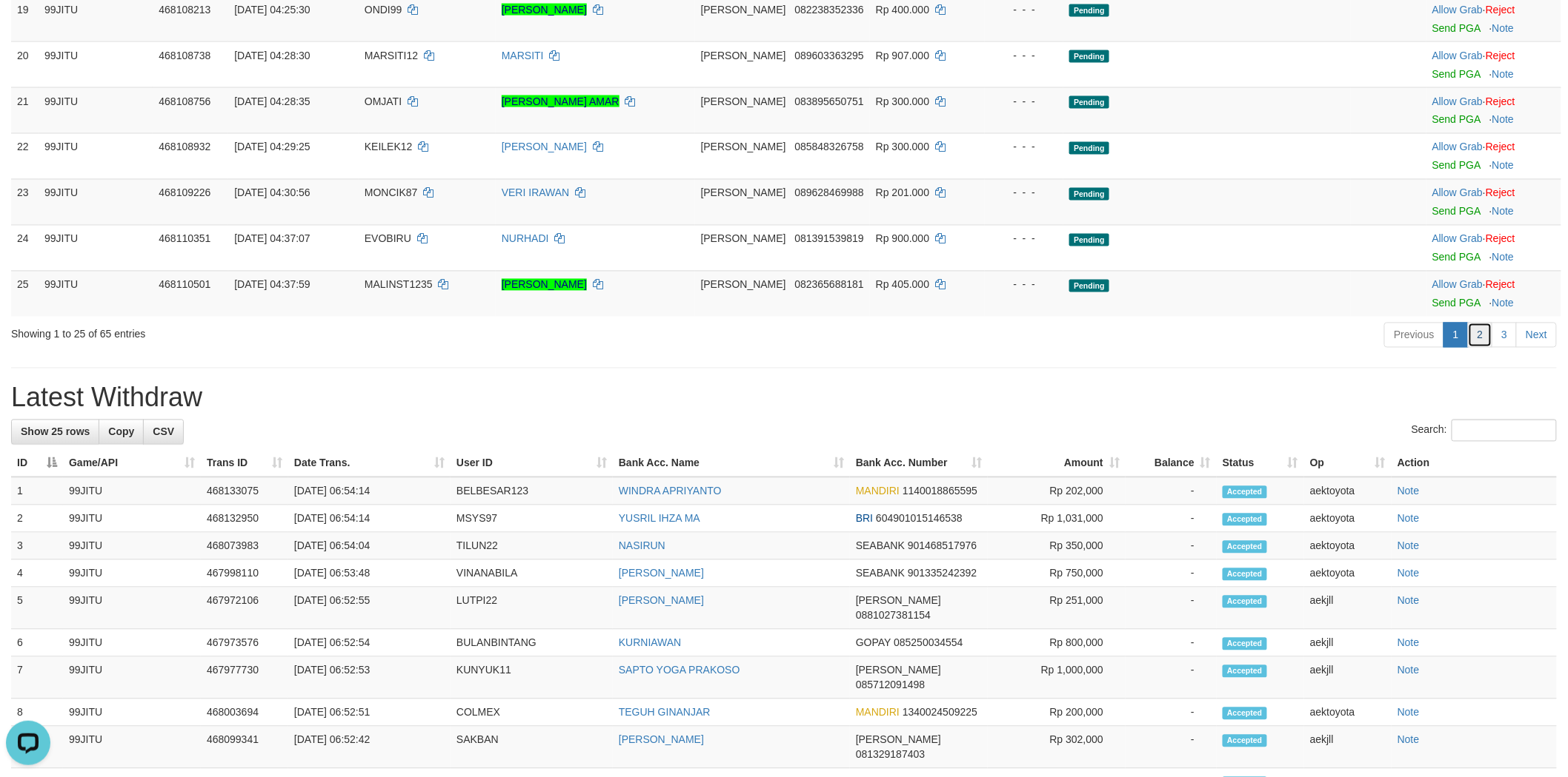
click at [1482, 348] on link "2" at bounding box center [1480, 335] width 25 height 25
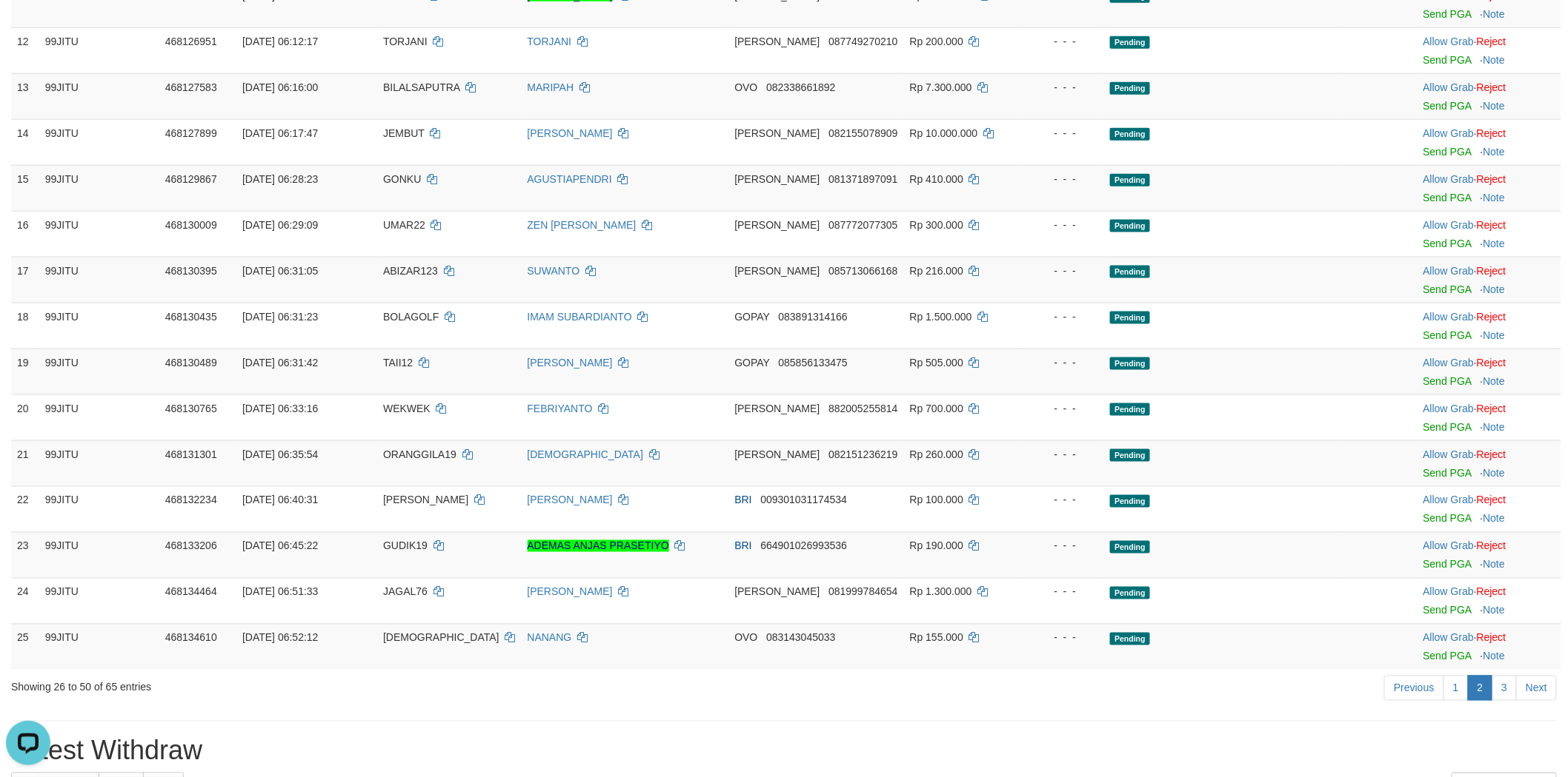
scroll to position [905, 0]
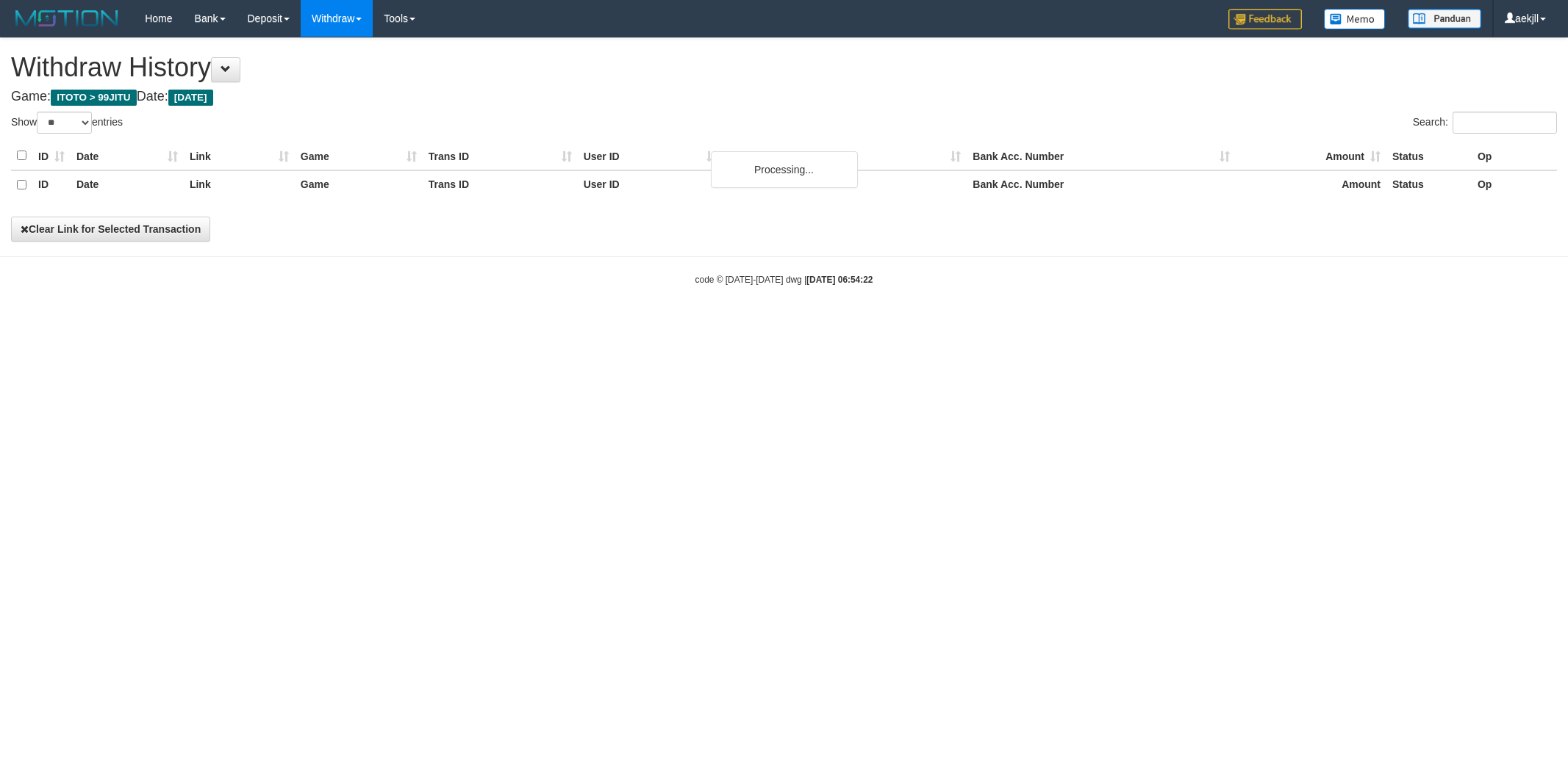
select select "**"
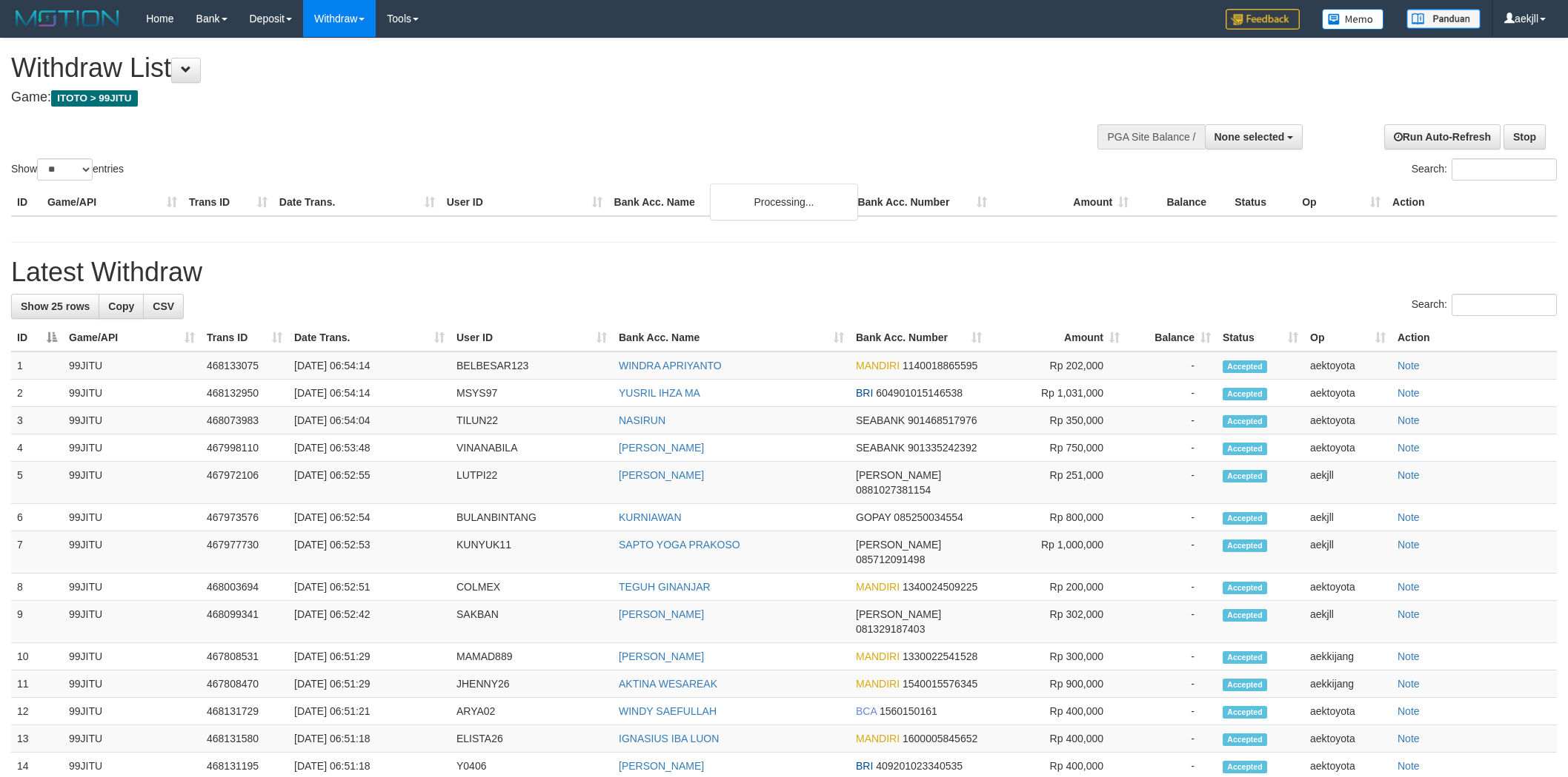
select select
select select "**"
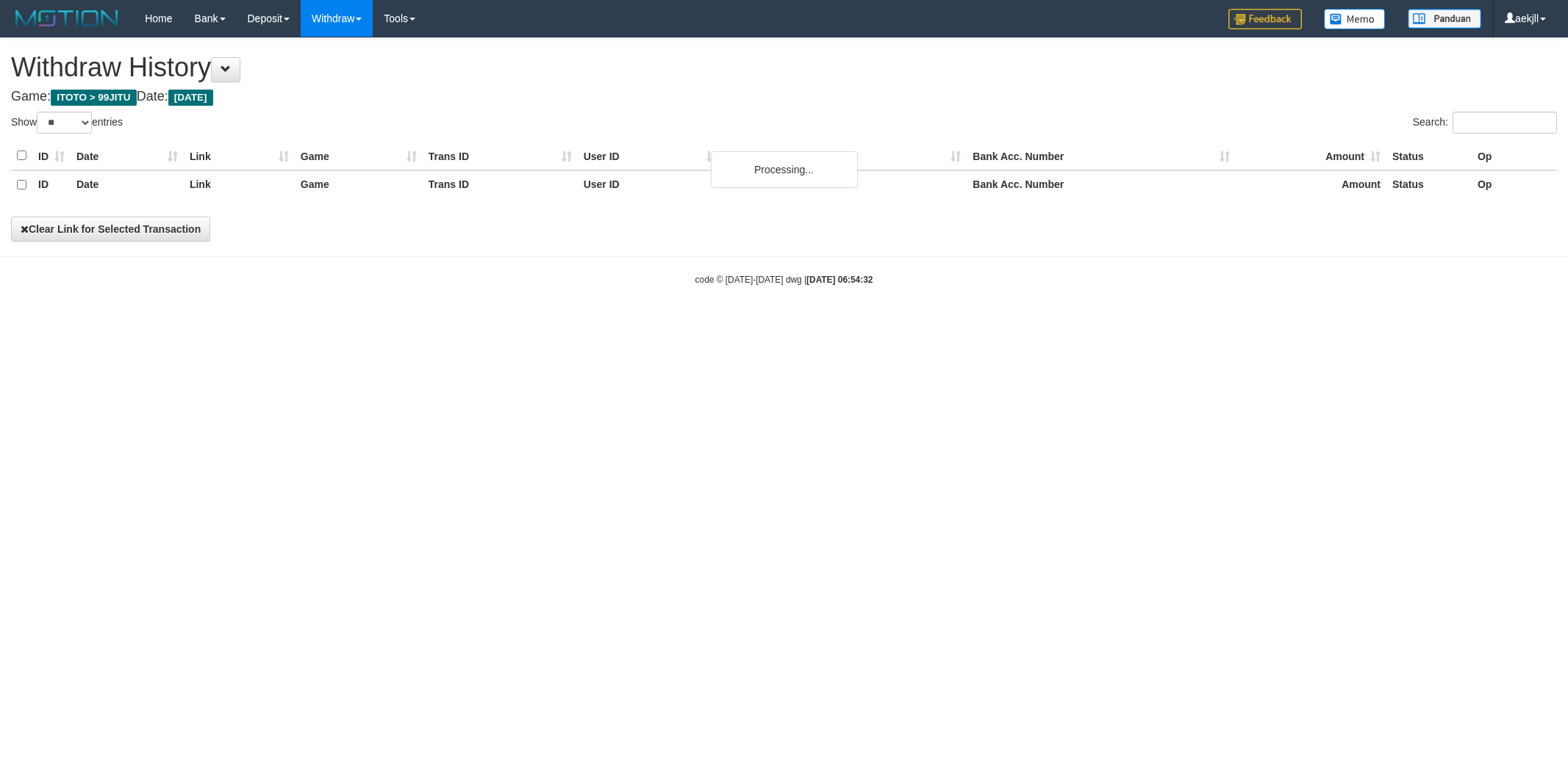
select select "**"
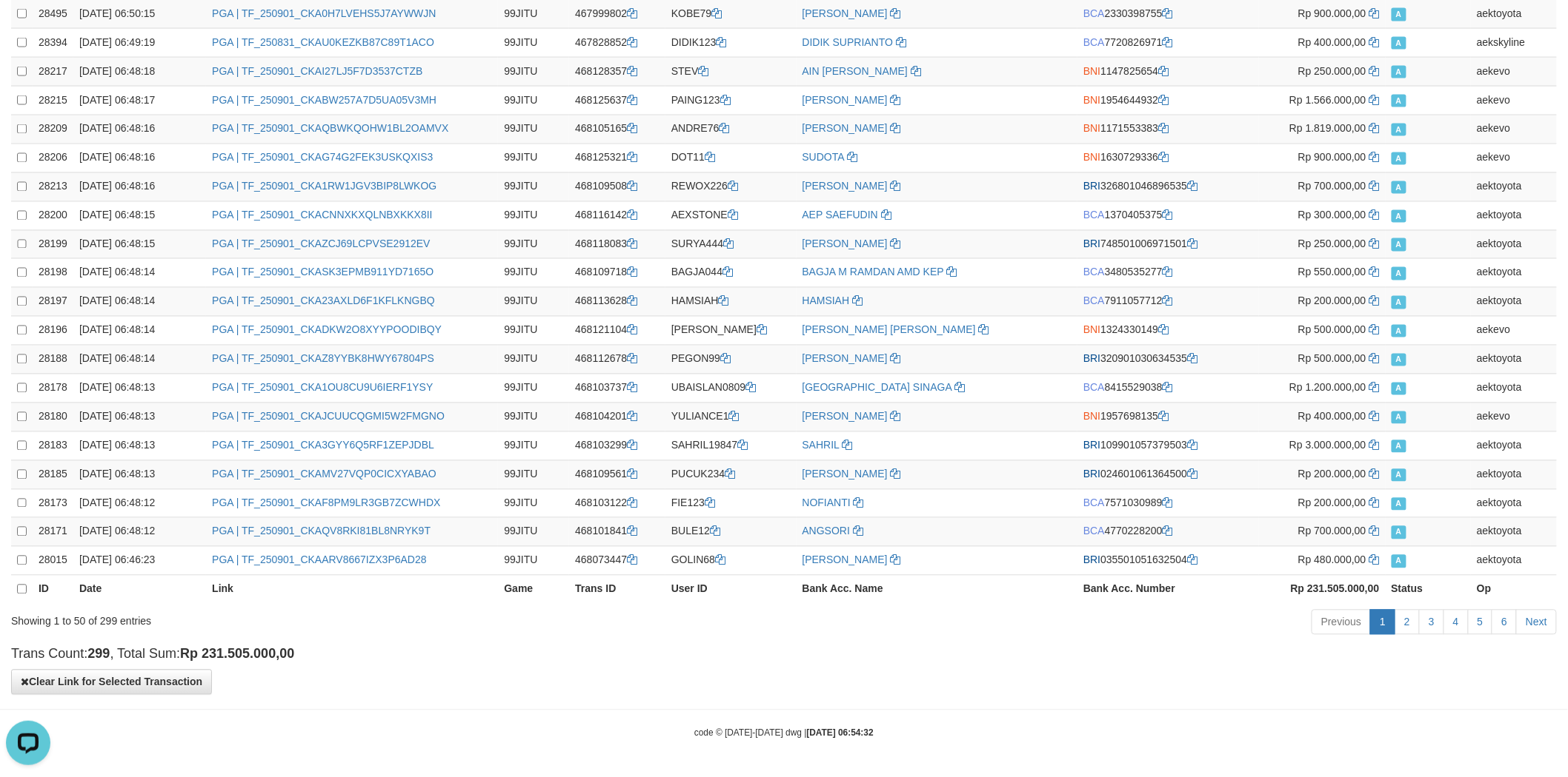
click at [1309, 576] on th "Rp 231.505.000,00" at bounding box center [1322, 590] width 127 height 28
copy strong "231.505.000,00"
drag, startPoint x: 1309, startPoint y: 576, endPoint x: 1319, endPoint y: 574, distance: 10.2
click at [1319, 576] on th "Rp 231.505.000,00" at bounding box center [1322, 590] width 127 height 28
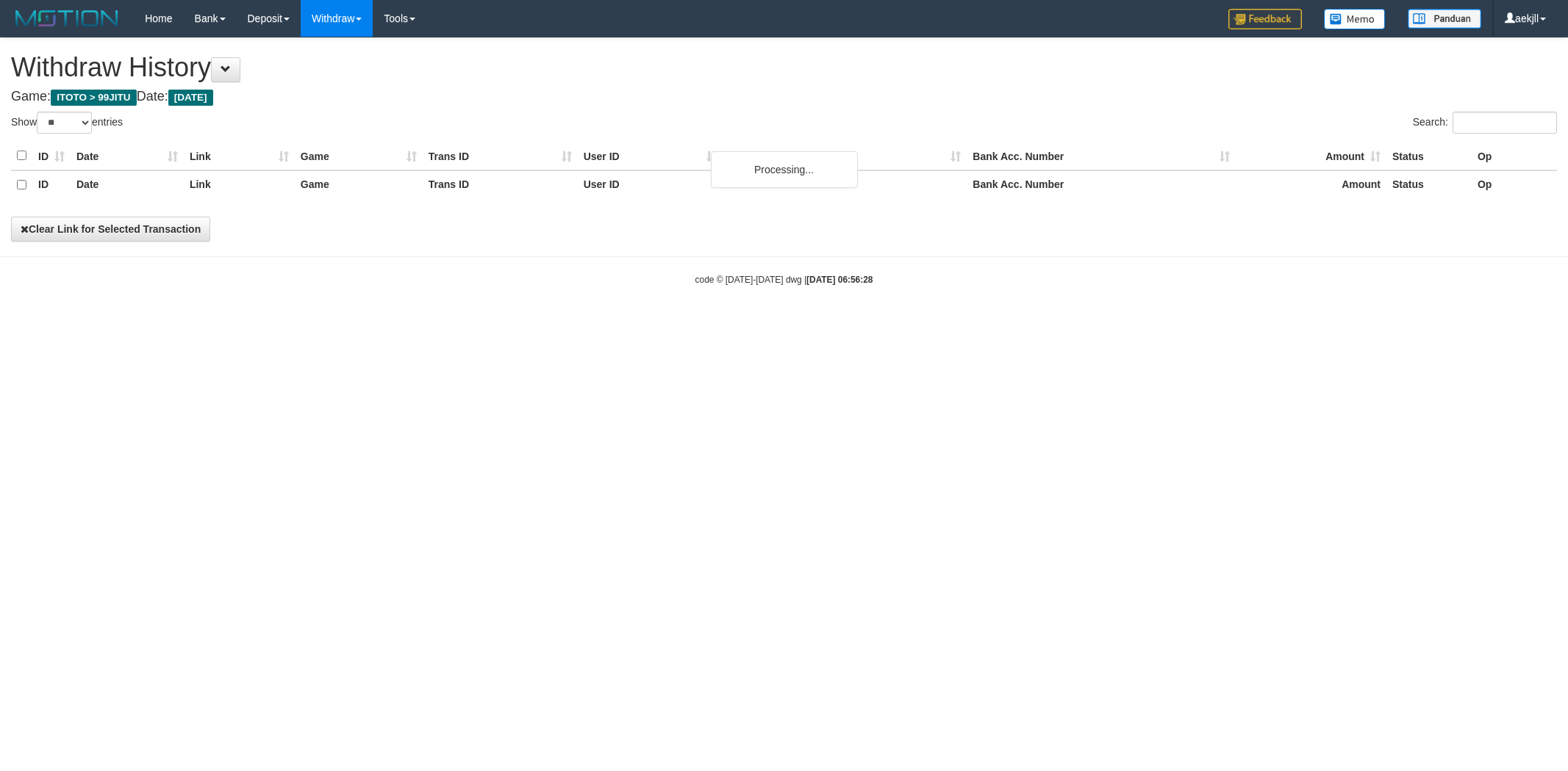
select select "**"
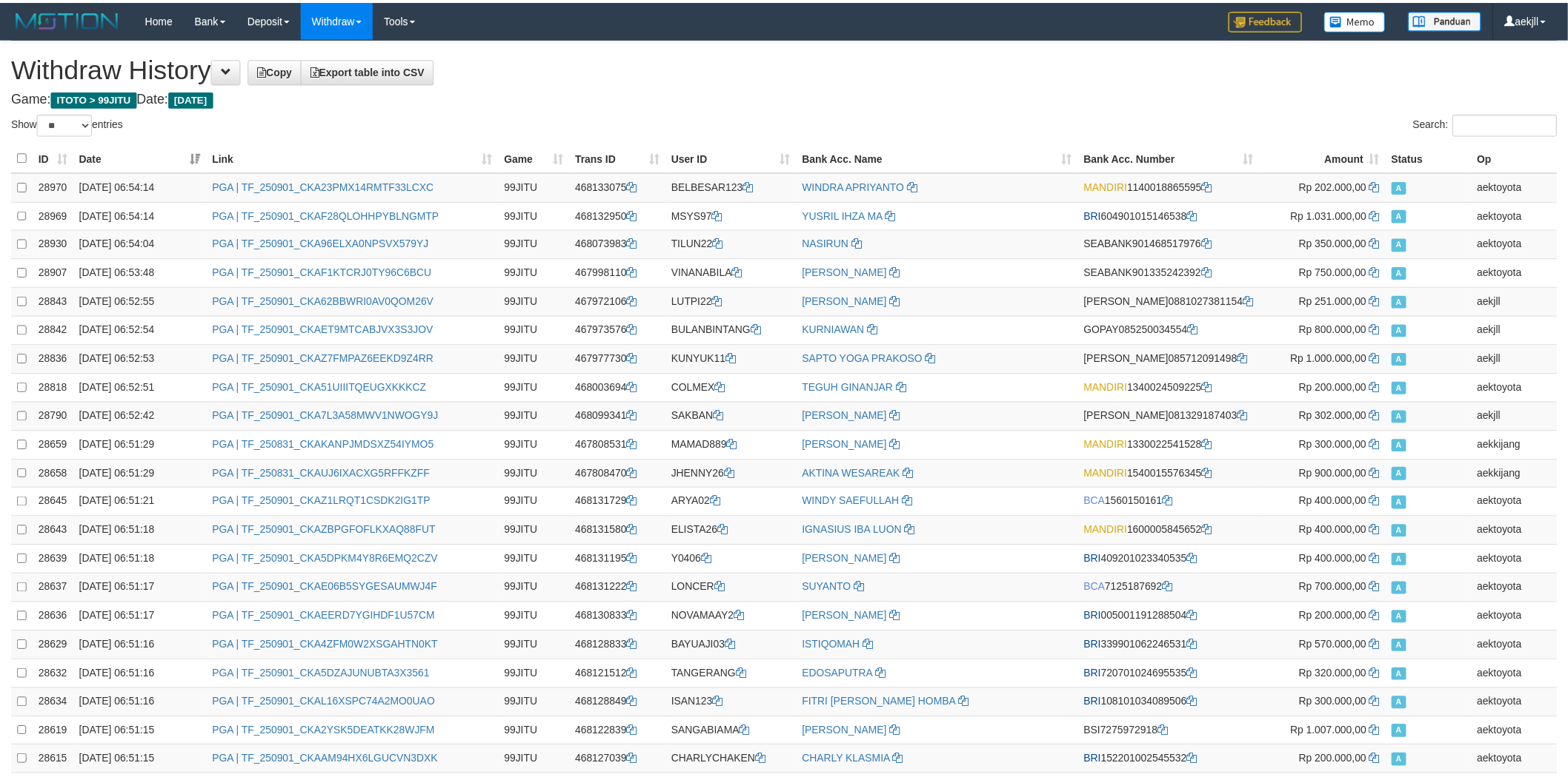
scroll to position [1106, 0]
